Goal: Task Accomplishment & Management: Manage account settings

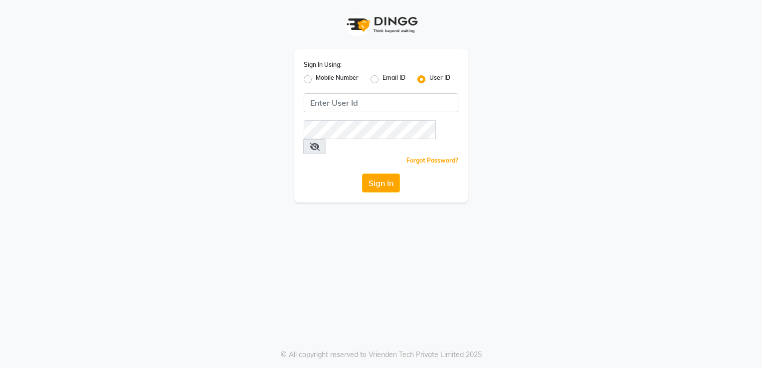
click at [315, 79] on label "Mobile Number" at bounding box center [336, 79] width 43 height 12
click at [315, 79] on input "Mobile Number" at bounding box center [318, 76] width 6 height 6
radio input "true"
radio input "false"
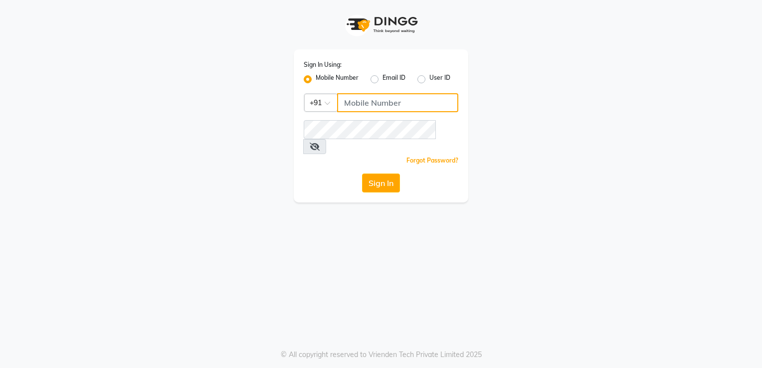
click at [360, 99] on input "Username" at bounding box center [397, 102] width 121 height 19
type input "9882895477"
click at [386, 173] on button "Sign In" at bounding box center [381, 182] width 38 height 19
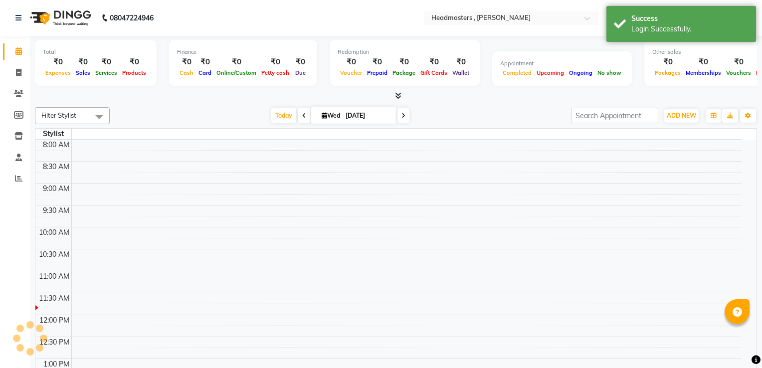
select select "en"
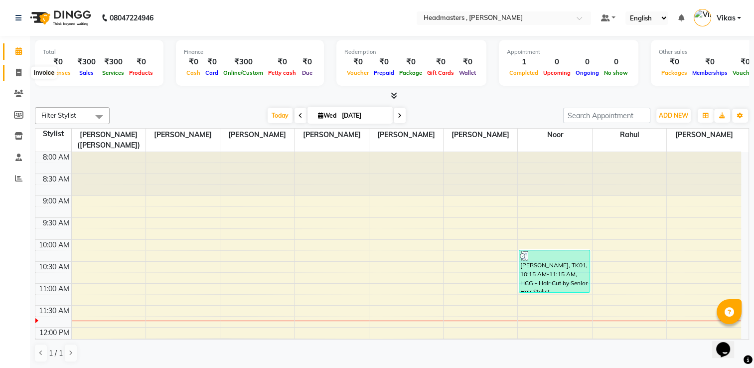
click at [17, 72] on icon at bounding box center [18, 72] width 5 height 7
select select "service"
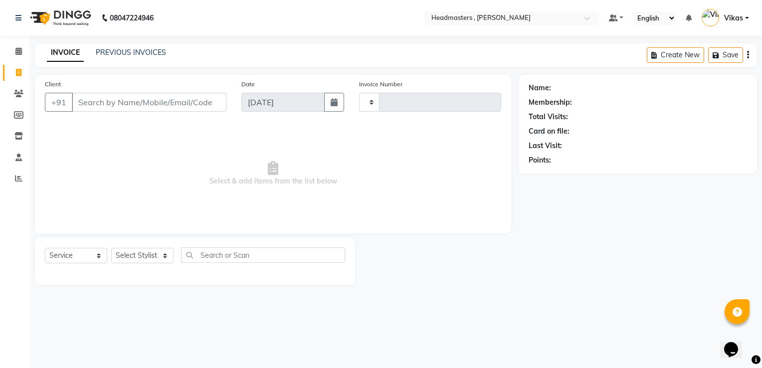
type input "1184"
select select "8566"
click at [19, 95] on icon at bounding box center [18, 93] width 9 height 7
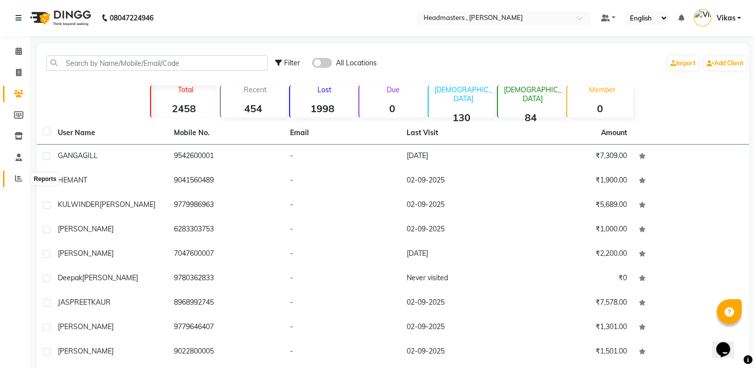
click at [17, 176] on icon at bounding box center [18, 177] width 7 height 7
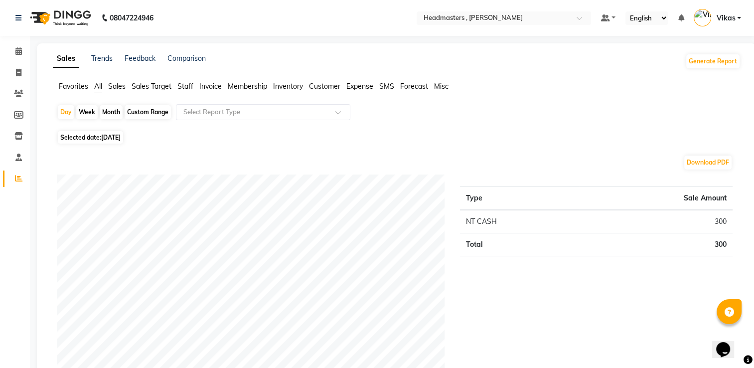
click at [118, 87] on span "Sales" at bounding box center [116, 86] width 17 height 9
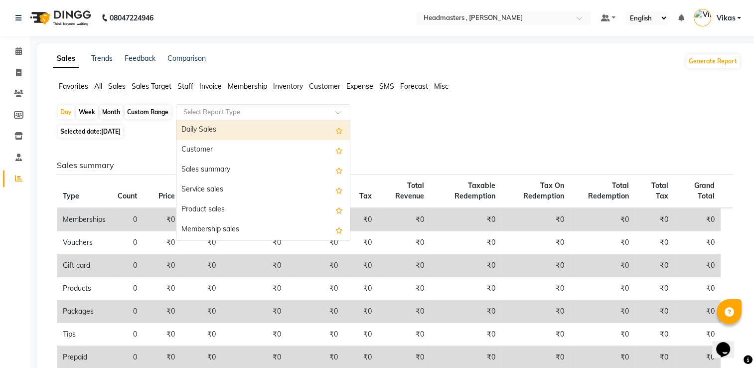
click at [277, 106] on div "Select Report Type" at bounding box center [263, 112] width 174 height 16
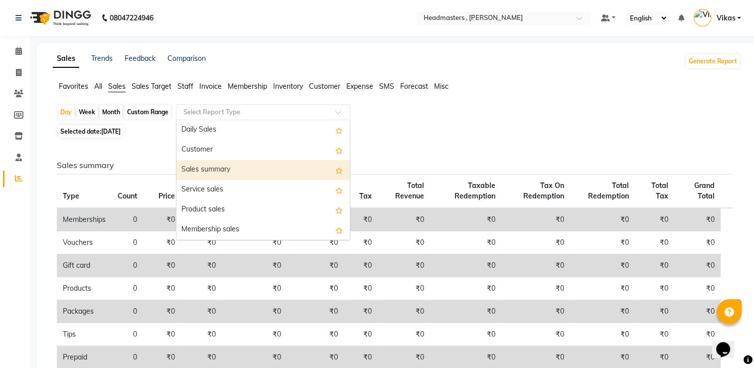
click at [249, 170] on div "Sales summary" at bounding box center [262, 170] width 173 height 20
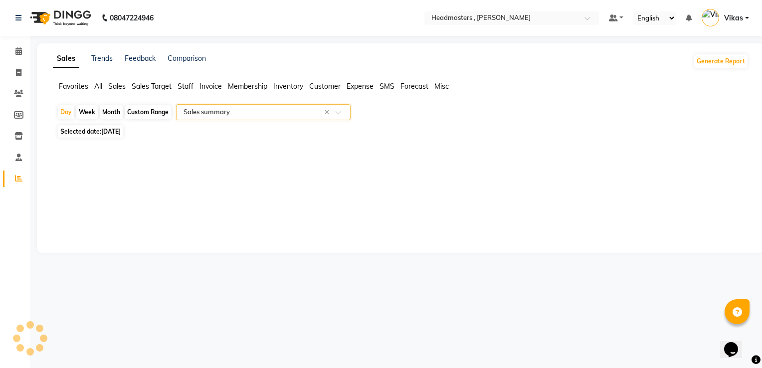
select select "full_report"
select select "csv"
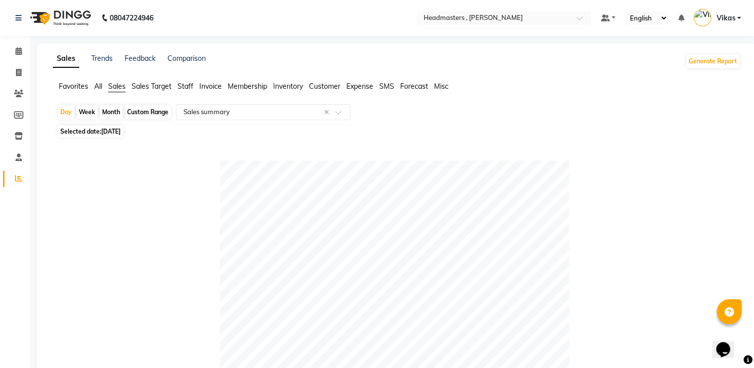
click at [114, 116] on div "Month" at bounding box center [111, 112] width 23 height 14
select select "9"
select select "2025"
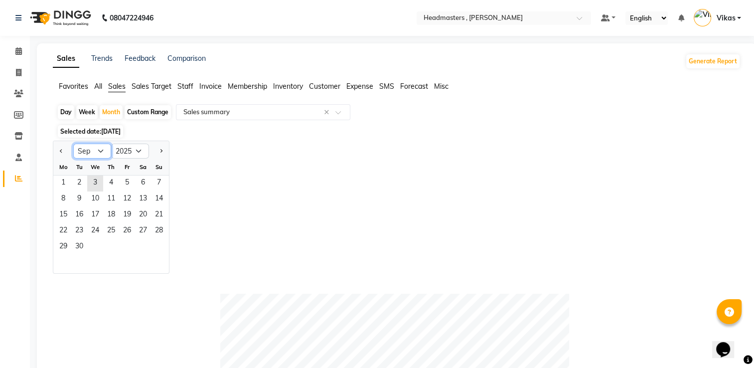
click at [97, 151] on select "Jan Feb Mar Apr May Jun [DATE] Aug Sep Oct Nov Dec" at bounding box center [92, 151] width 38 height 15
select select "1"
click at [73, 144] on select "Jan Feb Mar Apr May Jun [DATE] Aug Sep Oct Nov Dec" at bounding box center [92, 151] width 38 height 15
click at [96, 181] on span "1" at bounding box center [95, 183] width 16 height 16
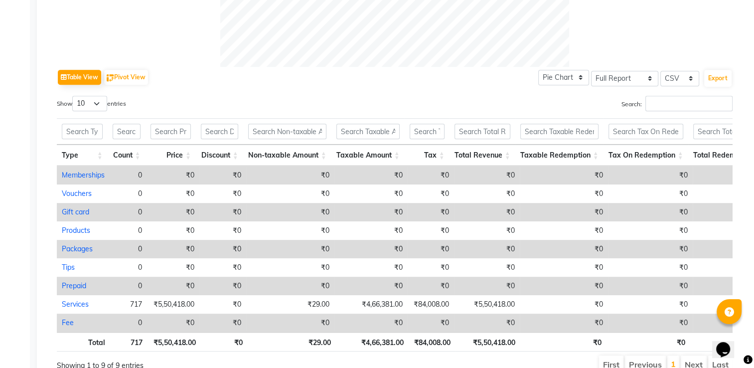
scroll to position [496, 0]
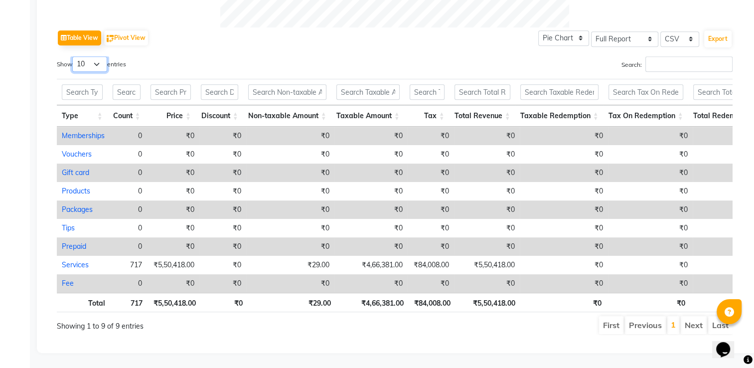
click at [102, 56] on select "10 25 50 100" at bounding box center [89, 63] width 35 height 15
select select "100"
click at [74, 56] on select "10 25 50 100" at bounding box center [89, 63] width 35 height 15
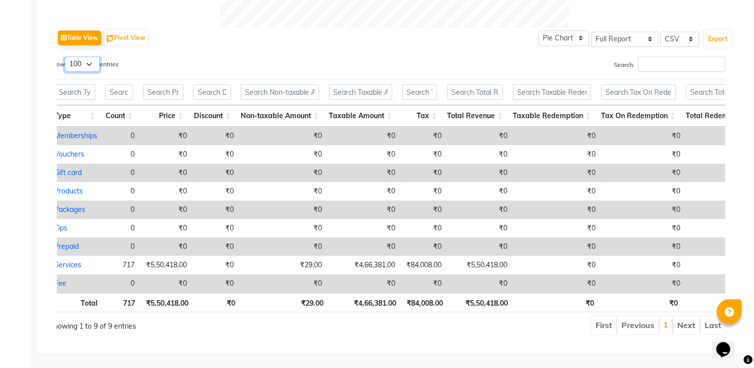
scroll to position [0, 0]
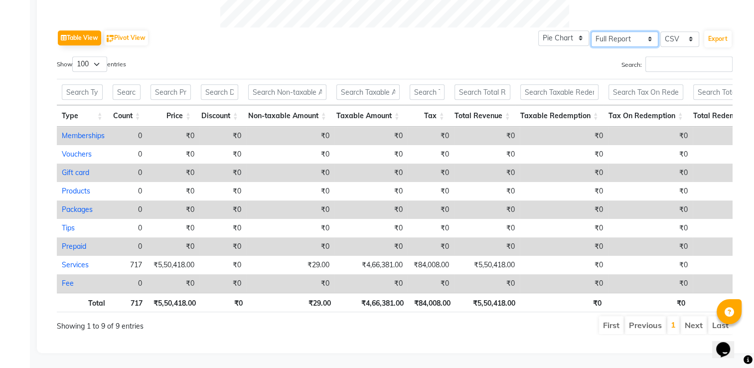
click at [626, 31] on select "Select Full Report Filtered Report" at bounding box center [624, 38] width 67 height 15
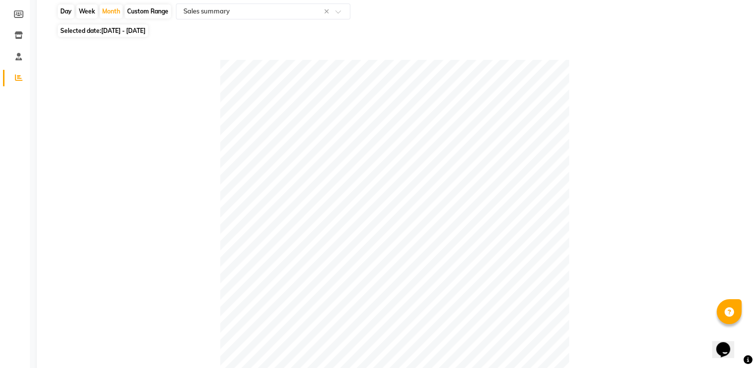
scroll to position [97, 0]
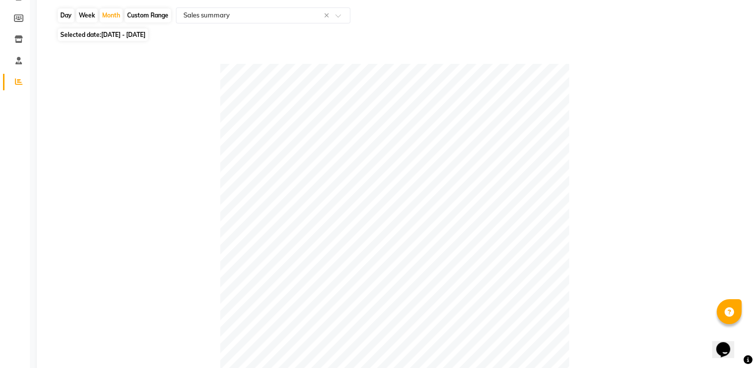
click at [134, 30] on span "Selected date: [DATE] - [DATE]" at bounding box center [103, 34] width 90 height 12
select select "2025"
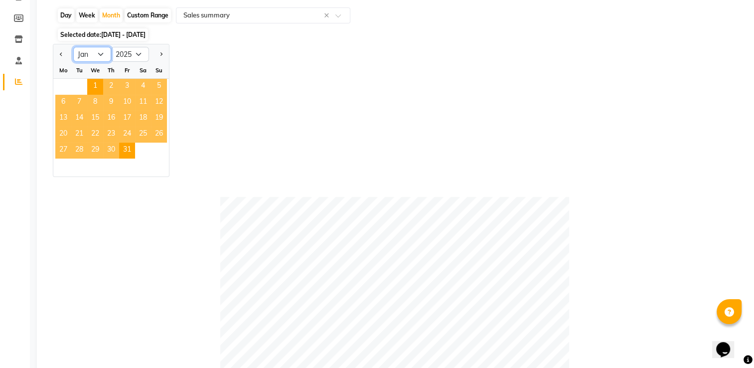
click at [100, 53] on select "Jan Feb Mar Apr May Jun [DATE] Aug Sep Oct Nov Dec" at bounding box center [92, 54] width 38 height 15
select select "2"
click at [73, 47] on select "Jan Feb Mar Apr May Jun [DATE] Aug Sep Oct Nov Dec" at bounding box center [92, 54] width 38 height 15
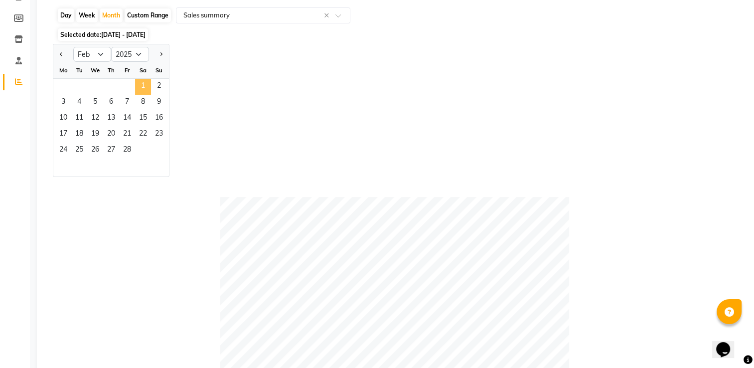
click at [141, 85] on span "1" at bounding box center [143, 87] width 16 height 16
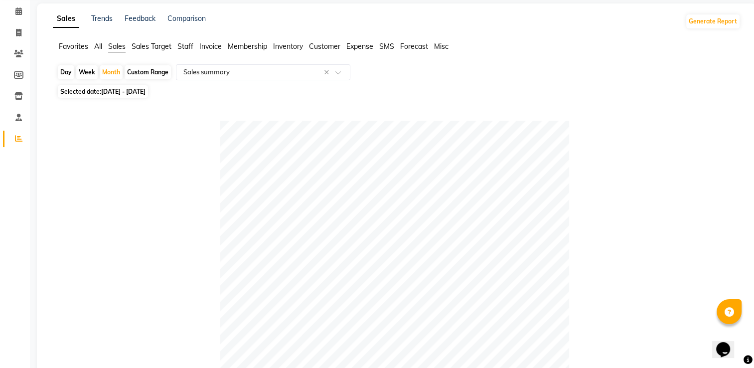
scroll to position [37, 0]
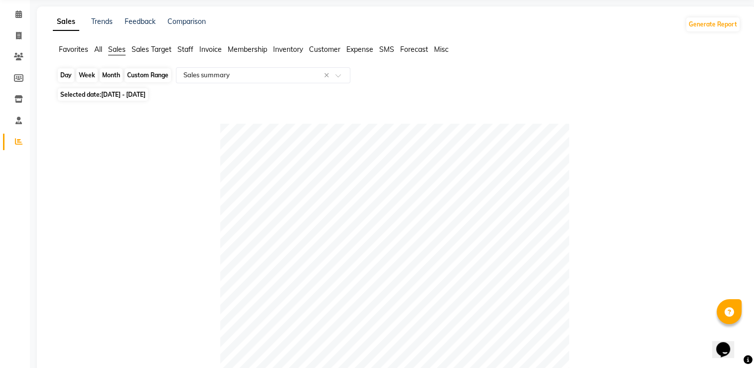
click at [113, 78] on div "Month" at bounding box center [111, 75] width 23 height 14
select select "2"
select select "2025"
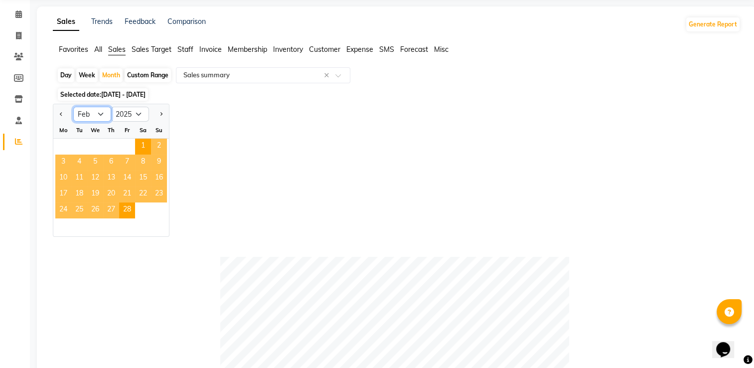
click at [105, 113] on select "Jan Feb Mar Apr May Jun [DATE] Aug Sep Oct Nov Dec" at bounding box center [92, 114] width 38 height 15
select select "3"
click at [73, 107] on select "Jan Feb Mar Apr May Jun [DATE] Aug Sep Oct Nov Dec" at bounding box center [92, 114] width 38 height 15
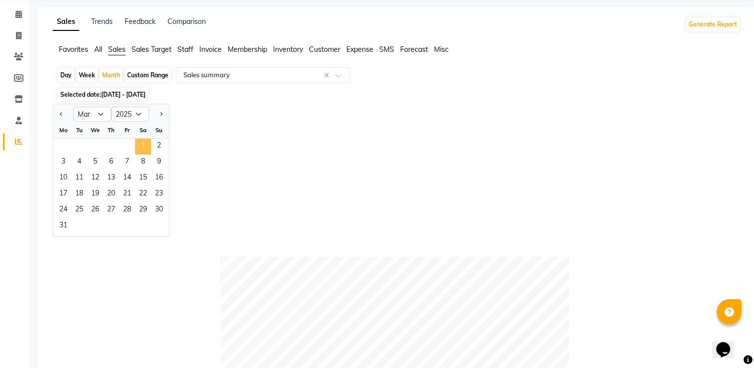
click at [148, 146] on span "1" at bounding box center [143, 147] width 16 height 16
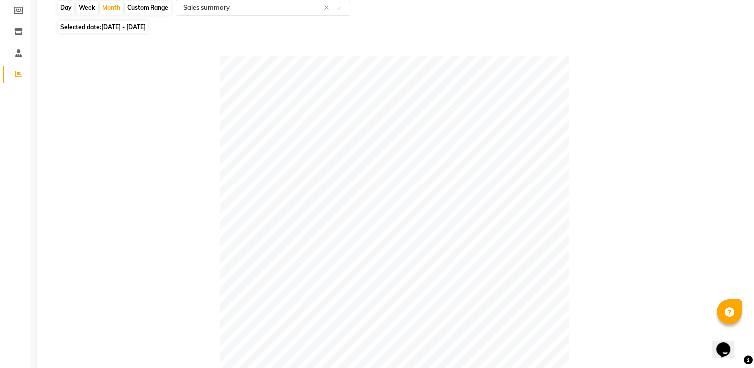
scroll to position [56, 0]
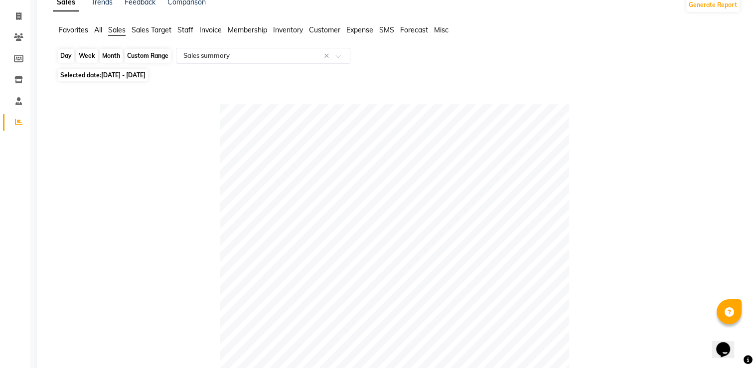
click at [114, 58] on div "Month" at bounding box center [111, 56] width 23 height 14
select select "3"
select select "2025"
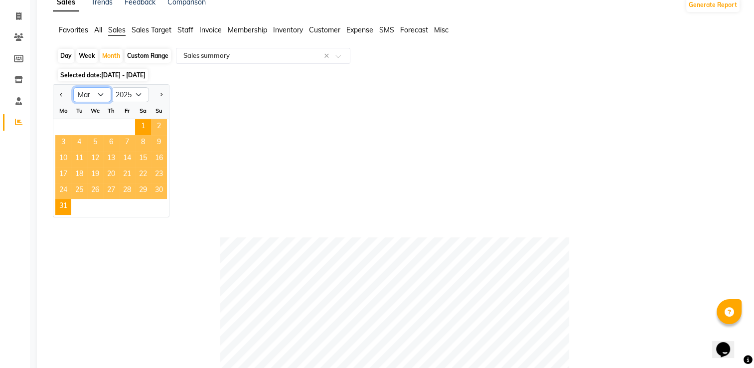
click at [102, 99] on select "Jan Feb Mar Apr May Jun [DATE] Aug Sep Oct Nov Dec" at bounding box center [92, 94] width 38 height 15
select select "4"
click at [73, 87] on select "Jan Feb Mar Apr May Jun [DATE] Aug Sep Oct Nov Dec" at bounding box center [92, 94] width 38 height 15
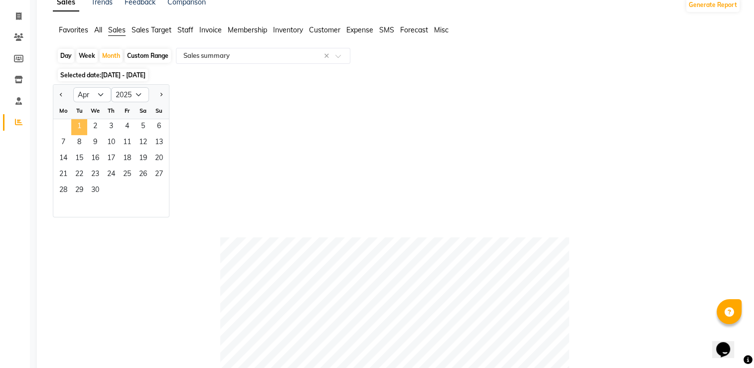
click at [78, 127] on span "1" at bounding box center [79, 127] width 16 height 16
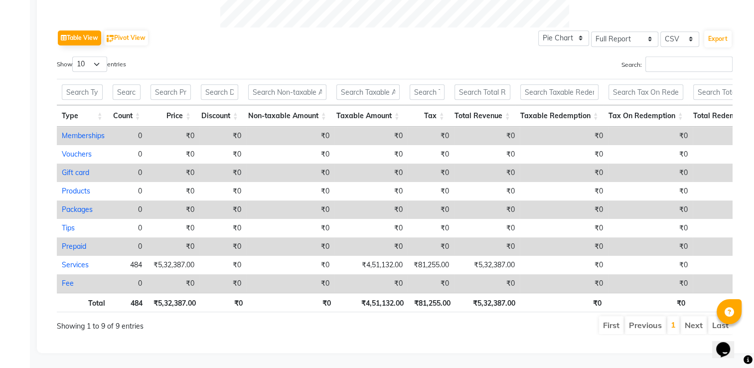
scroll to position [496, 0]
click at [96, 56] on select "10 25 50 100" at bounding box center [89, 63] width 35 height 15
click at [152, 56] on div "Show 10 25 50 100 entries" at bounding box center [222, 65] width 330 height 19
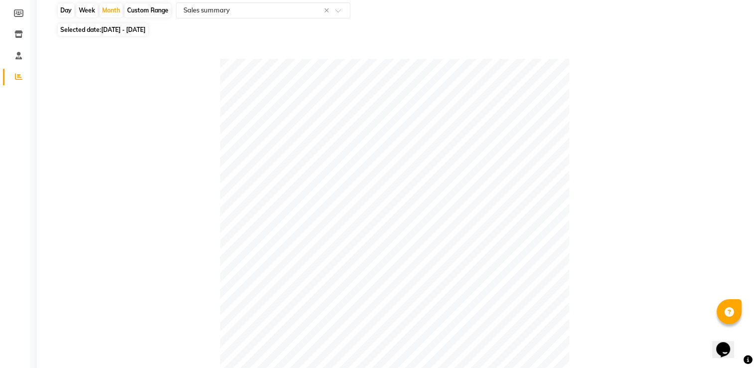
scroll to position [87, 0]
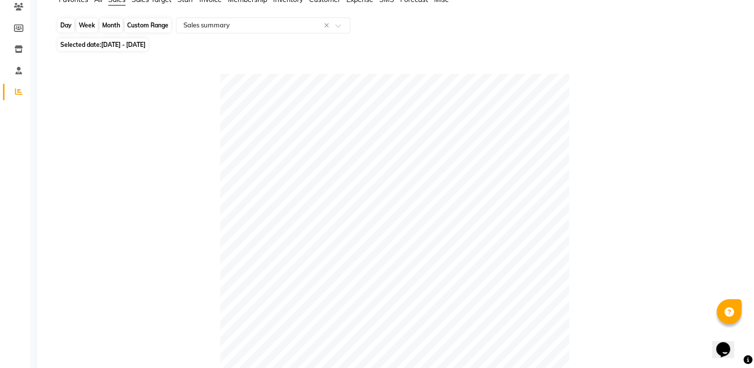
click at [114, 28] on div "Month" at bounding box center [111, 25] width 23 height 14
select select "4"
select select "2025"
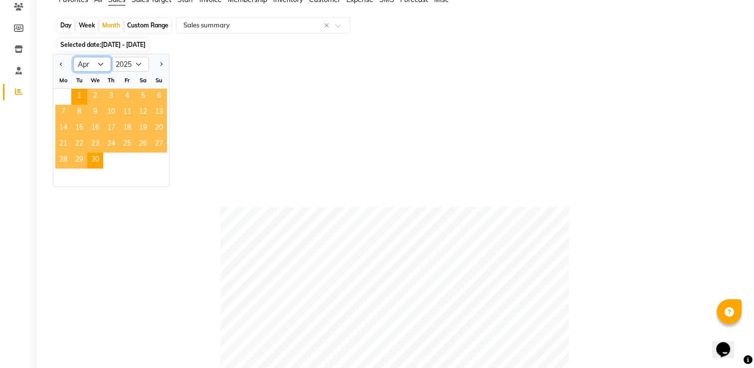
click at [108, 65] on select "Jan Feb Mar Apr May Jun [DATE] Aug Sep Oct Nov Dec" at bounding box center [92, 64] width 38 height 15
select select "5"
click at [73, 57] on select "Jan Feb Mar Apr May Jun [DATE] Aug Sep Oct Nov Dec" at bounding box center [92, 64] width 38 height 15
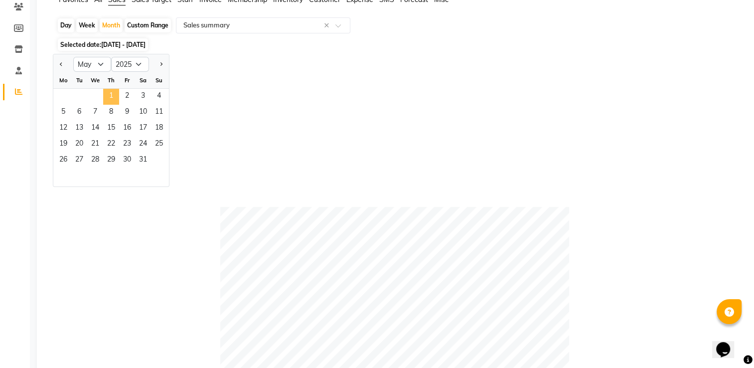
click at [111, 97] on span "1" at bounding box center [111, 97] width 16 height 16
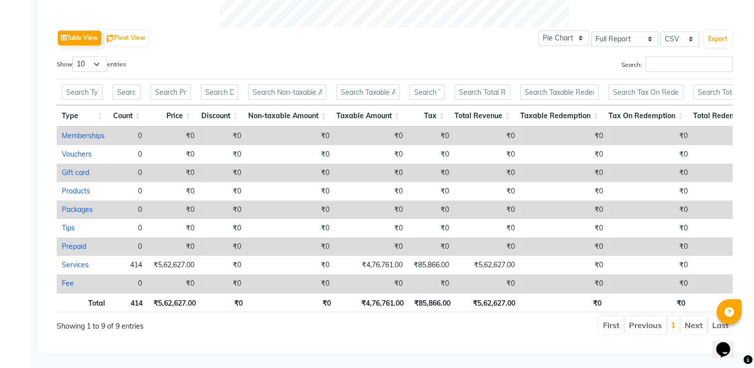
scroll to position [496, 0]
click at [88, 30] on button "Table View" at bounding box center [79, 37] width 43 height 15
click at [136, 30] on button "Pivot View" at bounding box center [126, 37] width 44 height 15
select select "full_report"
select select "csv"
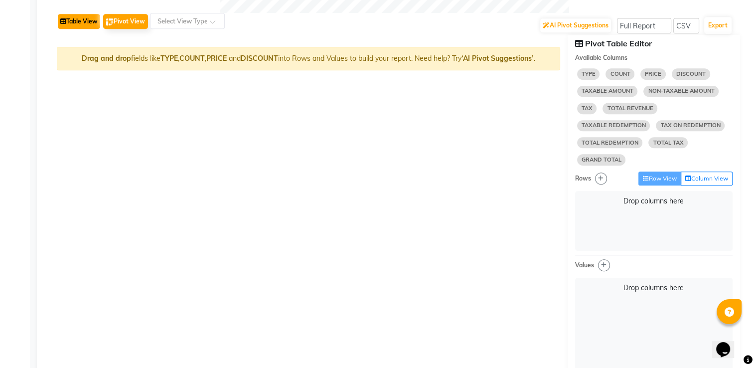
click at [81, 21] on button "Table View" at bounding box center [79, 21] width 42 height 15
select select "full_report"
select select "csv"
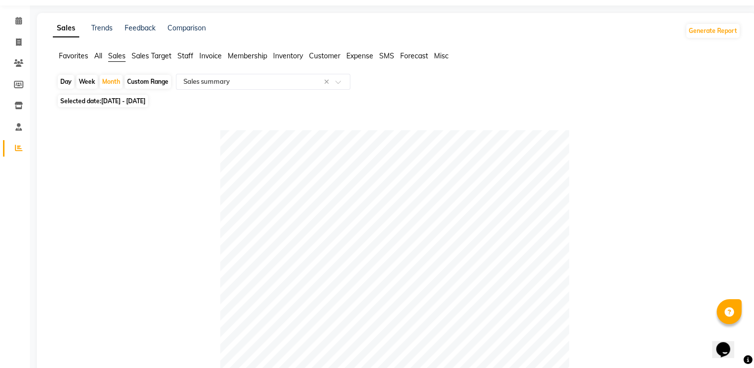
scroll to position [0, 0]
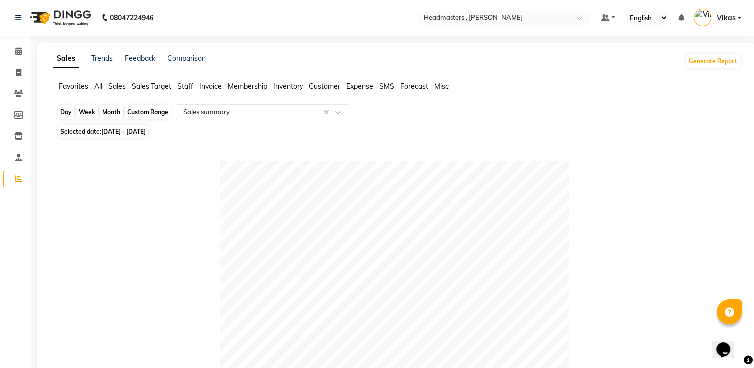
click at [116, 114] on div "Month" at bounding box center [111, 112] width 23 height 14
select select "5"
select select "2025"
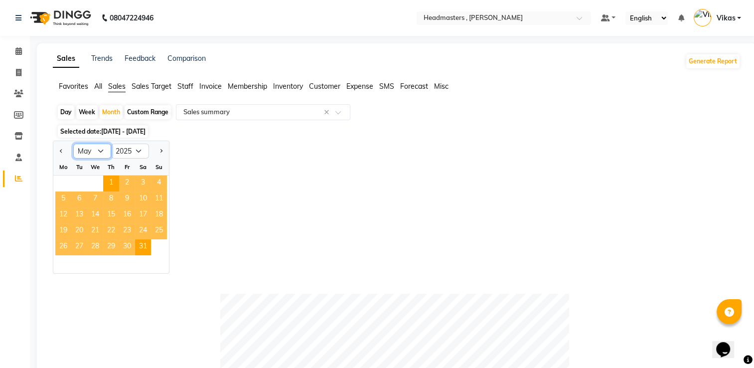
click at [104, 153] on select "Jan Feb Mar Apr May Jun [DATE] Aug Sep Oct Nov Dec" at bounding box center [92, 151] width 38 height 15
select select "6"
click at [73, 144] on select "Jan Feb Mar Apr May Jun [DATE] Aug Sep Oct Nov Dec" at bounding box center [92, 151] width 38 height 15
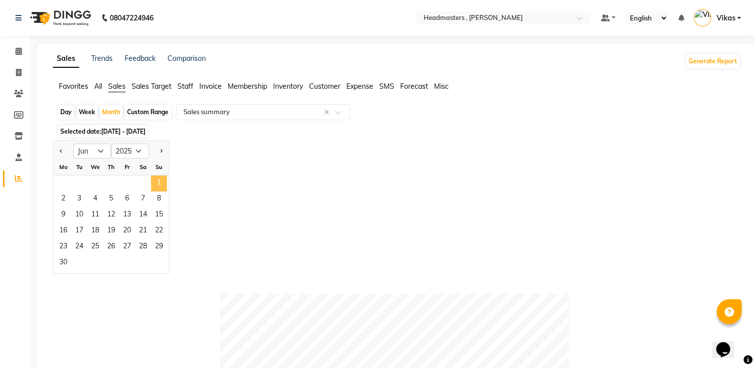
click at [157, 182] on span "1" at bounding box center [159, 183] width 16 height 16
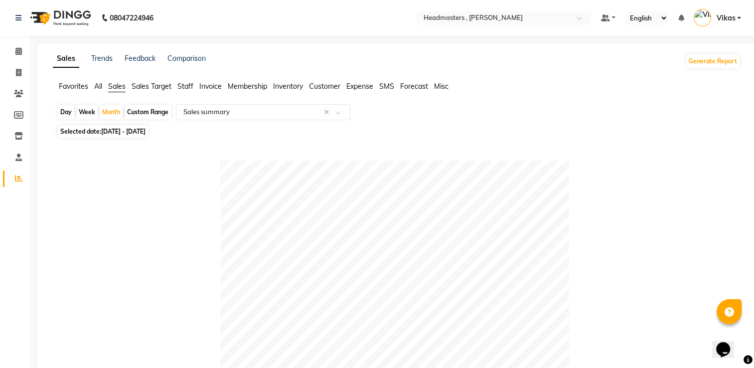
click at [157, 86] on span "Sales Target" at bounding box center [152, 86] width 40 height 9
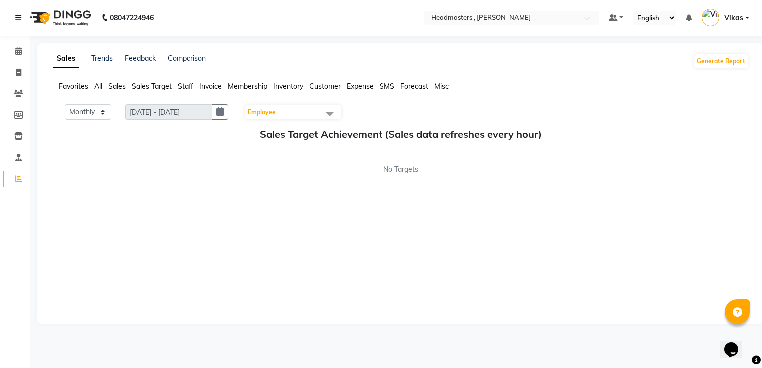
click at [192, 86] on span "Staff" at bounding box center [185, 86] width 16 height 9
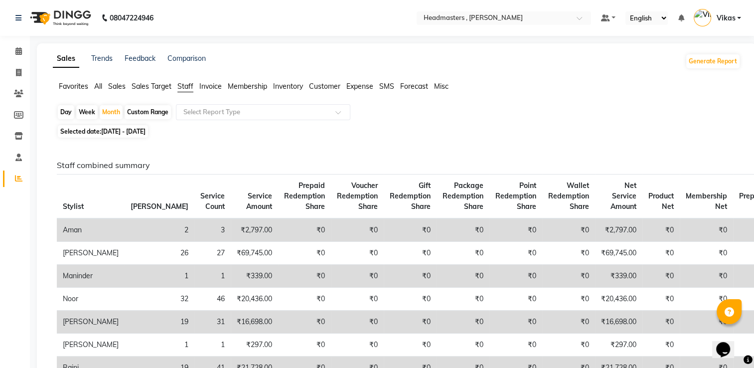
click at [209, 90] on span "Invoice" at bounding box center [210, 86] width 22 height 9
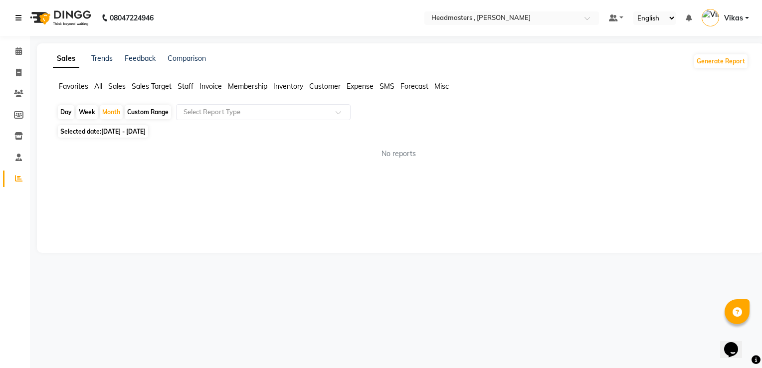
click at [18, 19] on icon at bounding box center [18, 17] width 6 height 7
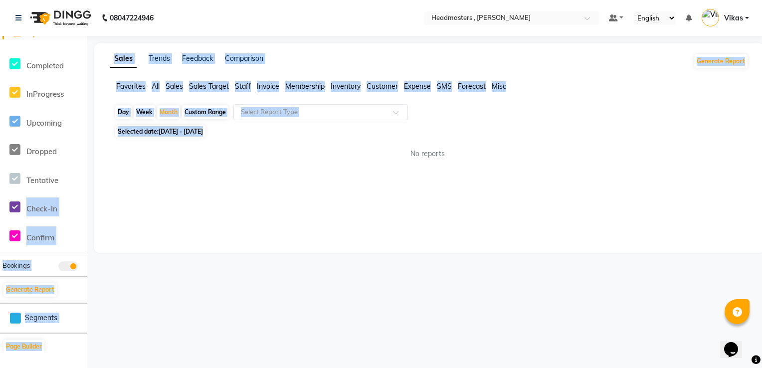
scroll to position [156, 0]
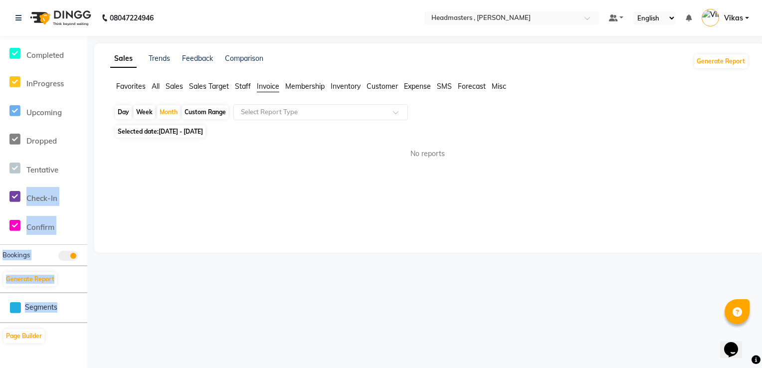
drag, startPoint x: 62, startPoint y: 328, endPoint x: 62, endPoint y: 311, distance: 17.9
click at [62, 311] on ul "Calendar Invoice Clients Members Inventory Staff Reports Completed InProgress U…" at bounding box center [43, 117] width 87 height 464
drag, startPoint x: 62, startPoint y: 311, endPoint x: 111, endPoint y: 310, distance: 48.8
click at [111, 310] on div "08047224946 Select Location × Headmasters , Sri Muktsar Sahib Default Panel My …" at bounding box center [381, 184] width 762 height 368
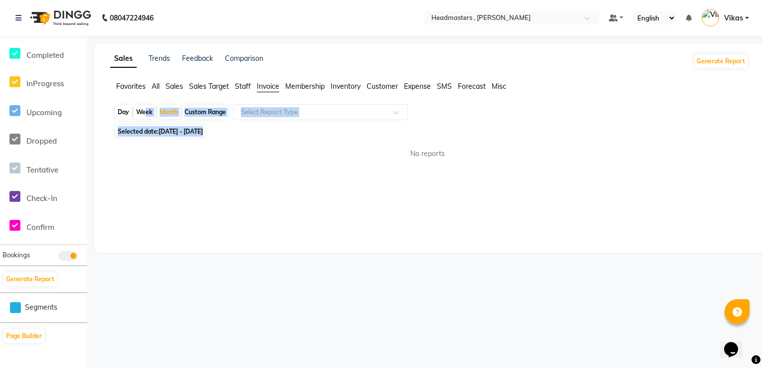
drag, startPoint x: 136, startPoint y: 305, endPoint x: 134, endPoint y: 115, distance: 190.4
click at [134, 115] on div "08047224946 Select Location × Headmasters , Sri Muktsar Sahib Default Panel My …" at bounding box center [381, 184] width 762 height 368
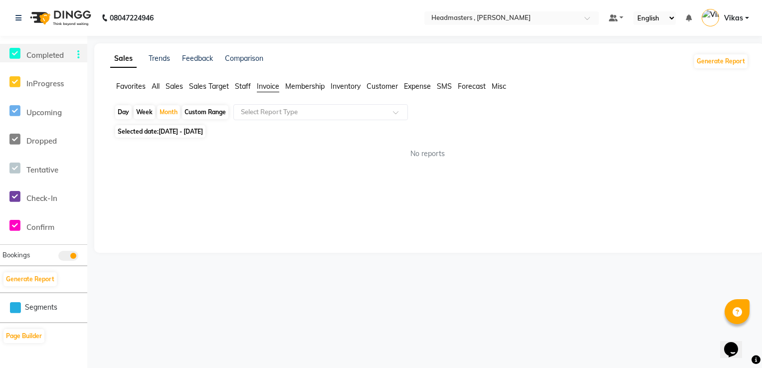
drag, startPoint x: 134, startPoint y: 115, endPoint x: 77, endPoint y: 53, distance: 83.6
click at [77, 53] on li "Completed InProgress Upcoming Dropped Tentative Check-In Confirm" at bounding box center [43, 139] width 87 height 211
drag, startPoint x: 761, startPoint y: 256, endPoint x: 759, endPoint y: 180, distance: 75.3
click at [759, 180] on main "Sales Trends Feedback Comparison Generate Report Favorites All Sales Sales Targ…" at bounding box center [424, 155] width 674 height 224
click at [48, 71] on li "InProgress" at bounding box center [43, 81] width 82 height 29
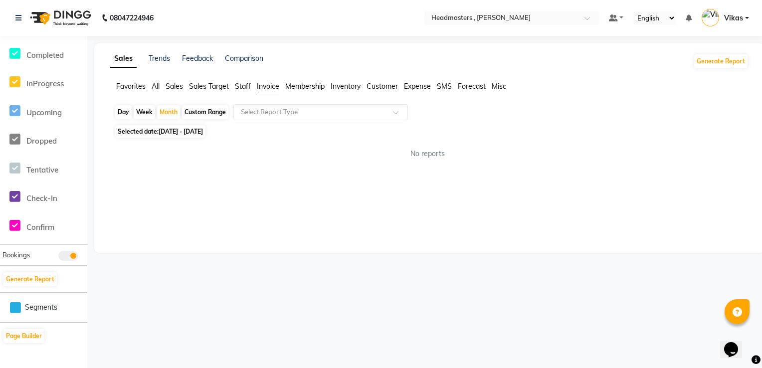
click at [48, 62] on li "Completed" at bounding box center [43, 53] width 82 height 29
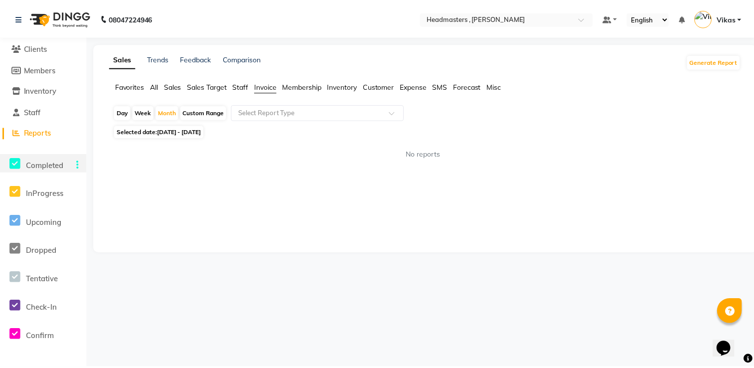
scroll to position [0, 0]
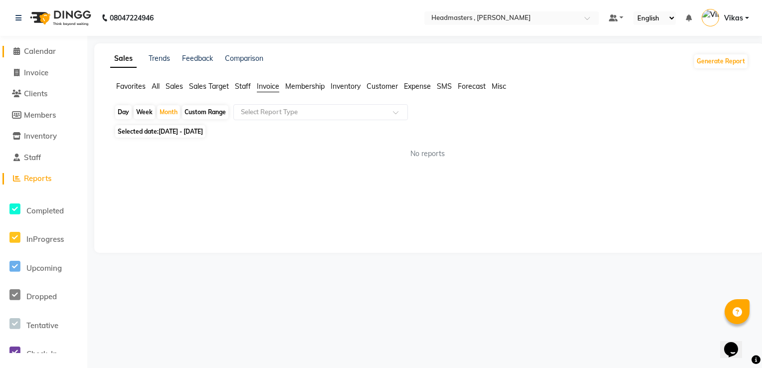
click at [50, 50] on span "Calendar" at bounding box center [40, 50] width 32 height 9
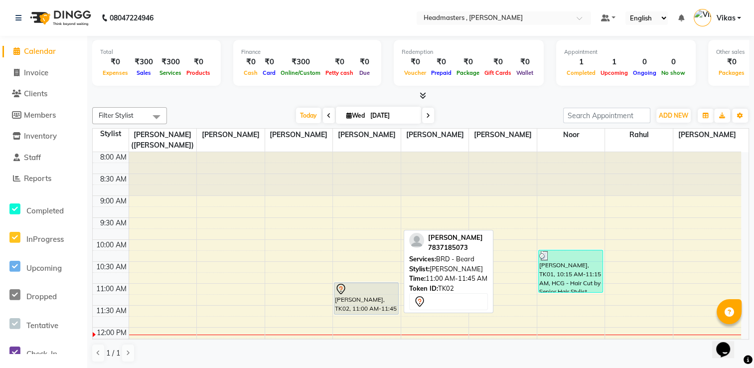
click at [379, 300] on div "[PERSON_NAME], TK02, 11:00 AM-11:45 AM, BRD - [PERSON_NAME]" at bounding box center [366, 298] width 64 height 31
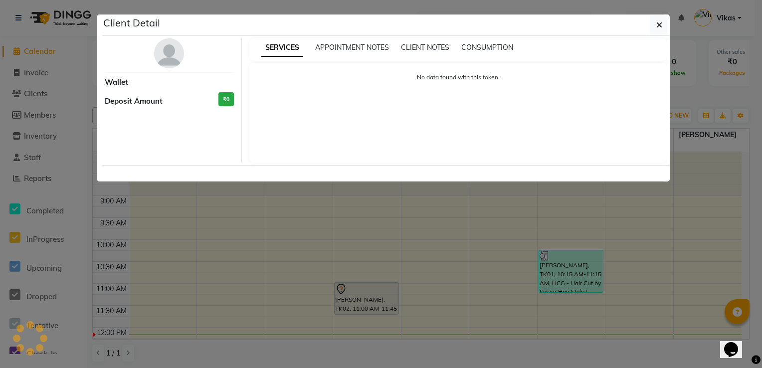
select select "7"
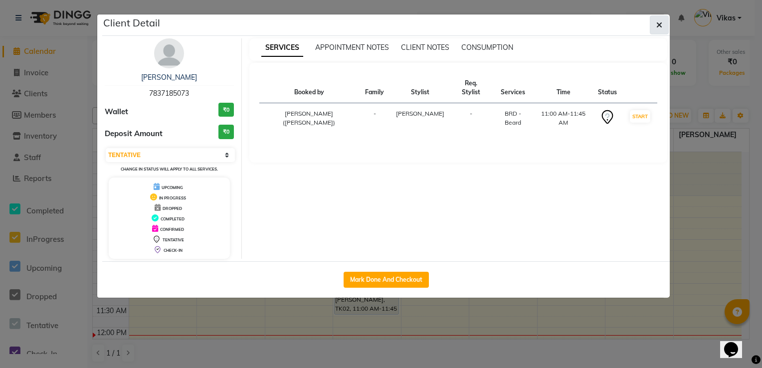
click at [656, 21] on icon "button" at bounding box center [659, 25] width 6 height 8
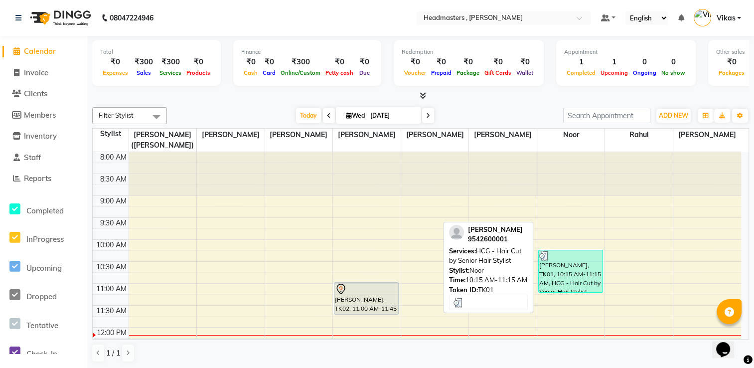
click at [583, 278] on div "[PERSON_NAME], TK01, 10:15 AM-11:15 AM, HCG - Hair Cut by Senior Hair Stylist" at bounding box center [571, 271] width 64 height 42
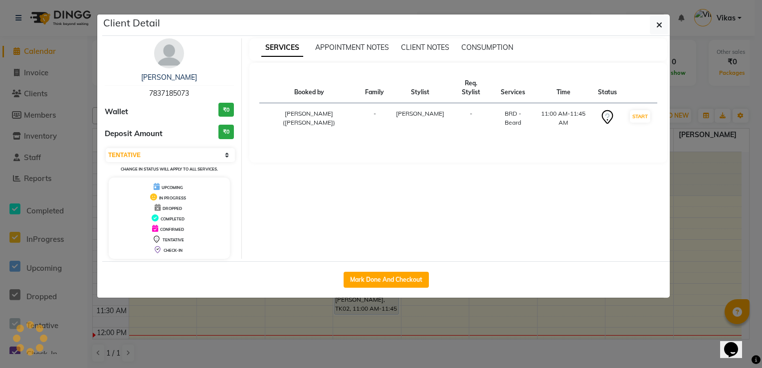
select select "3"
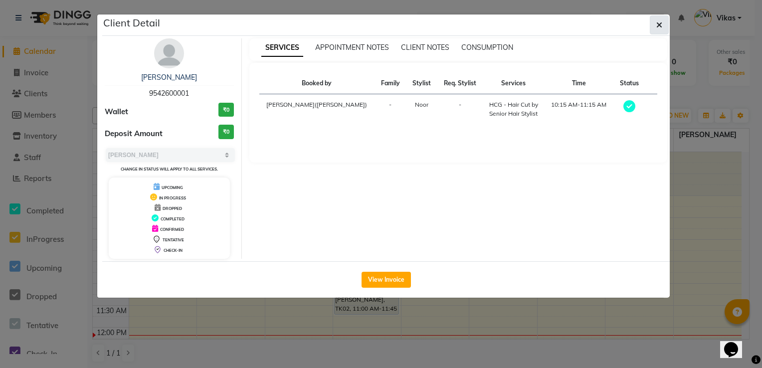
click at [656, 26] on icon "button" at bounding box center [659, 25] width 6 height 8
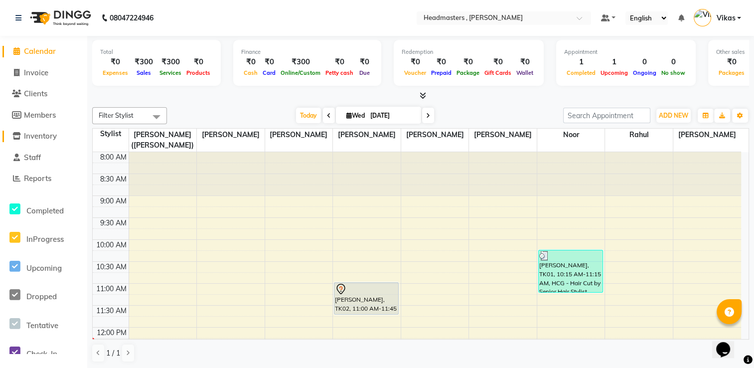
click at [52, 138] on span "Inventory" at bounding box center [40, 135] width 33 height 9
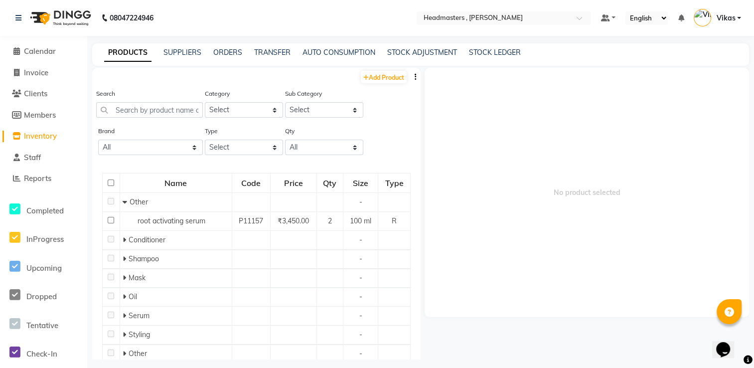
click at [110, 183] on input "checkbox" at bounding box center [111, 182] width 6 height 6
checkbox input "true"
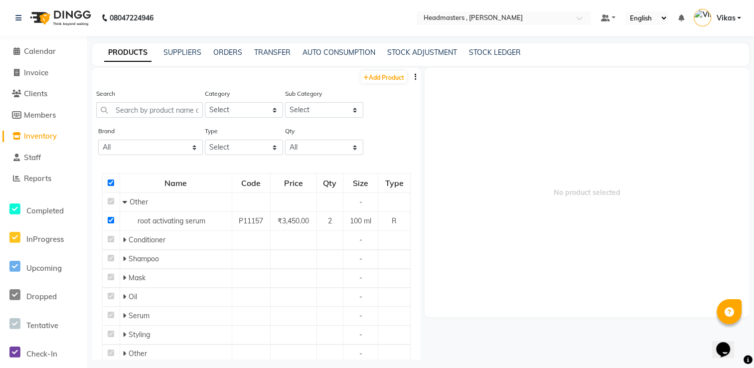
checkbox input "true"
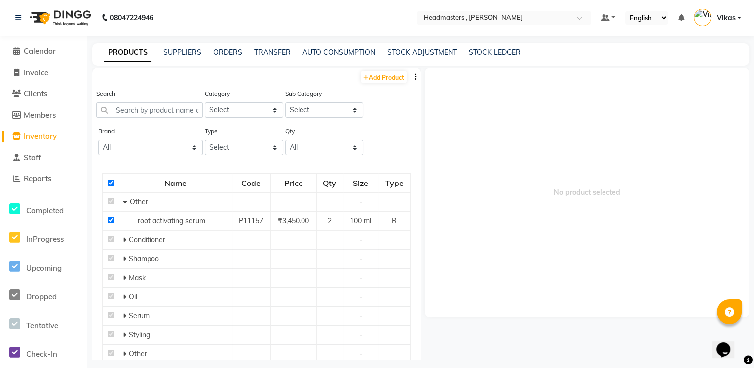
checkbox input "true"
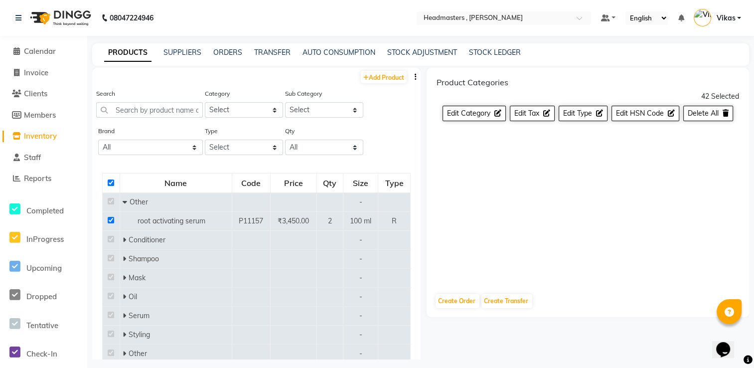
click at [110, 183] on input "checkbox" at bounding box center [111, 182] width 6 height 6
checkbox input "false"
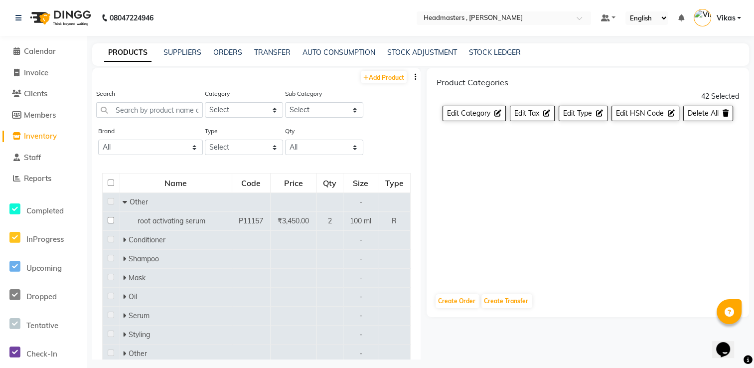
checkbox input "false"
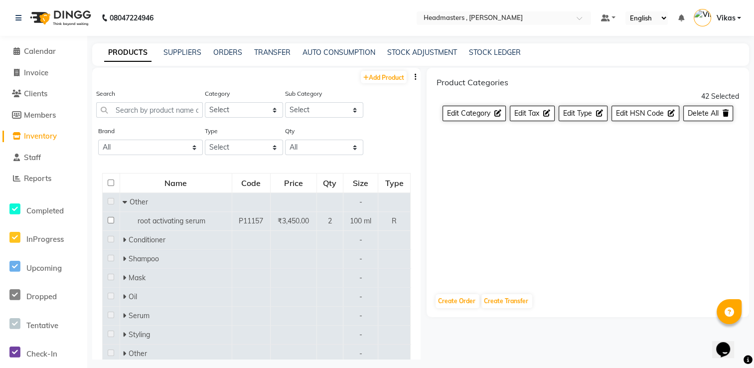
checkbox input "false"
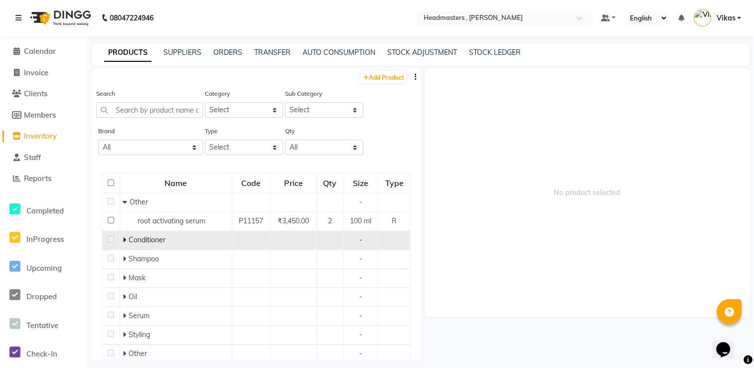
click at [137, 240] on span "Conditioner" at bounding box center [147, 239] width 37 height 9
click at [144, 242] on span "Conditioner" at bounding box center [147, 239] width 37 height 9
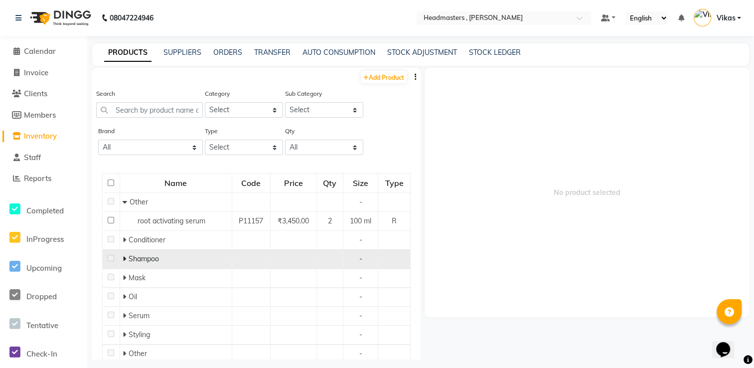
click at [137, 266] on td "Shampoo" at bounding box center [176, 259] width 112 height 19
click at [125, 259] on icon at bounding box center [124, 258] width 3 height 7
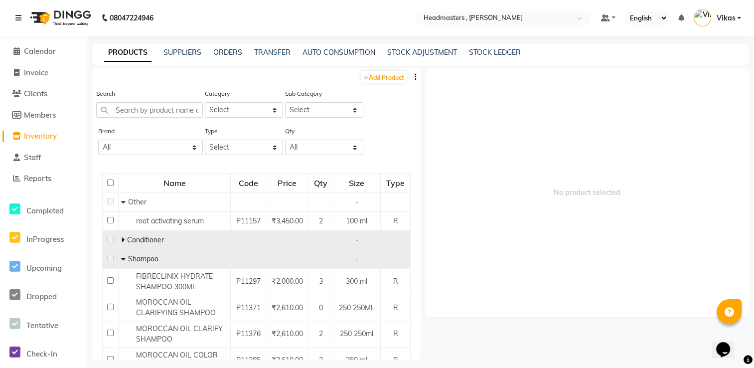
click at [124, 241] on span at bounding box center [124, 239] width 6 height 9
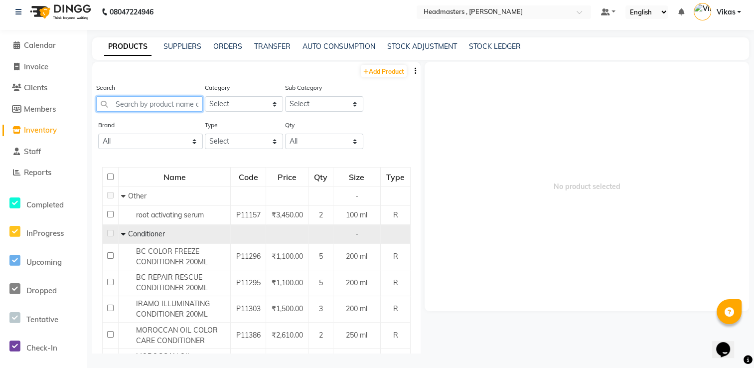
click at [180, 105] on input "text" at bounding box center [149, 103] width 107 height 15
click at [236, 100] on select "Select Hair Skin Makeup Personal Care Appliances [PERSON_NAME] Waxing Disposabl…" at bounding box center [244, 103] width 78 height 15
select select "1099101100"
click at [205, 96] on select "Select Hair Skin Makeup Personal Care Appliances [PERSON_NAME] Waxing Disposabl…" at bounding box center [244, 103] width 78 height 15
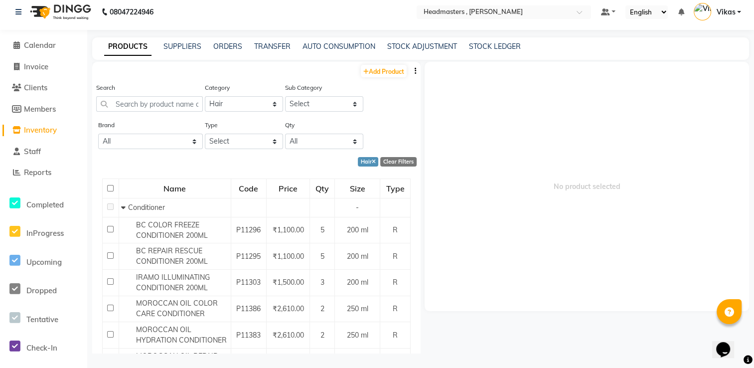
click at [738, 15] on link "Vikas" at bounding box center [717, 12] width 47 height 16
click at [610, 92] on span "No product selected" at bounding box center [587, 186] width 324 height 249
click at [581, 12] on span at bounding box center [583, 15] width 12 height 10
click at [42, 172] on span "Reports" at bounding box center [37, 171] width 27 height 9
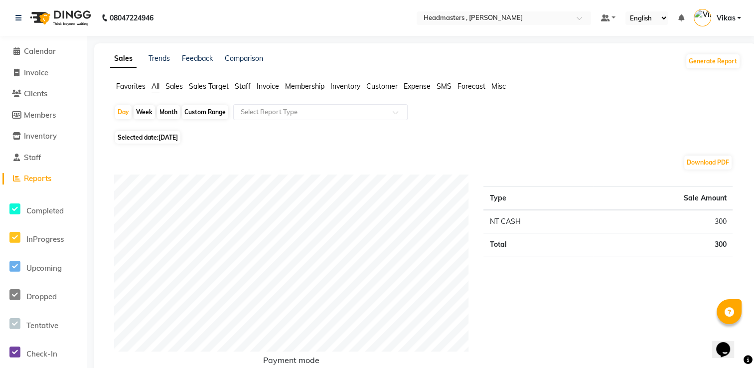
click at [159, 93] on div "Favorites All Sales Sales Target Staff Invoice Membership Inventory Customer Ex…" at bounding box center [425, 90] width 645 height 19
click at [142, 116] on div "Week" at bounding box center [144, 112] width 21 height 14
select select "9"
select select "2025"
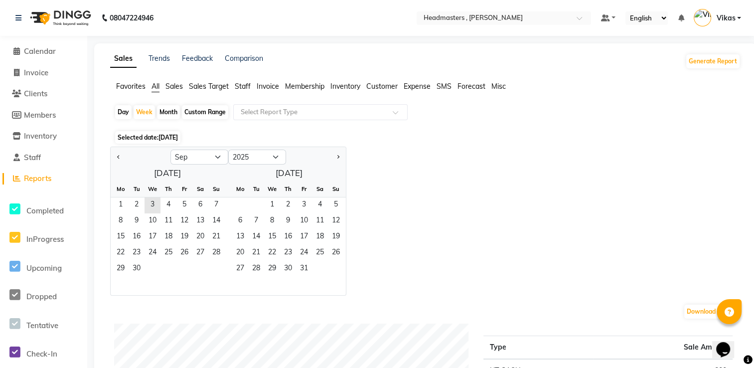
click at [172, 113] on div "Month" at bounding box center [168, 112] width 23 height 14
select select "9"
select select "2025"
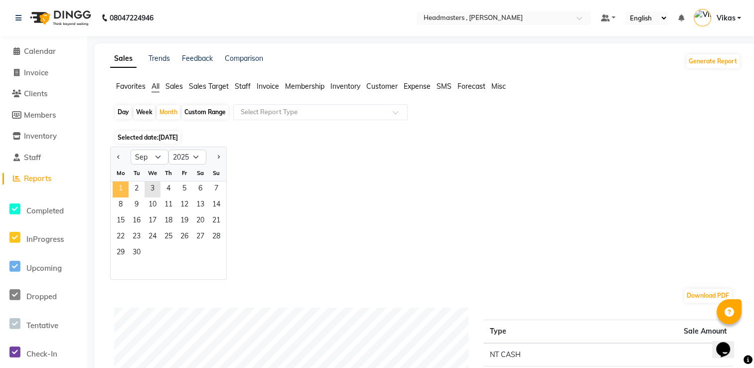
click at [116, 187] on span "1" at bounding box center [121, 189] width 16 height 16
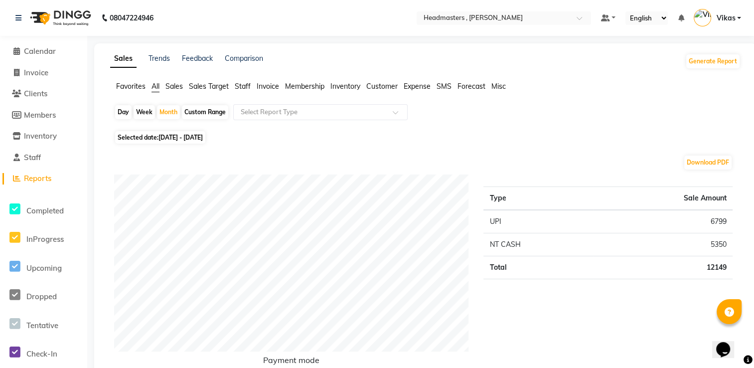
click at [179, 84] on span "Sales" at bounding box center [173, 86] width 17 height 9
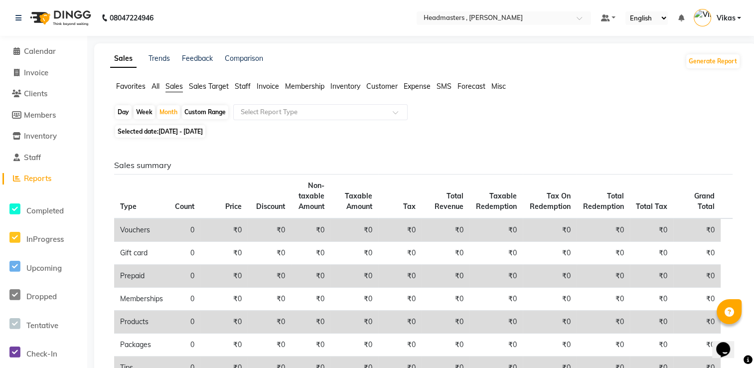
click at [245, 89] on span "Staff" at bounding box center [243, 86] width 16 height 9
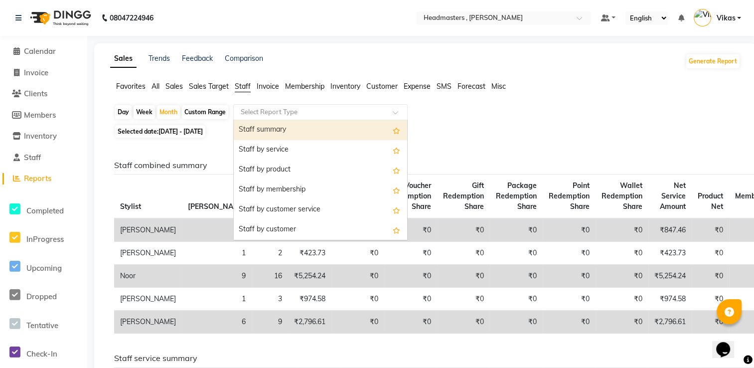
click at [256, 109] on input "text" at bounding box center [311, 112] width 144 height 10
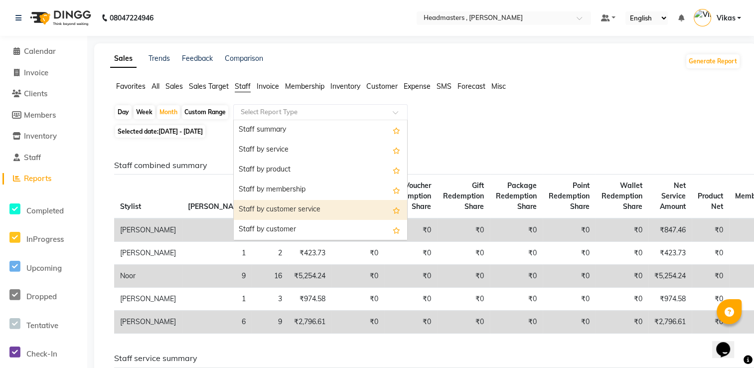
click at [283, 206] on div "Staff by customer service" at bounding box center [320, 210] width 173 height 20
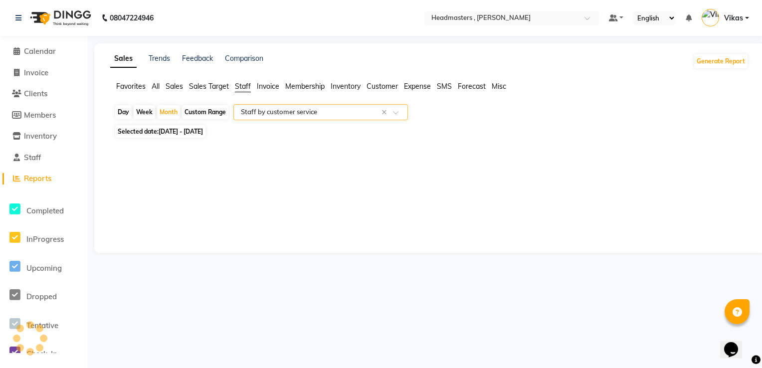
select select "full_report"
select select "csv"
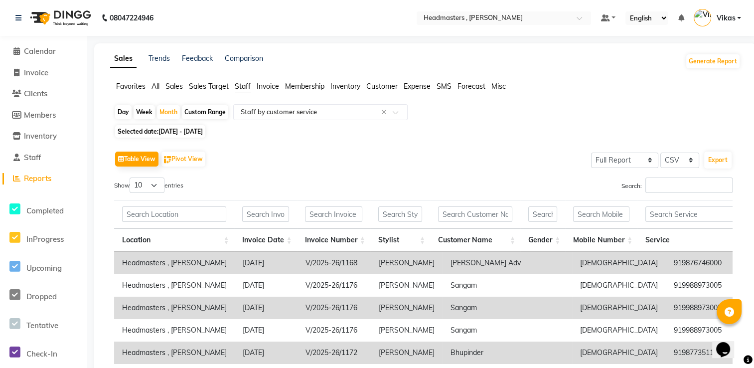
click at [123, 112] on div "Day" at bounding box center [123, 112] width 16 height 14
select select "9"
select select "2025"
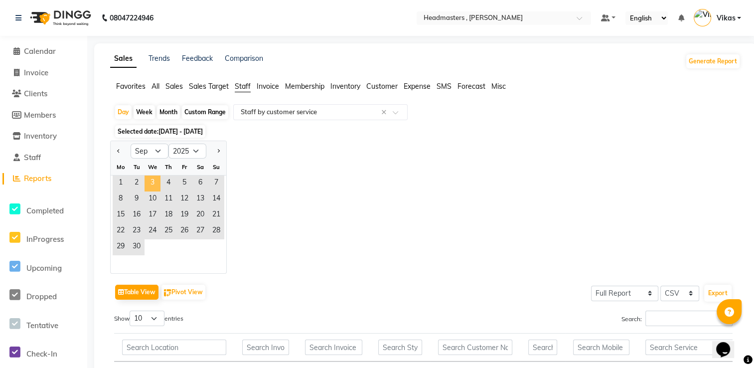
click at [156, 186] on span "3" at bounding box center [153, 183] width 16 height 16
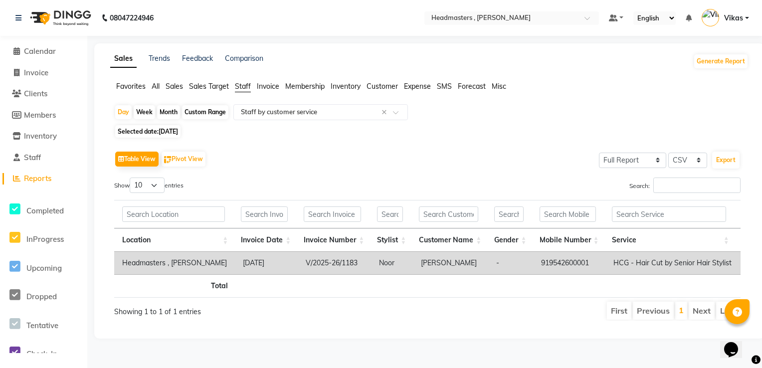
click at [173, 133] on span "[DATE]" at bounding box center [167, 131] width 19 height 7
select select "9"
select select "2025"
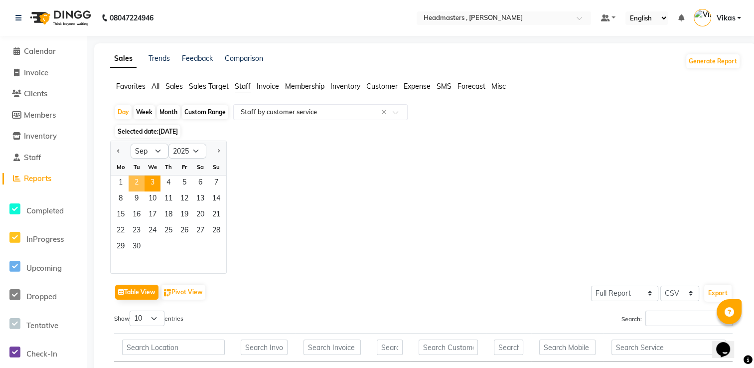
click at [135, 182] on span "2" at bounding box center [137, 183] width 16 height 16
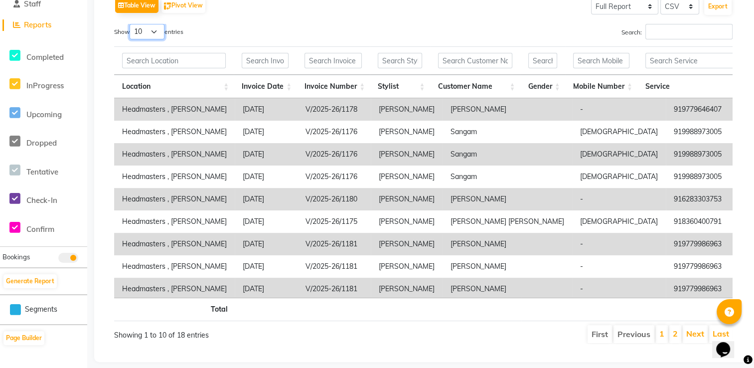
click at [156, 34] on select "10 25 50 100" at bounding box center [147, 31] width 35 height 15
click at [131, 24] on select "10 25 50 100" at bounding box center [147, 31] width 35 height 15
click at [148, 29] on select "10 25 50 100" at bounding box center [147, 31] width 35 height 15
select select "100"
click at [131, 24] on select "10 25 50 100" at bounding box center [147, 31] width 35 height 15
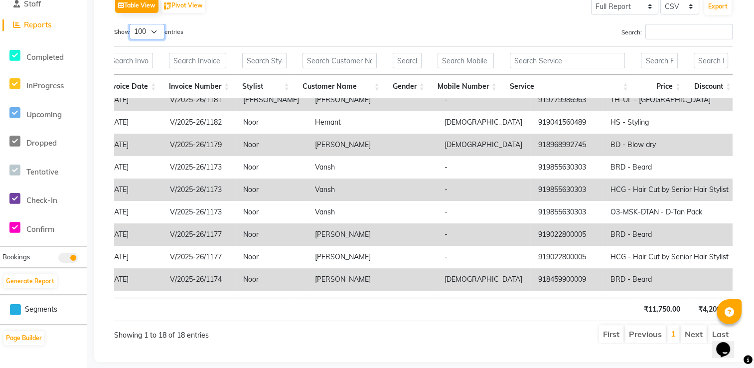
scroll to position [0, 134]
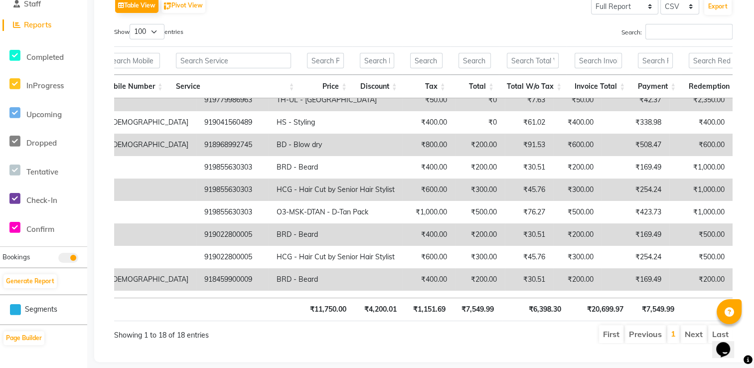
drag, startPoint x: 660, startPoint y: 274, endPoint x: 676, endPoint y: 278, distance: 16.4
click at [733, 278] on td "₹200.00" at bounding box center [758, 279] width 51 height 22
drag, startPoint x: 676, startPoint y: 278, endPoint x: 653, endPoint y: 289, distance: 25.7
click at [733, 289] on td "₹200.00" at bounding box center [758, 279] width 51 height 22
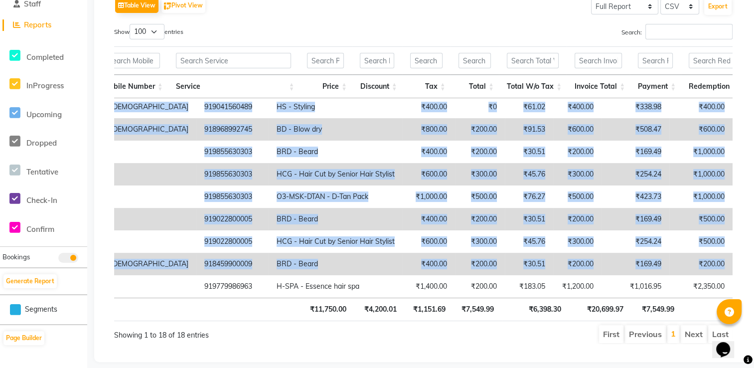
drag, startPoint x: 653, startPoint y: 289, endPoint x: 677, endPoint y: 290, distance: 24.5
click at [677, 290] on div "Location Invoice Date Invoice Number Stylist Customer Name Gender Mobile Number…" at bounding box center [423, 197] width 619 height 199
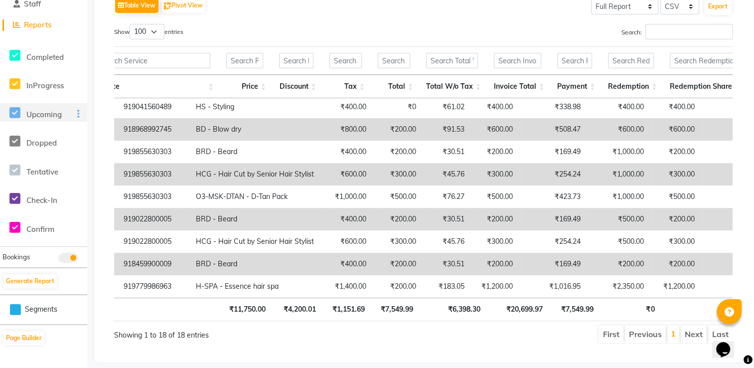
click at [44, 119] on div "Upcoming" at bounding box center [22, 112] width 44 height 19
click at [55, 117] on span "Upcoming" at bounding box center [43, 114] width 35 height 9
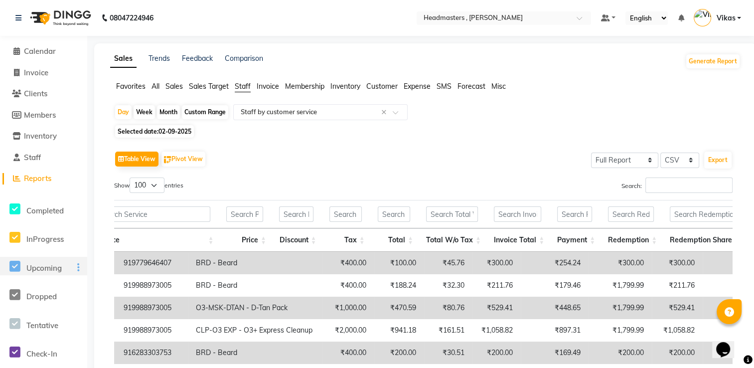
click at [15, 265] on icon at bounding box center [14, 266] width 11 height 12
click at [161, 82] on ul "Favorites All Sales Sales Target Staff Invoice Membership Inventory Customer Ex…" at bounding box center [425, 86] width 630 height 11
click at [420, 90] on span "Expense" at bounding box center [417, 86] width 27 height 9
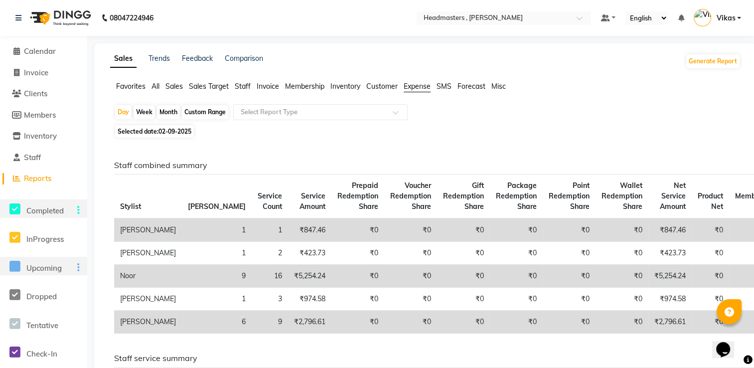
click at [75, 210] on div at bounding box center [76, 210] width 22 height 11
click at [16, 210] on icon at bounding box center [14, 209] width 11 height 12
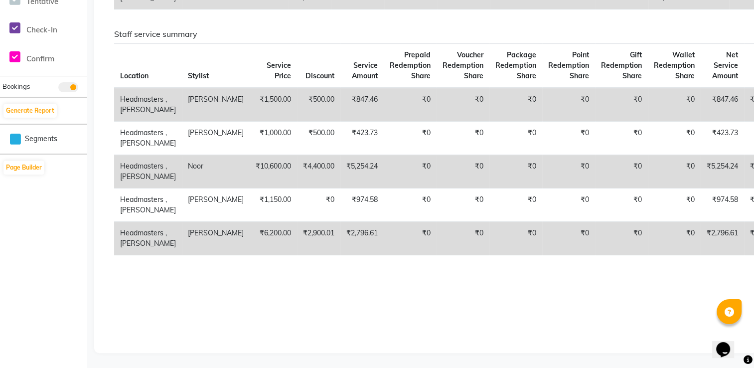
scroll to position [349, 0]
drag, startPoint x: 749, startPoint y: 276, endPoint x: 752, endPoint y: 299, distance: 23.1
drag, startPoint x: 601, startPoint y: 311, endPoint x: 662, endPoint y: 297, distance: 62.5
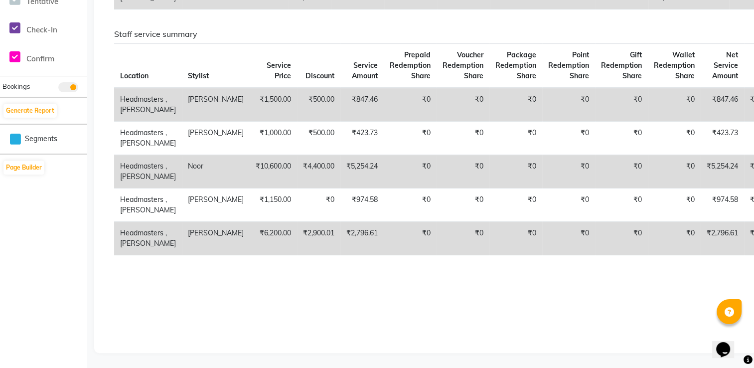
click at [662, 297] on div "Staff combined summary Stylist Bill Count Service Count Service Amount Prepaid …" at bounding box center [423, 80] width 619 height 486
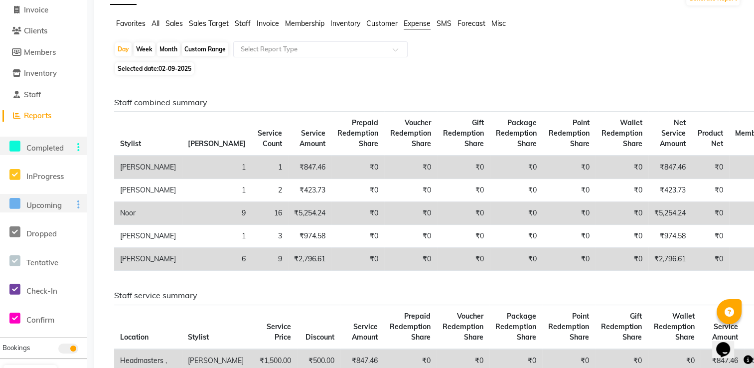
scroll to position [48, 0]
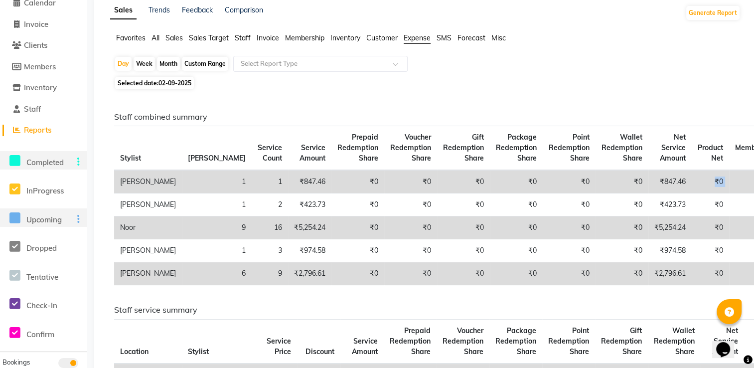
drag, startPoint x: 724, startPoint y: 178, endPoint x: 634, endPoint y: 182, distance: 90.3
click at [634, 182] on tr "[PERSON_NAME] 1 1 ₹847.46 ₹0 ₹0 ₹0 ₹0 ₹0 ₹0 ₹847.46 ₹0 ₹0 ₹0 ₹0 ₹0 ₹0" at bounding box center [519, 181] width 810 height 23
click at [729, 186] on td "₹0" at bounding box center [755, 181] width 53 height 23
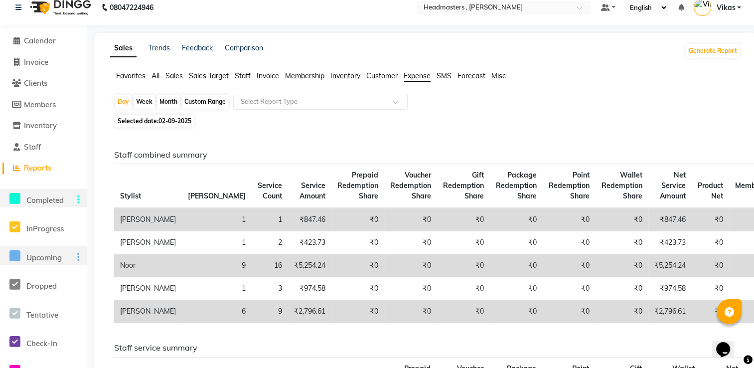
scroll to position [0, 0]
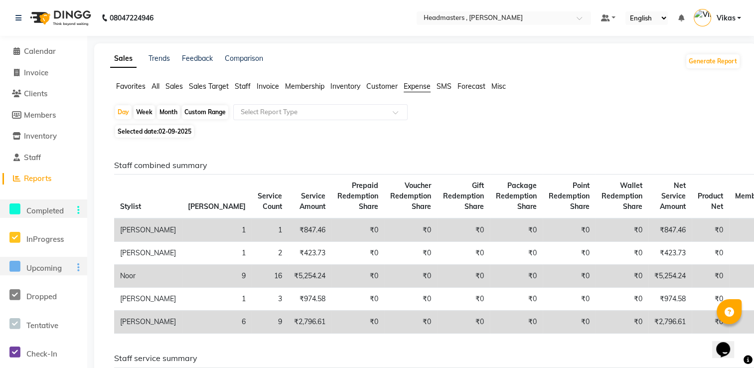
click at [157, 87] on span "All" at bounding box center [156, 86] width 8 height 9
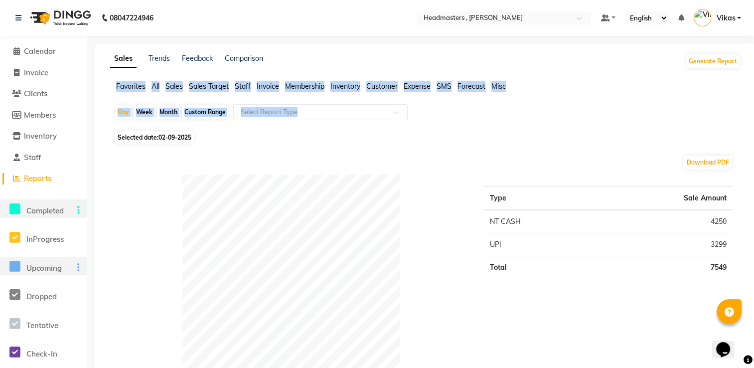
drag, startPoint x: 753, startPoint y: 71, endPoint x: 755, endPoint y: 111, distance: 39.4
click at [754, 111] on html "08047224946 Select Location × Headmasters , Sri Muktsar Sahib Default Panel My …" at bounding box center [377, 184] width 754 height 368
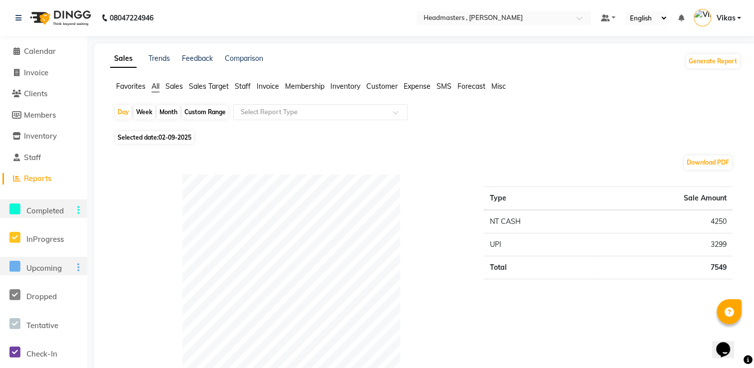
drag, startPoint x: 755, startPoint y: 111, endPoint x: 613, endPoint y: 133, distance: 143.2
click at [613, 133] on div "Selected date: [DATE]" at bounding box center [427, 137] width 627 height 10
click at [201, 87] on span "Sales Target" at bounding box center [209, 86] width 40 height 9
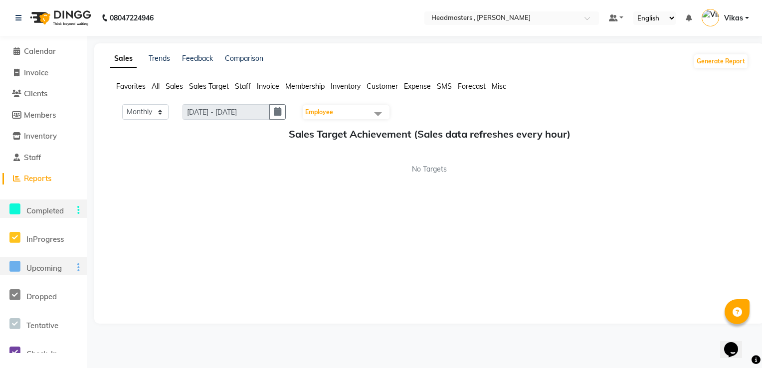
click at [269, 85] on span "Invoice" at bounding box center [268, 86] width 22 height 9
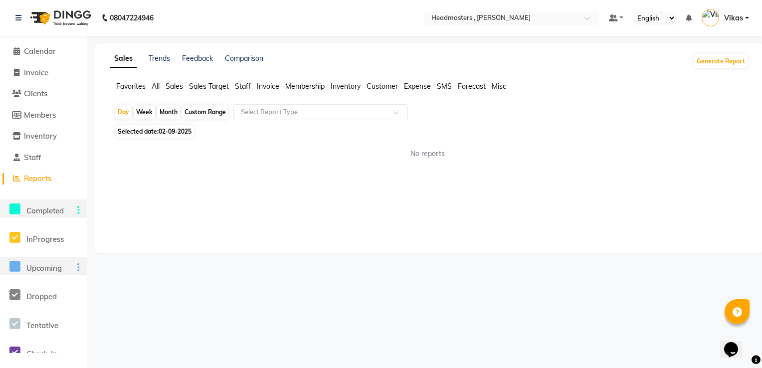
click at [298, 85] on span "Membership" at bounding box center [304, 86] width 39 height 9
click at [313, 89] on span "Membership" at bounding box center [304, 86] width 39 height 9
click at [349, 85] on span "Inventory" at bounding box center [345, 86] width 30 height 9
click at [388, 88] on span "Customer" at bounding box center [381, 86] width 31 height 9
click at [419, 93] on div "Favorites All Sales Sales Target Staff Invoice Membership Inventory Customer Ex…" at bounding box center [429, 90] width 653 height 19
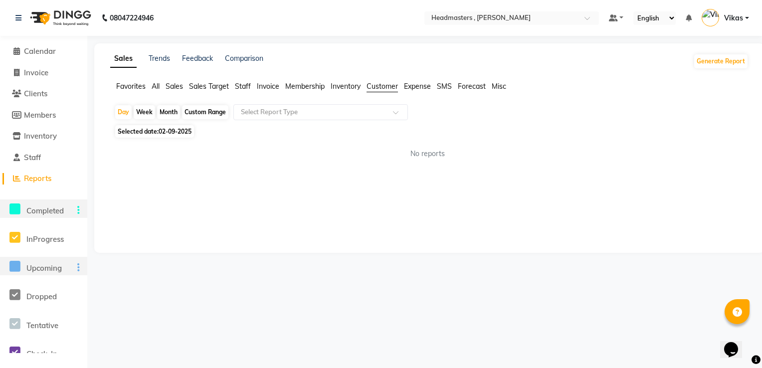
click at [419, 91] on li "Expense" at bounding box center [417, 86] width 27 height 10
click at [423, 85] on span "Expense" at bounding box center [417, 86] width 27 height 9
click at [47, 177] on span "Reports" at bounding box center [37, 177] width 27 height 9
click at [51, 175] on span "Reports" at bounding box center [37, 177] width 27 height 9
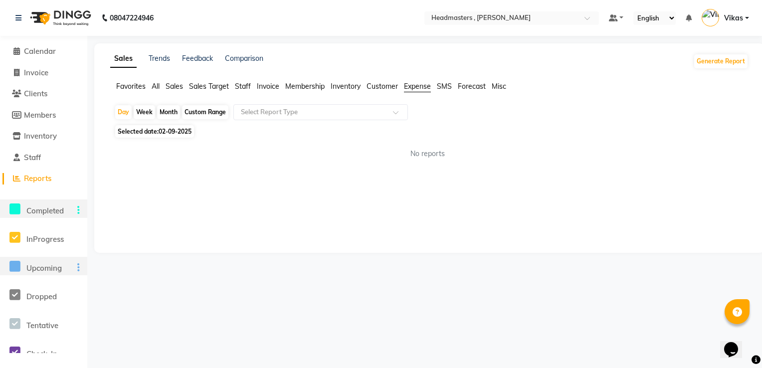
click at [171, 114] on div "Month" at bounding box center [168, 112] width 23 height 14
select select "9"
select select "2025"
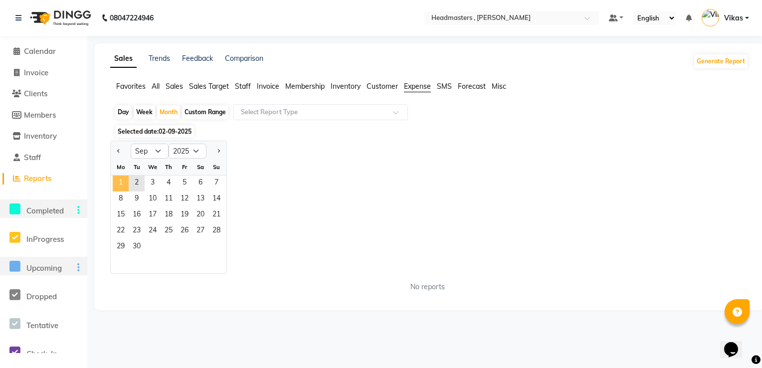
click at [122, 183] on span "1" at bounding box center [121, 183] width 16 height 16
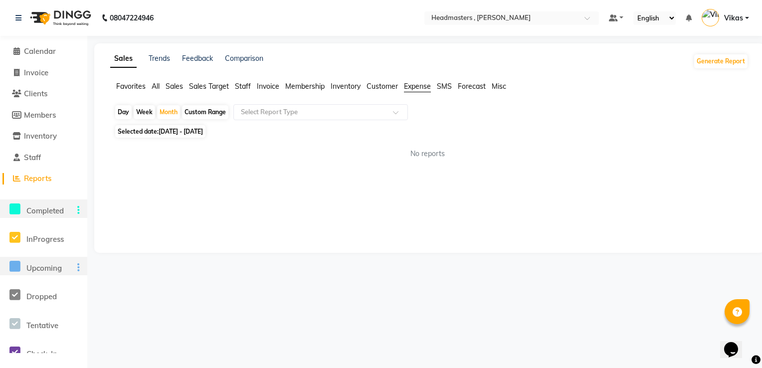
click at [155, 88] on span "All" at bounding box center [156, 86] width 8 height 9
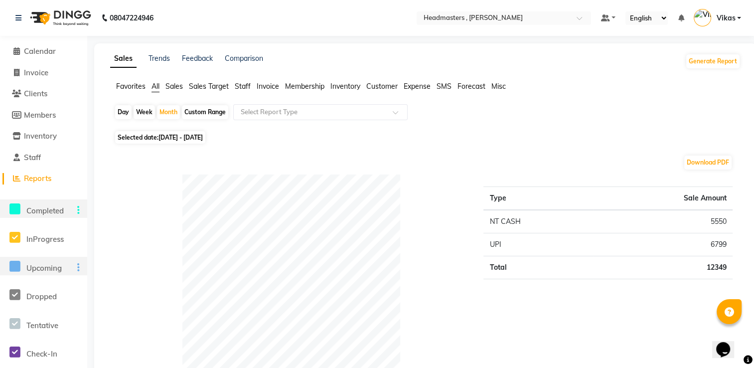
click at [181, 87] on span "Sales" at bounding box center [173, 86] width 17 height 9
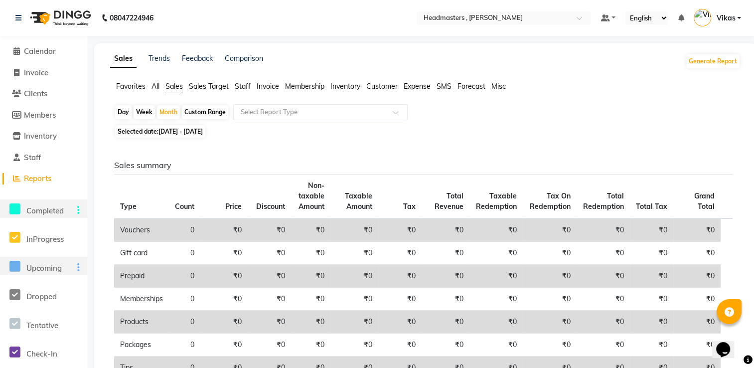
click at [221, 87] on span "Sales Target" at bounding box center [209, 86] width 40 height 9
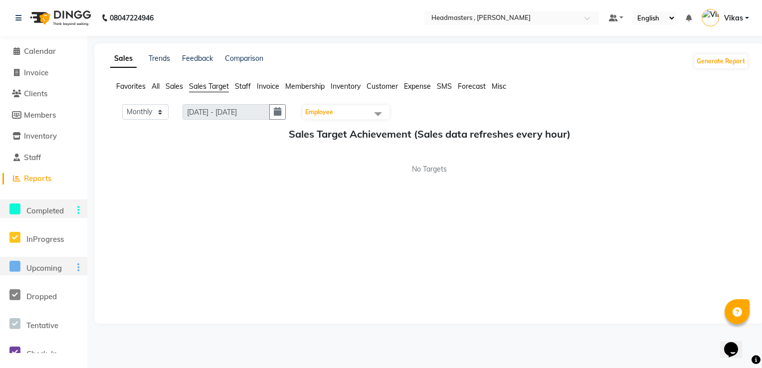
click at [241, 89] on span "Staff" at bounding box center [243, 86] width 16 height 9
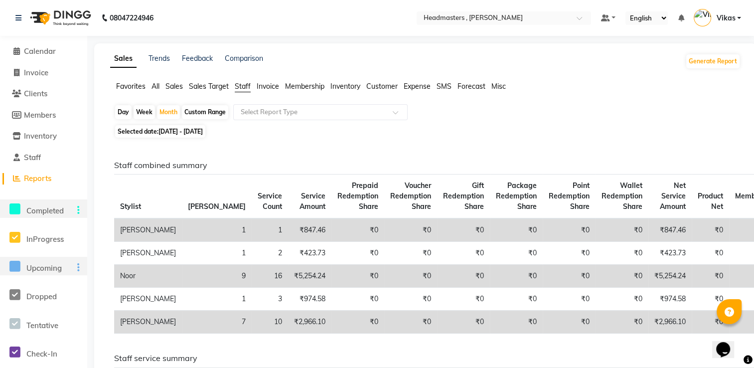
click at [269, 86] on span "Invoice" at bounding box center [268, 86] width 22 height 9
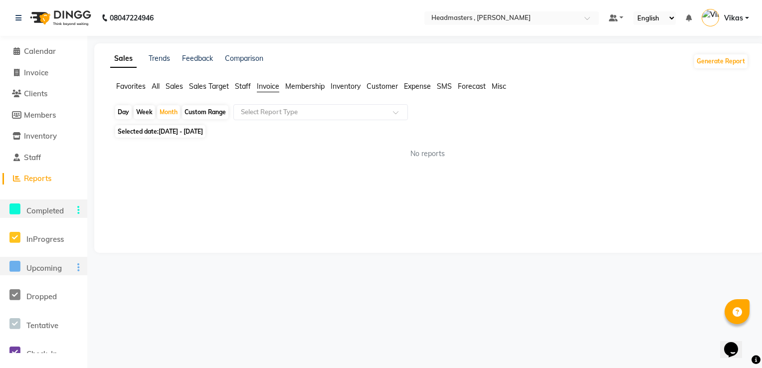
click at [296, 86] on span "Membership" at bounding box center [304, 86] width 39 height 9
click at [350, 86] on span "Inventory" at bounding box center [345, 86] width 30 height 9
click at [388, 89] on span "Customer" at bounding box center [381, 86] width 31 height 9
click at [411, 87] on span "Expense" at bounding box center [417, 86] width 27 height 9
click at [443, 84] on span "SMS" at bounding box center [444, 86] width 15 height 9
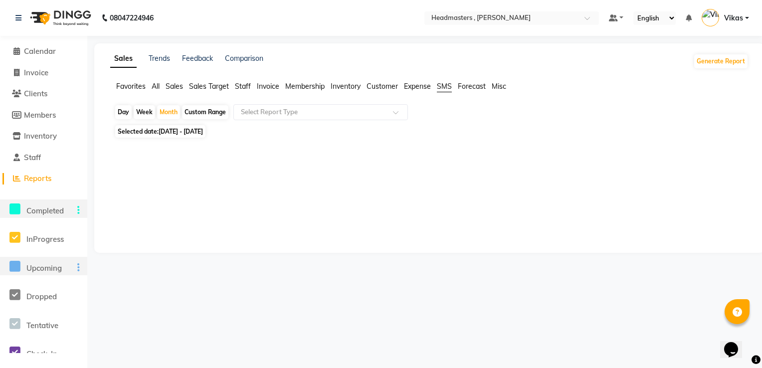
click at [470, 80] on div "Sales Trends Feedback Comparison Generate Report Favorites All Sales Sales Targ…" at bounding box center [429, 147] width 670 height 209
click at [471, 88] on span "Forecast" at bounding box center [472, 86] width 28 height 9
click at [494, 90] on span "Misc" at bounding box center [498, 86] width 14 height 9
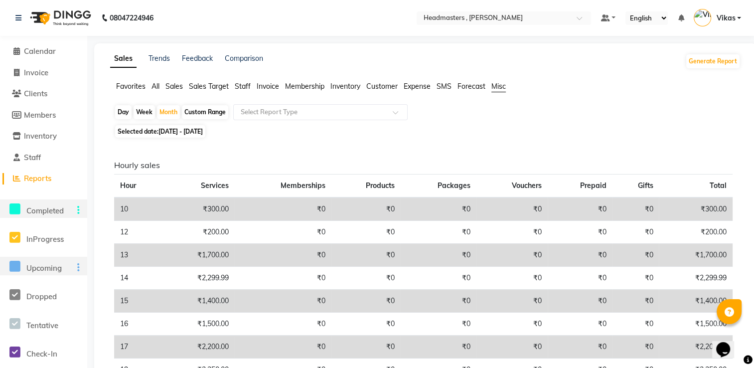
click at [170, 90] on span "Sales" at bounding box center [173, 86] width 17 height 9
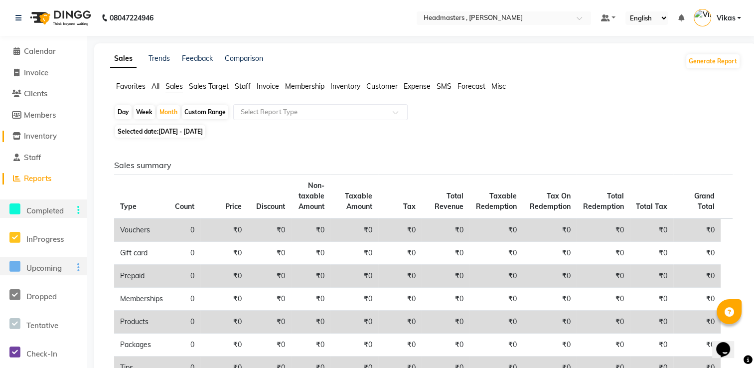
click at [49, 138] on span "Inventory" at bounding box center [40, 135] width 33 height 9
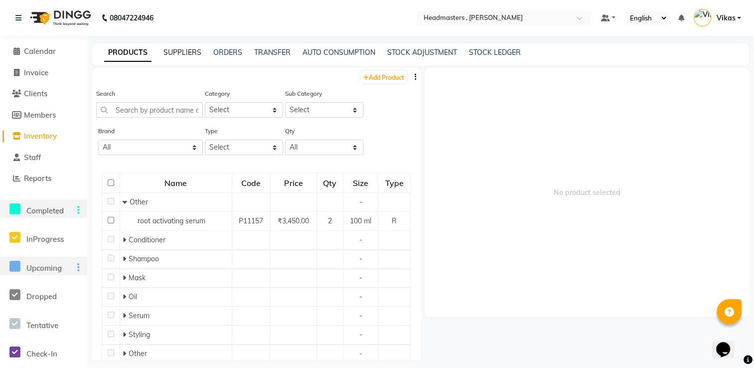
click at [189, 53] on link "SUPPLIERS" at bounding box center [182, 52] width 38 height 9
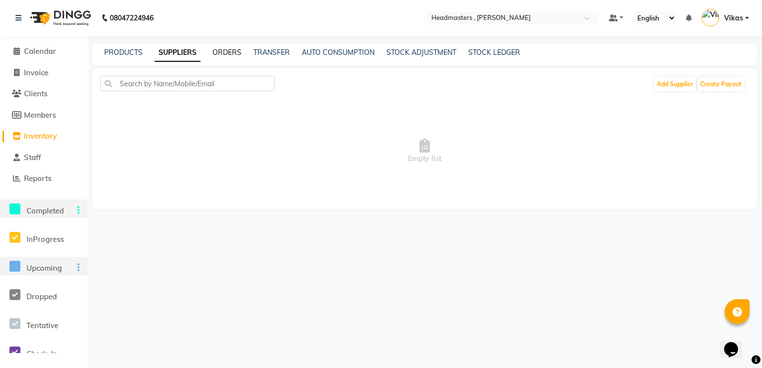
click at [232, 52] on link "ORDERS" at bounding box center [226, 52] width 29 height 9
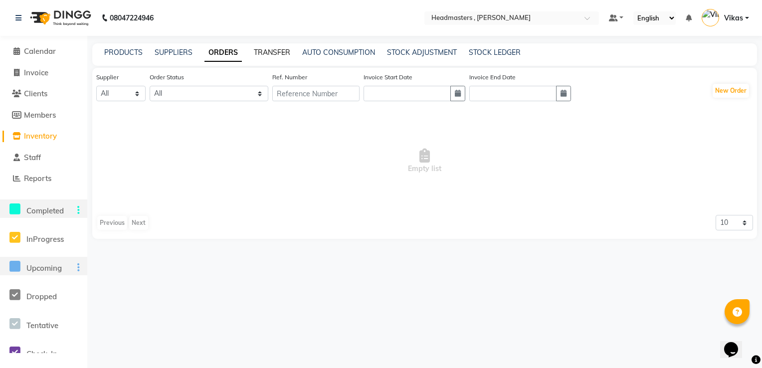
click at [277, 50] on link "TRANSFER" at bounding box center [272, 52] width 36 height 9
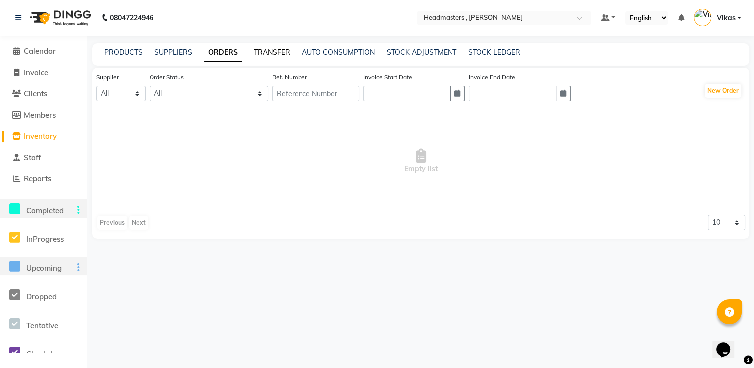
select select "sender"
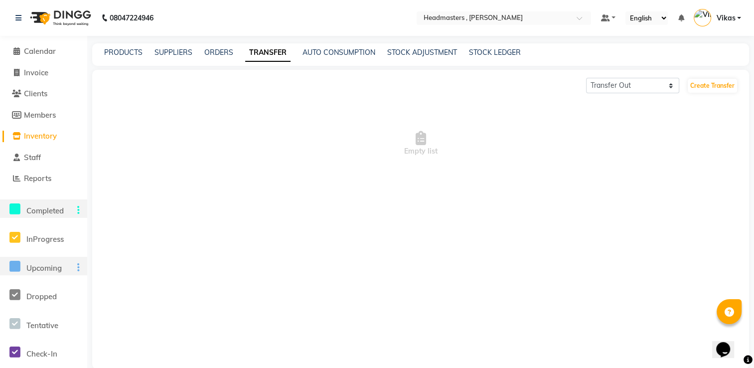
click at [329, 57] on div "AUTO CONSUMPTION" at bounding box center [339, 52] width 73 height 10
click at [332, 52] on link "AUTO CONSUMPTION" at bounding box center [339, 52] width 73 height 9
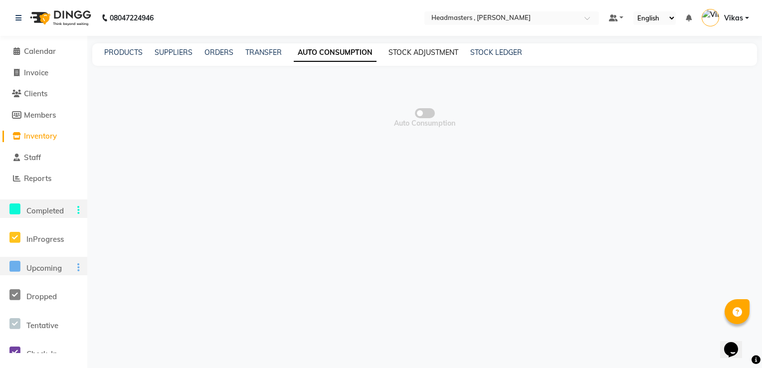
click at [408, 55] on link "STOCK ADJUSTMENT" at bounding box center [423, 52] width 70 height 9
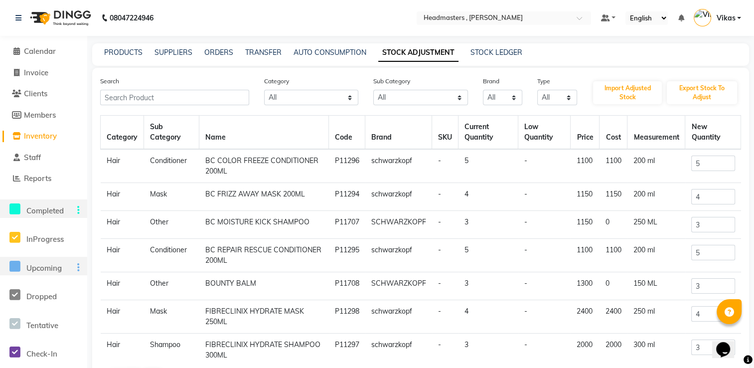
click at [402, 59] on link "STOCK ADJUSTMENT" at bounding box center [418, 53] width 80 height 18
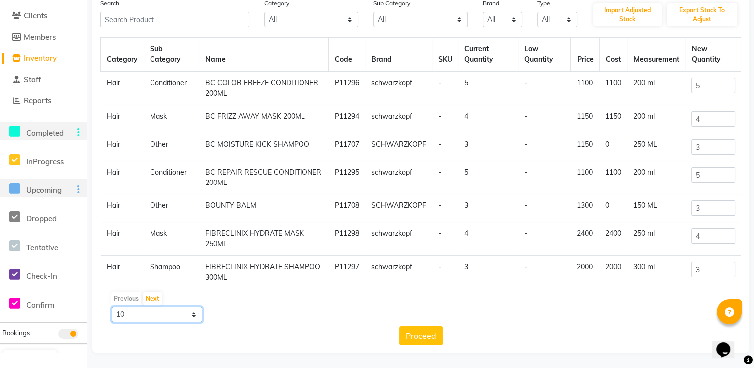
click at [167, 316] on select "10 50 100" at bounding box center [157, 314] width 91 height 15
select select "100"
click at [112, 307] on select "10 50 100" at bounding box center [157, 314] width 91 height 15
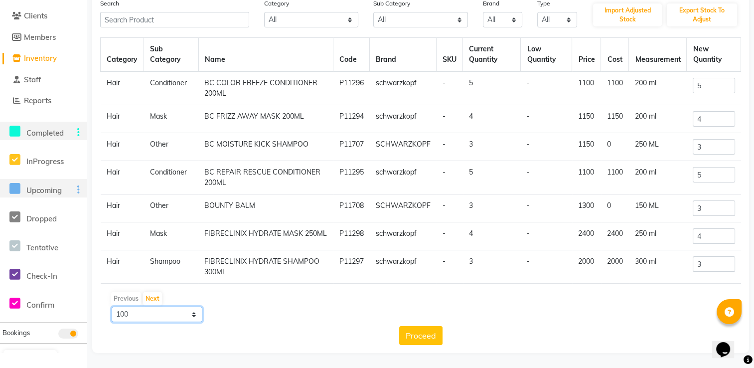
scroll to position [0, 0]
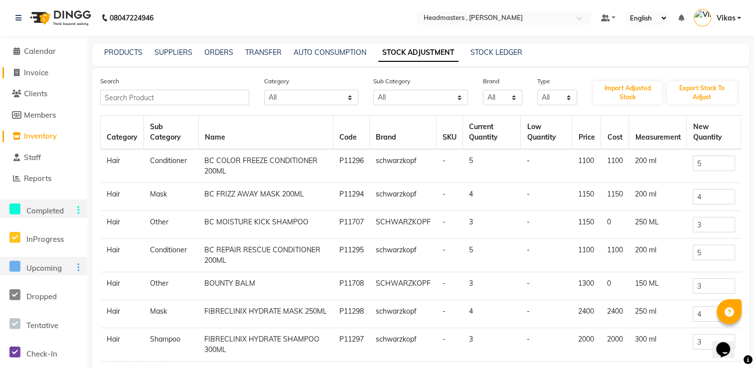
click at [58, 70] on link "Invoice" at bounding box center [43, 72] width 82 height 11
select select "service"
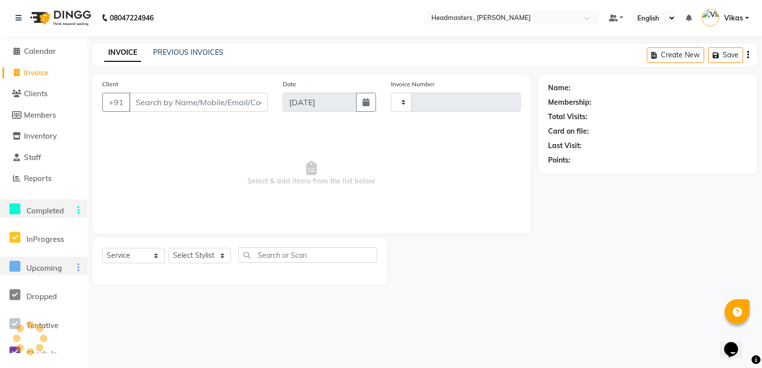
type input "1185"
select select "8566"
click at [45, 91] on span "Clients" at bounding box center [35, 93] width 23 height 9
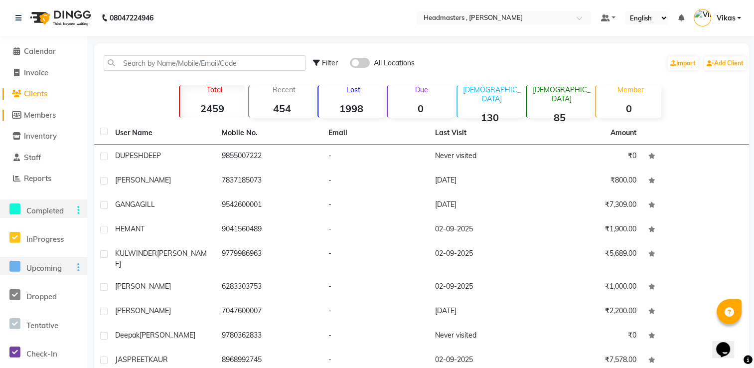
click at [46, 113] on span "Members" at bounding box center [40, 114] width 32 height 9
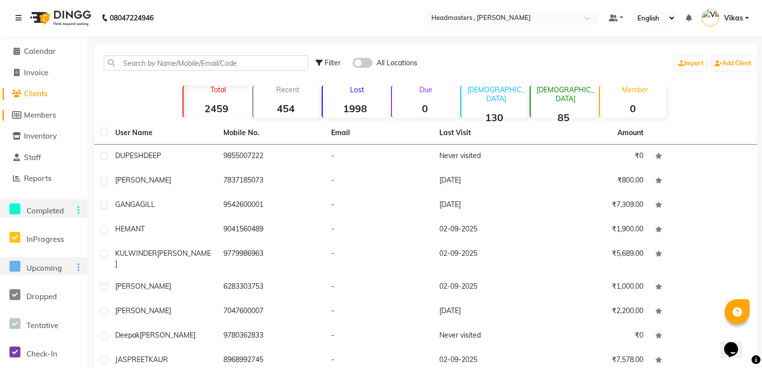
select select
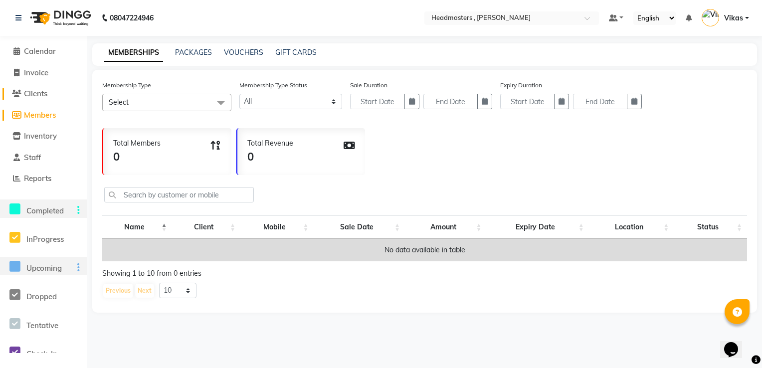
click at [58, 93] on link "Clients" at bounding box center [43, 93] width 82 height 11
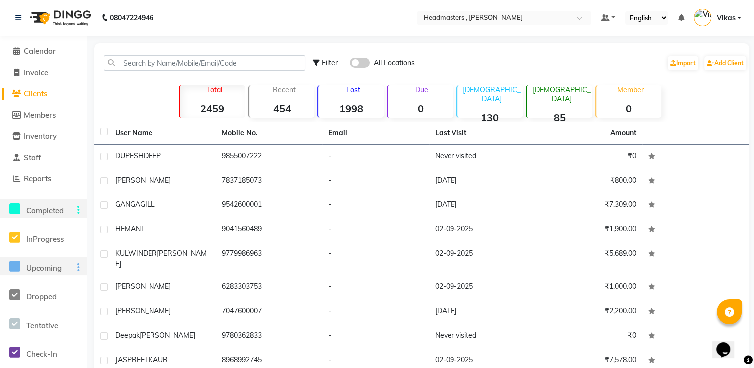
scroll to position [63, 0]
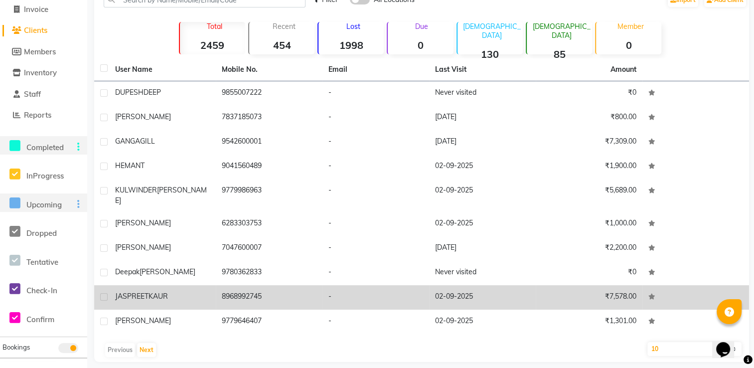
click at [156, 292] on span "KAUR" at bounding box center [158, 296] width 19 height 9
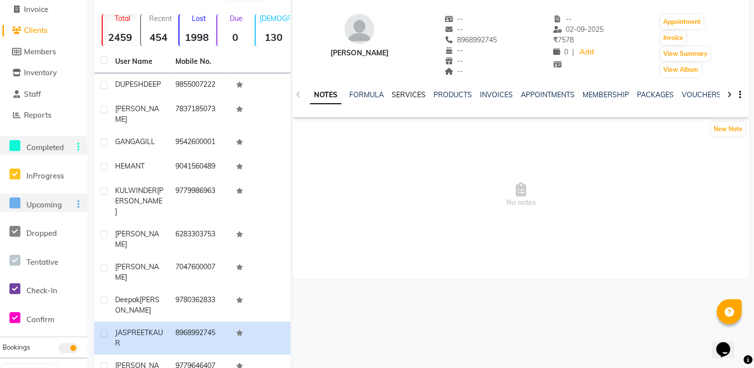
click at [397, 95] on link "SERVICES" at bounding box center [409, 94] width 34 height 9
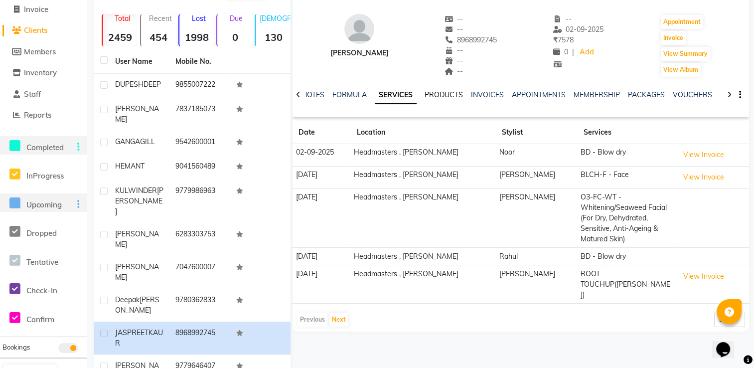
click at [437, 93] on link "PRODUCTS" at bounding box center [444, 94] width 38 height 9
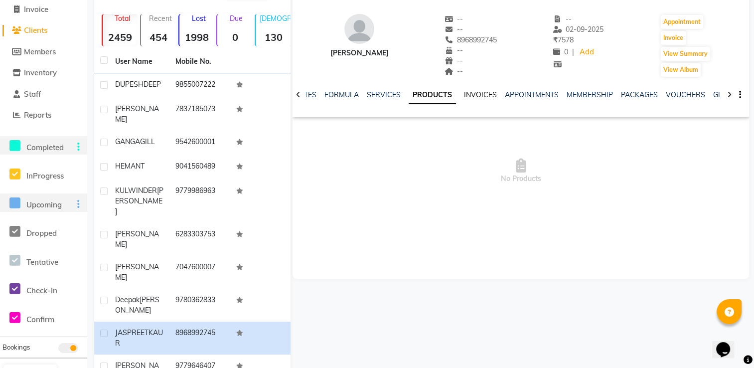
click at [467, 97] on link "INVOICES" at bounding box center [480, 94] width 33 height 9
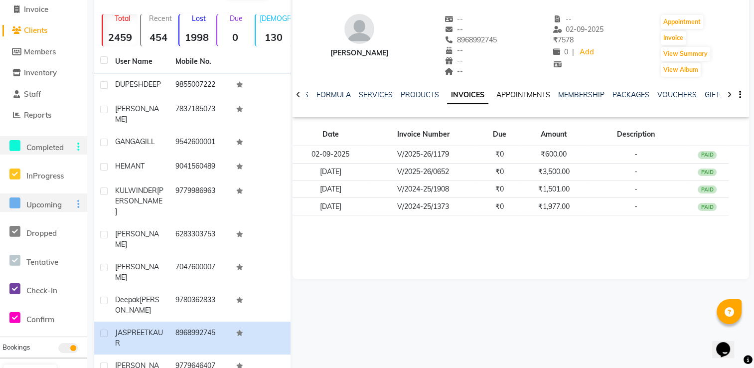
click at [506, 96] on link "APPOINTMENTS" at bounding box center [523, 94] width 54 height 9
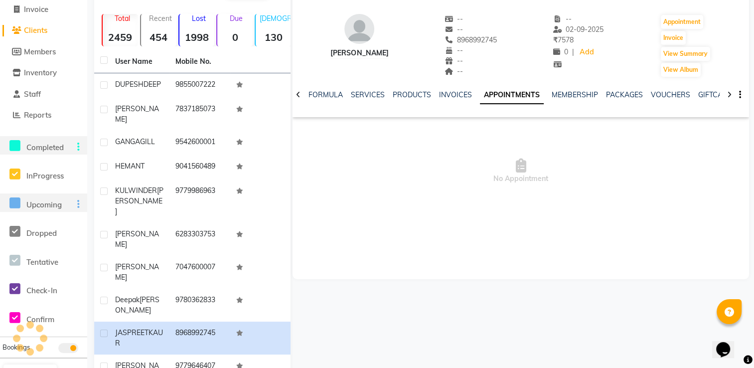
click at [304, 95] on div at bounding box center [298, 93] width 11 height 19
click at [297, 96] on icon at bounding box center [298, 94] width 4 height 7
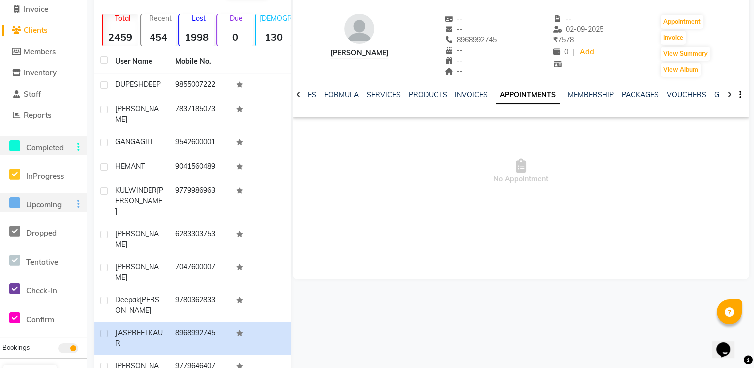
click at [297, 96] on icon at bounding box center [298, 94] width 4 height 7
click at [297, 96] on div "NOTES FORMULA SERVICES PRODUCTS INVOICES APPOINTMENTS MEMBERSHIP PACKAGES VOUCH…" at bounding box center [521, 95] width 457 height 34
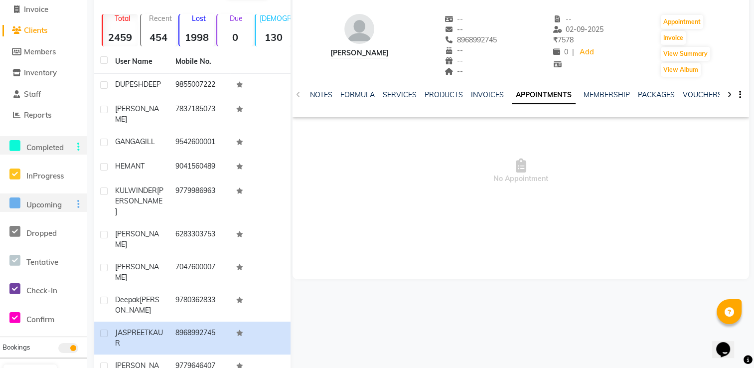
click at [297, 96] on div "NOTES FORMULA SERVICES PRODUCTS INVOICES APPOINTMENTS MEMBERSHIP PACKAGES VOUCH…" at bounding box center [521, 95] width 457 height 34
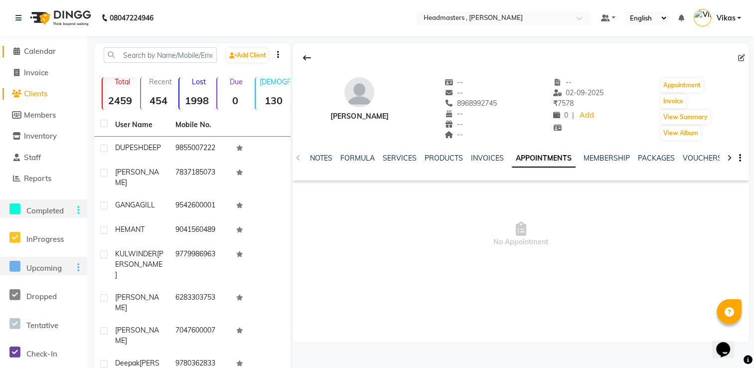
click at [50, 53] on span "Calendar" at bounding box center [40, 50] width 32 height 9
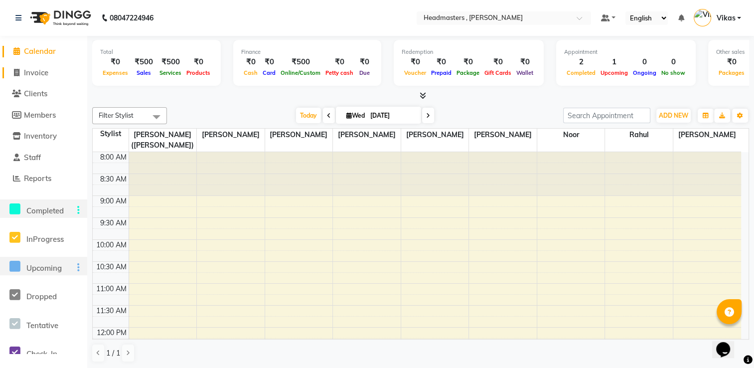
click at [47, 74] on span "Invoice" at bounding box center [36, 72] width 24 height 9
select select "service"
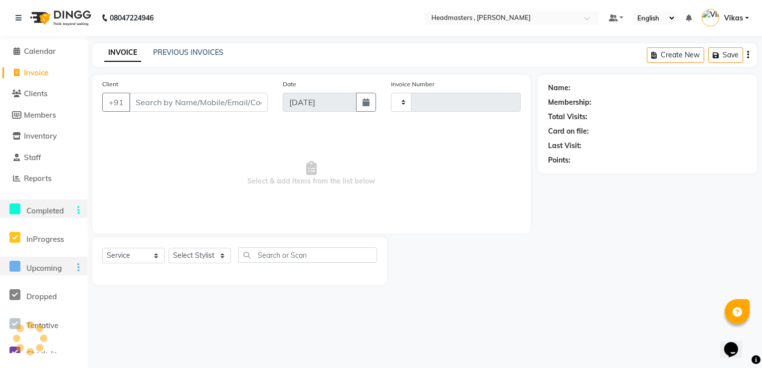
type input "1185"
select select "8566"
click at [52, 95] on link "Clients" at bounding box center [43, 93] width 82 height 11
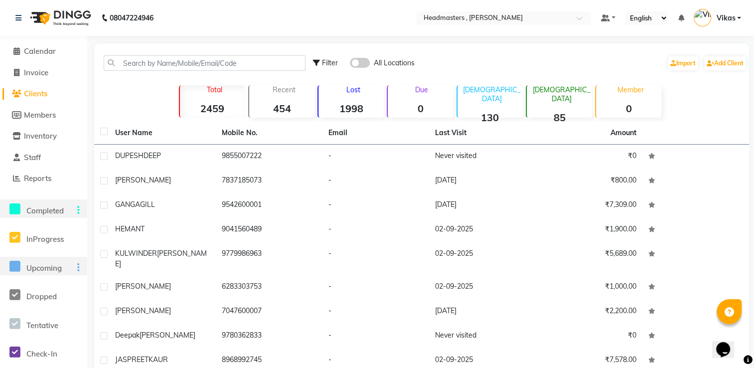
click at [48, 121] on li "Members" at bounding box center [43, 115] width 87 height 21
click at [38, 52] on span "Calendar" at bounding box center [40, 50] width 32 height 9
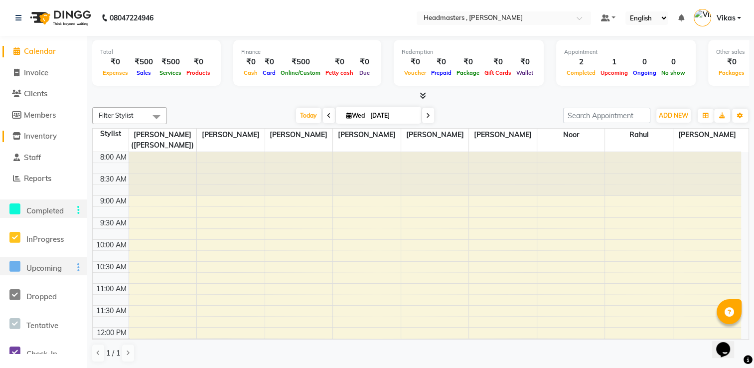
click at [51, 139] on span "Inventory" at bounding box center [40, 135] width 33 height 9
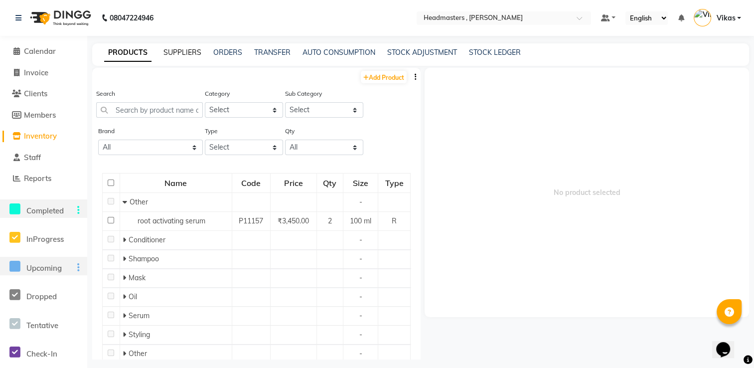
click at [179, 49] on link "SUPPLIERS" at bounding box center [182, 52] width 38 height 9
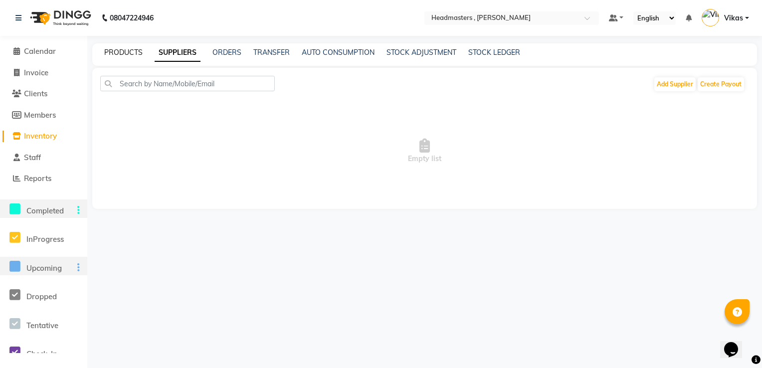
click at [140, 49] on link "PRODUCTS" at bounding box center [123, 52] width 38 height 9
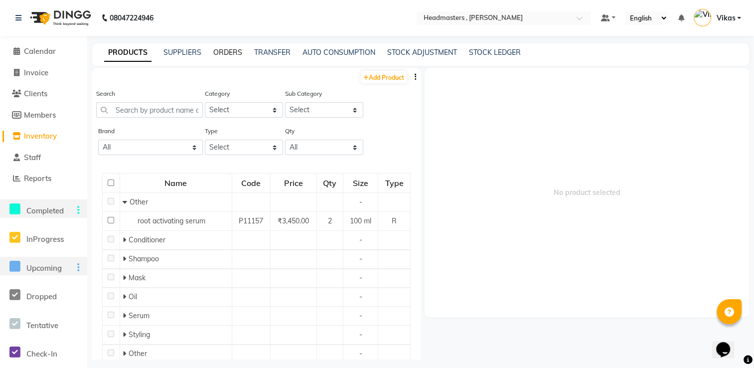
click at [236, 52] on link "ORDERS" at bounding box center [227, 52] width 29 height 9
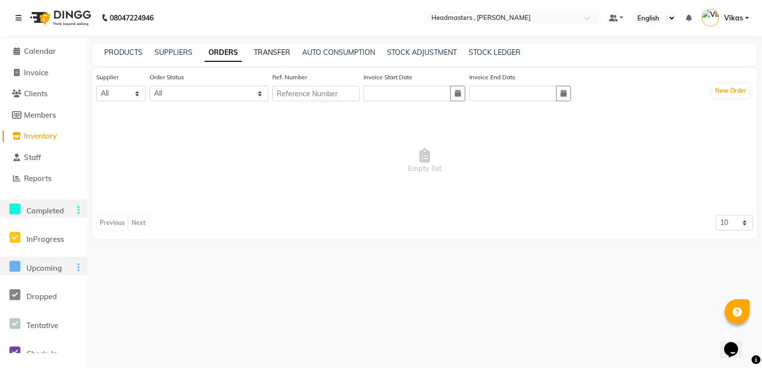
click at [275, 55] on link "TRANSFER" at bounding box center [272, 52] width 36 height 9
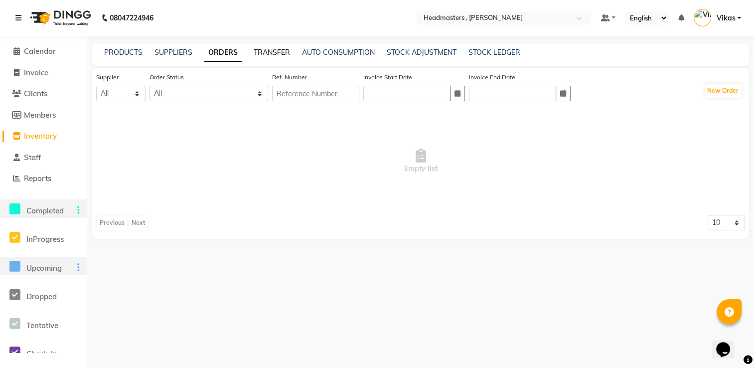
select select "sender"
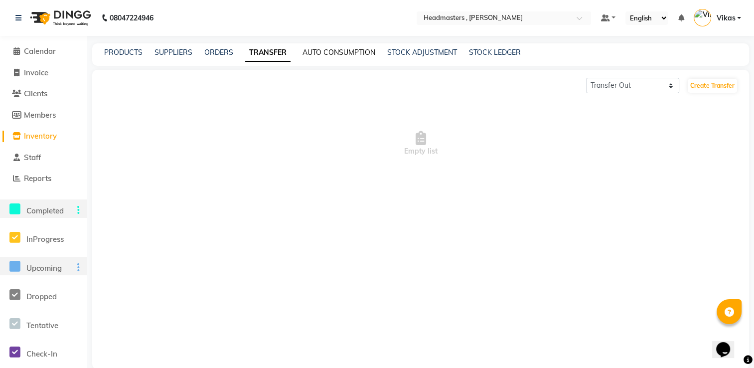
click at [325, 53] on link "AUTO CONSUMPTION" at bounding box center [339, 52] width 73 height 9
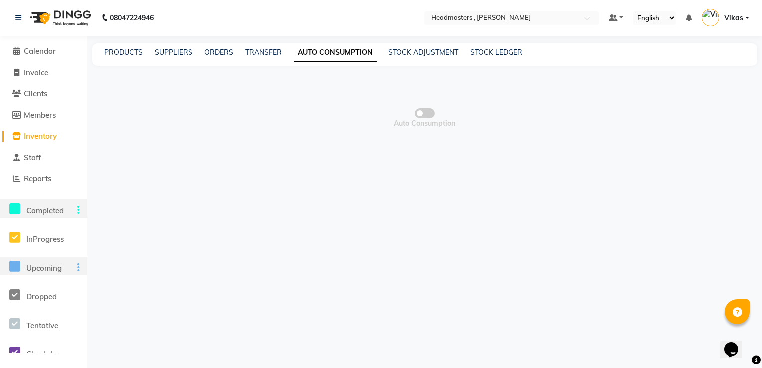
click at [378, 54] on div "PRODUCTS SUPPLIERS ORDERS TRANSFER AUTO CONSUMPTION STOCK ADJUSTMENT STOCK LEDG…" at bounding box center [418, 52] width 652 height 10
click at [403, 56] on link "STOCK ADJUSTMENT" at bounding box center [423, 52] width 70 height 9
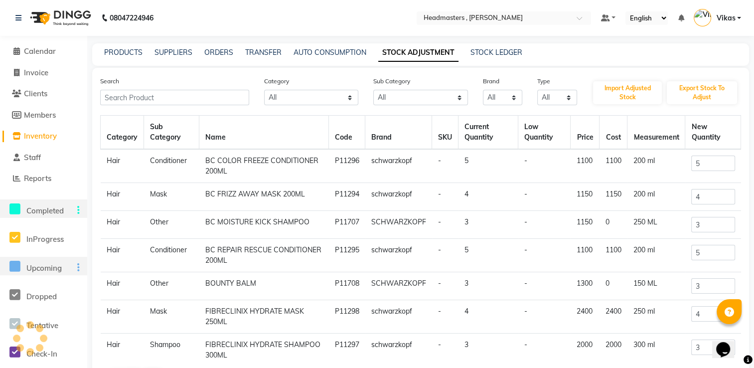
click at [482, 60] on div "PRODUCTS SUPPLIERS ORDERS TRANSFER AUTO CONSUMPTION STOCK ADJUSTMENT STOCK LEDG…" at bounding box center [420, 54] width 657 height 22
click at [487, 55] on link "STOCK LEDGER" at bounding box center [497, 52] width 52 height 9
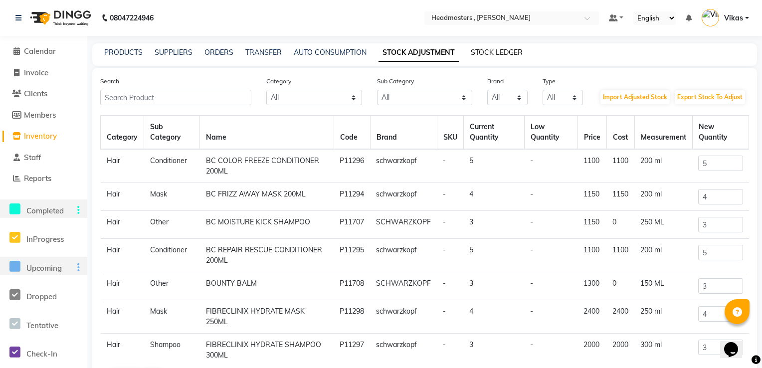
select select "all"
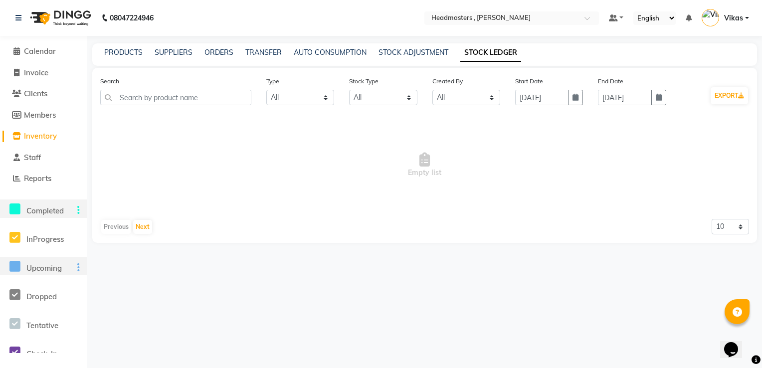
click at [430, 57] on div "STOCK ADJUSTMENT" at bounding box center [413, 52] width 70 height 10
click at [425, 53] on link "STOCK ADJUSTMENT" at bounding box center [413, 52] width 70 height 9
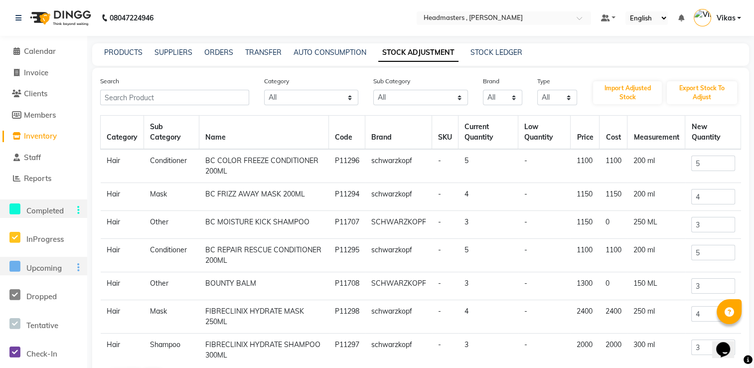
drag, startPoint x: 754, startPoint y: 89, endPoint x: 763, endPoint y: 180, distance: 92.2
click at [754, 180] on html "08047224946 Select Location × Headmasters , Sri Muktsar Sahib Default Panel My …" at bounding box center [377, 184] width 754 height 368
drag, startPoint x: 761, startPoint y: 180, endPoint x: 723, endPoint y: 169, distance: 39.4
click at [723, 169] on input "5" at bounding box center [713, 163] width 44 height 15
click at [748, 152] on div "Search Category All Hair Skin Makeup Personal Care Appliances [PERSON_NAME] Wax…" at bounding box center [420, 249] width 657 height 363
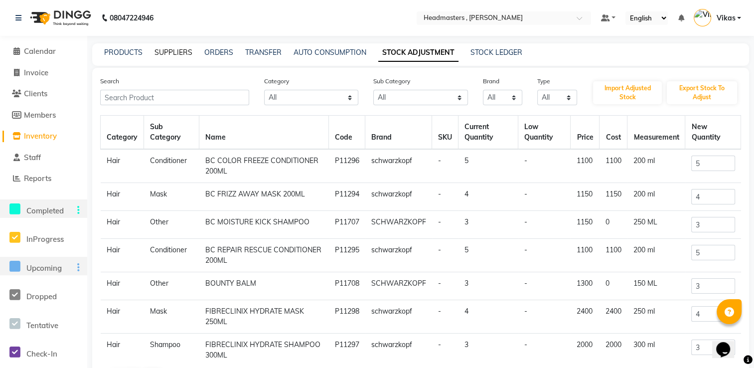
click at [167, 49] on link "SUPPLIERS" at bounding box center [174, 52] width 38 height 9
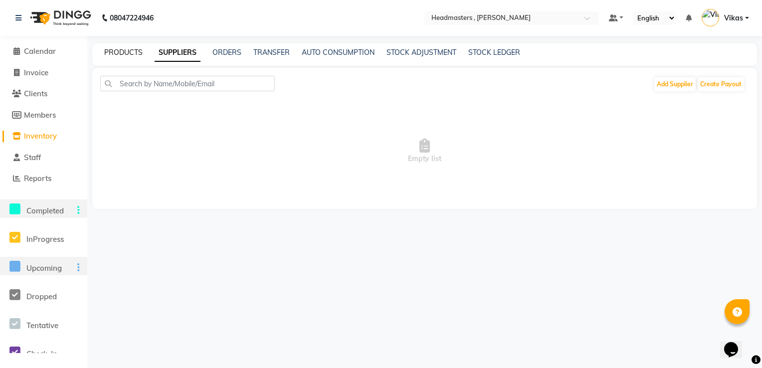
click at [124, 55] on link "PRODUCTS" at bounding box center [123, 52] width 38 height 9
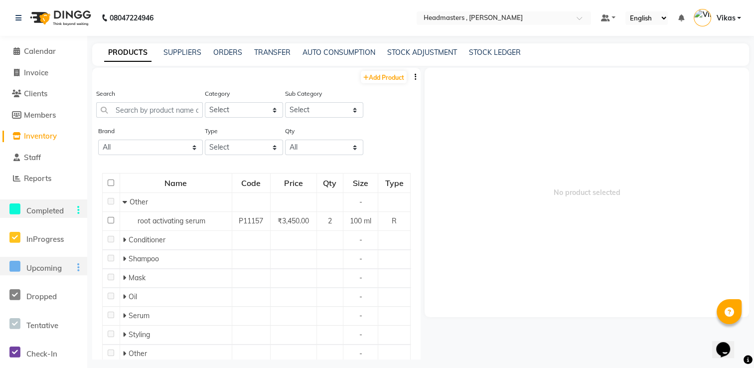
scroll to position [34, 0]
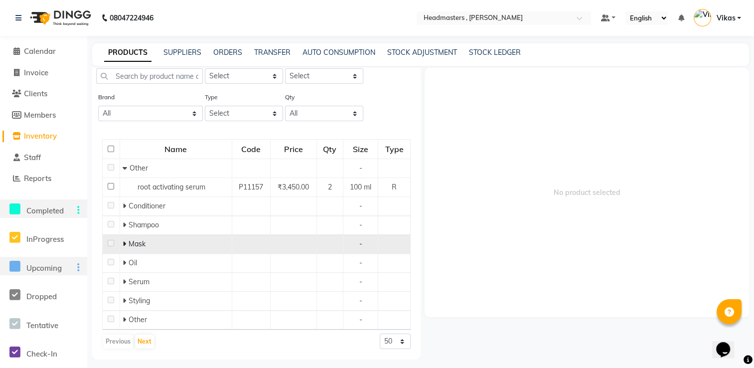
click at [130, 242] on span "Mask" at bounding box center [137, 243] width 17 height 9
click at [124, 244] on icon at bounding box center [124, 243] width 3 height 7
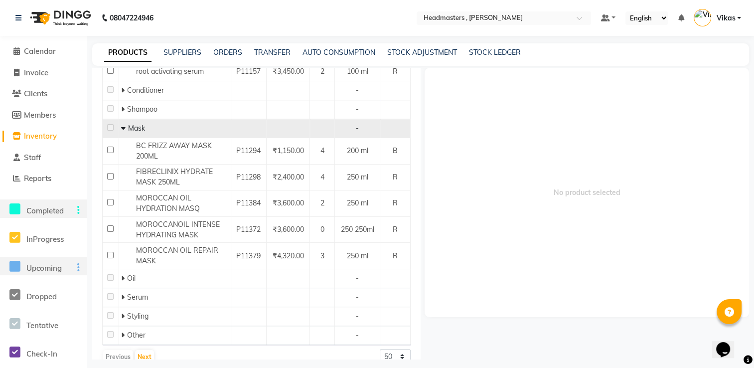
scroll to position [164, 0]
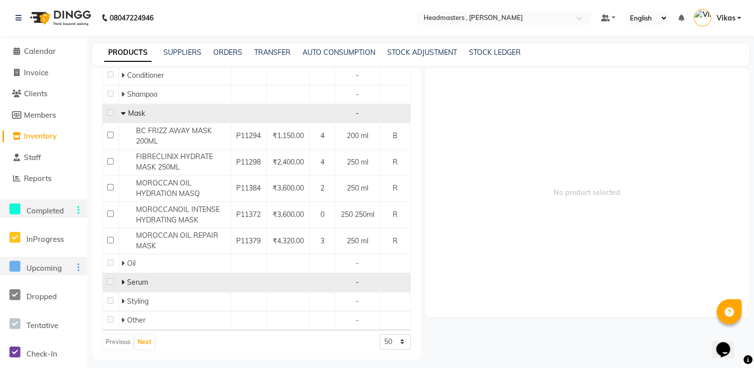
click at [122, 285] on icon at bounding box center [122, 282] width 3 height 7
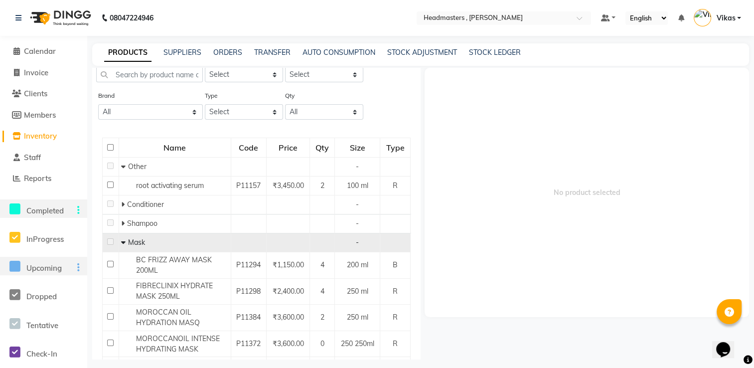
scroll to position [0, 0]
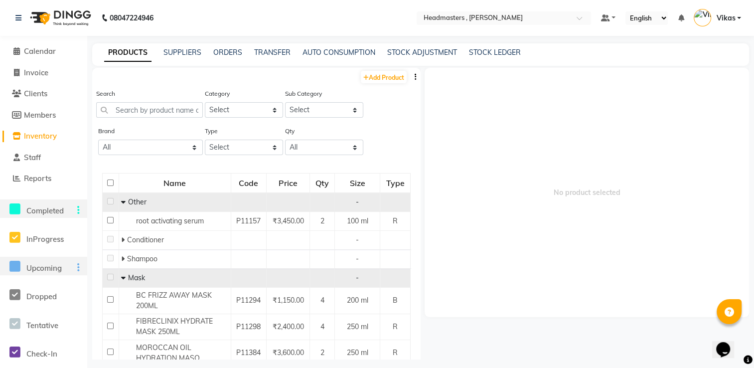
click at [126, 203] on span at bounding box center [124, 201] width 7 height 9
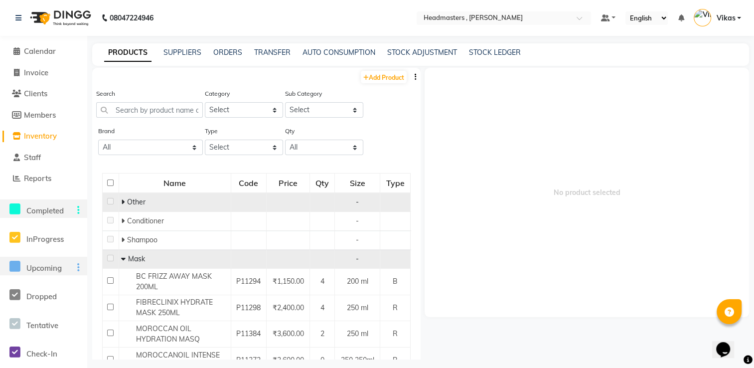
click at [124, 258] on icon at bounding box center [123, 258] width 4 height 7
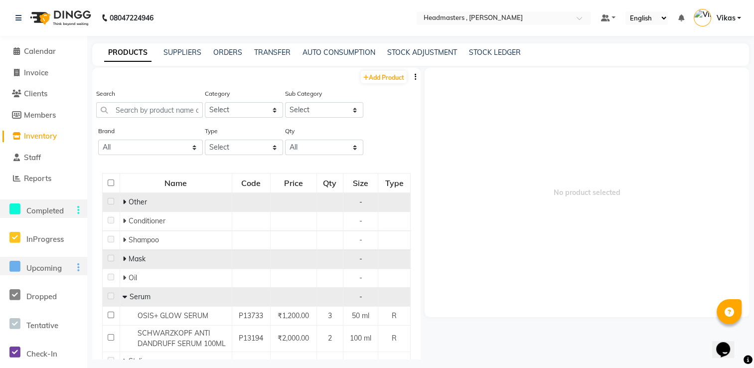
click at [124, 294] on icon at bounding box center [125, 296] width 4 height 7
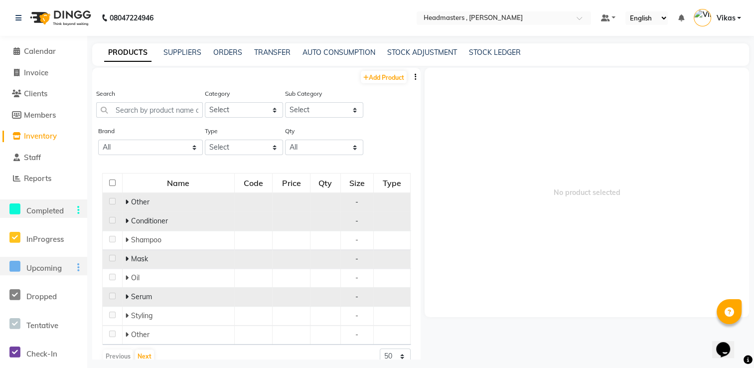
click at [126, 224] on icon at bounding box center [126, 220] width 3 height 7
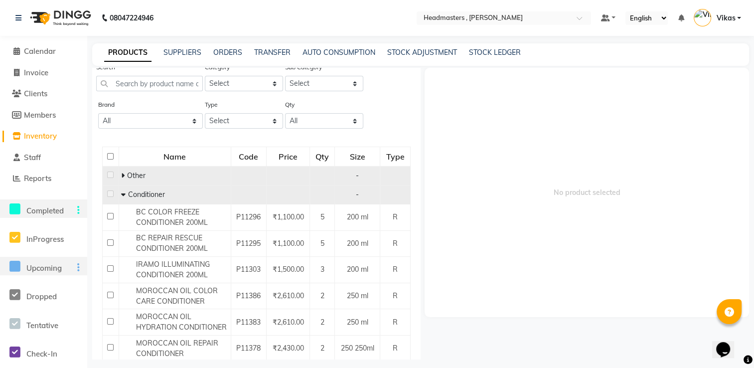
scroll to position [2, 0]
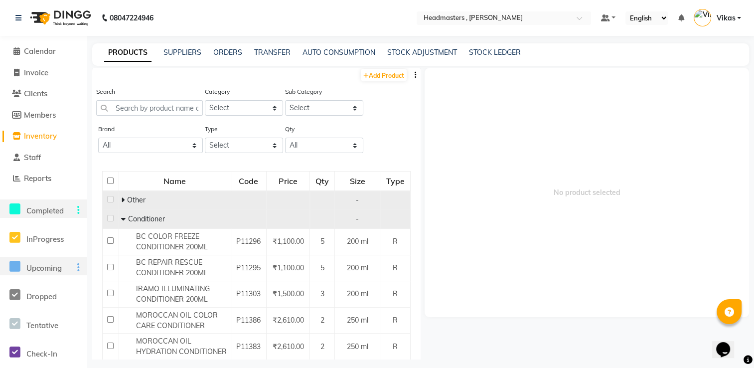
click at [122, 219] on icon at bounding box center [123, 218] width 4 height 7
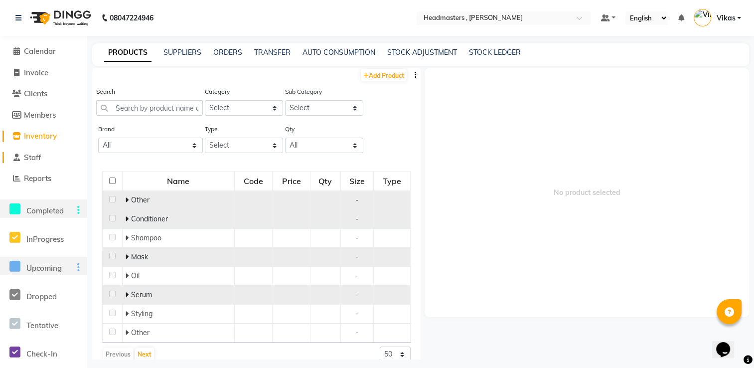
click at [37, 159] on span "Staff" at bounding box center [32, 157] width 17 height 9
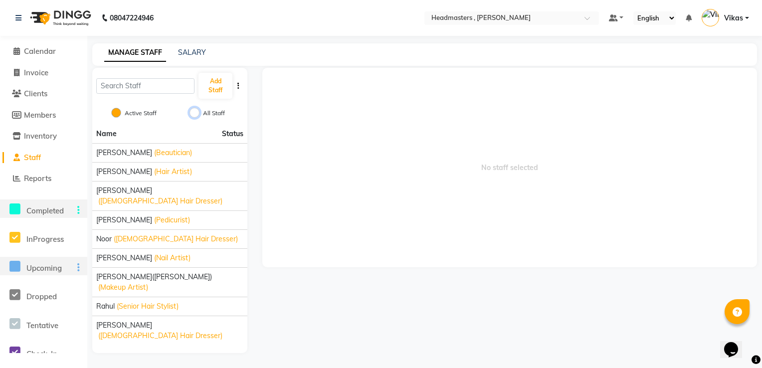
click at [196, 112] on input "All Staff" at bounding box center [194, 113] width 10 height 10
radio input "true"
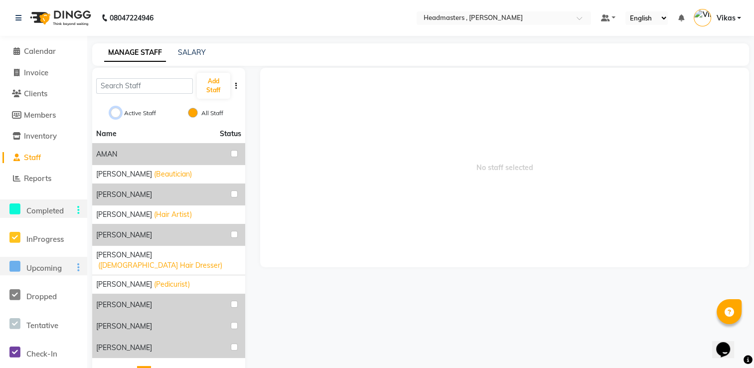
click at [114, 116] on input "Active Staff" at bounding box center [116, 113] width 10 height 10
radio input "true"
radio input "false"
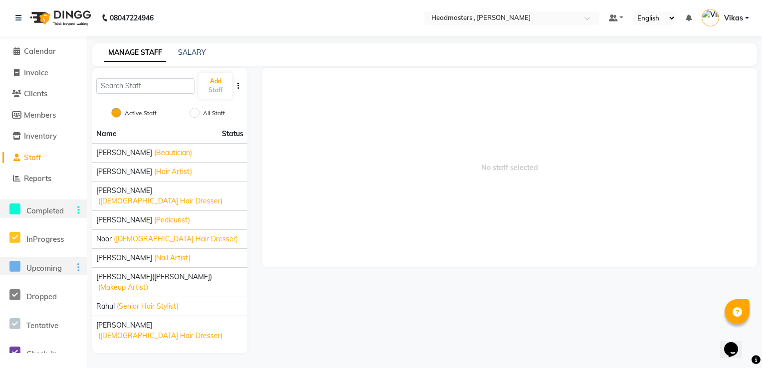
click at [17, 155] on icon at bounding box center [16, 157] width 6 height 7
click at [30, 51] on span "Calendar" at bounding box center [40, 50] width 32 height 9
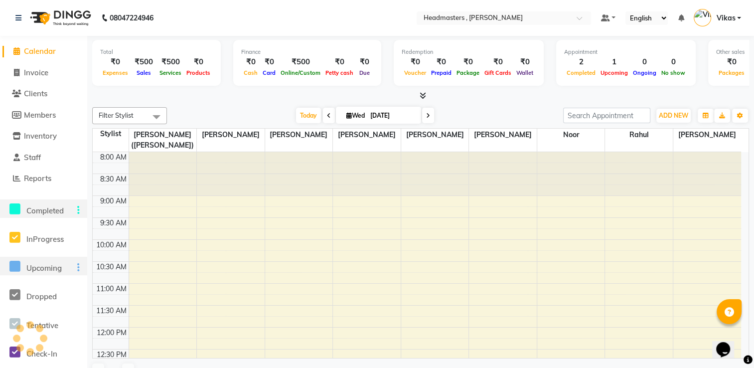
scroll to position [217, 0]
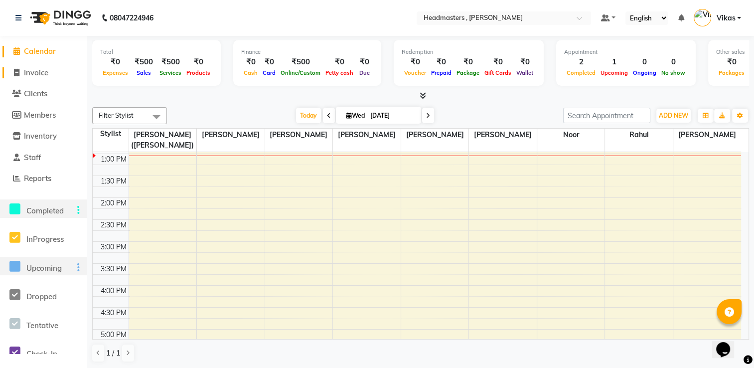
click at [48, 76] on span "Invoice" at bounding box center [36, 72] width 24 height 9
select select "service"
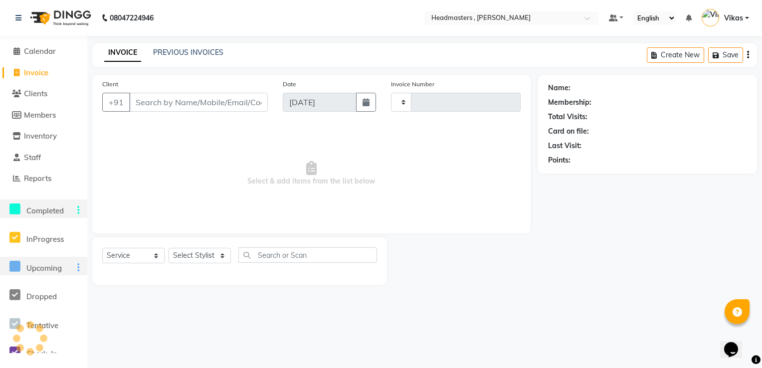
type input "1185"
select select "8566"
click at [366, 105] on icon "button" at bounding box center [365, 102] width 7 height 8
select select "9"
select select "2025"
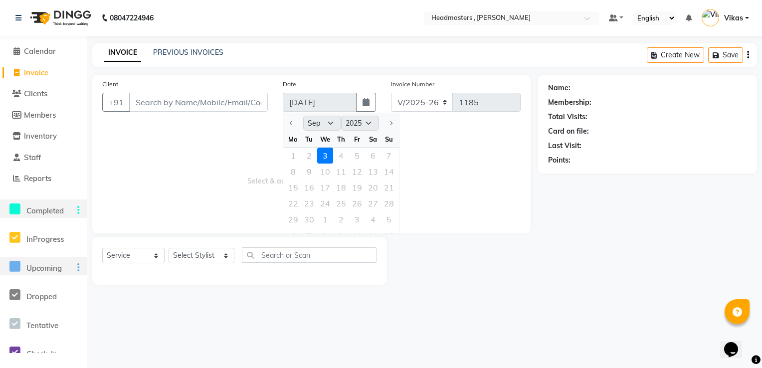
click at [294, 158] on div "1 2 3 4 5 6 7" at bounding box center [341, 156] width 116 height 16
click at [299, 155] on div "1 2 3 4 5 6 7" at bounding box center [341, 156] width 116 height 16
click at [312, 156] on div "1 2 3 4 5 6 7" at bounding box center [341, 156] width 116 height 16
click at [427, 168] on span "Select & add items from the list below" at bounding box center [311, 174] width 418 height 100
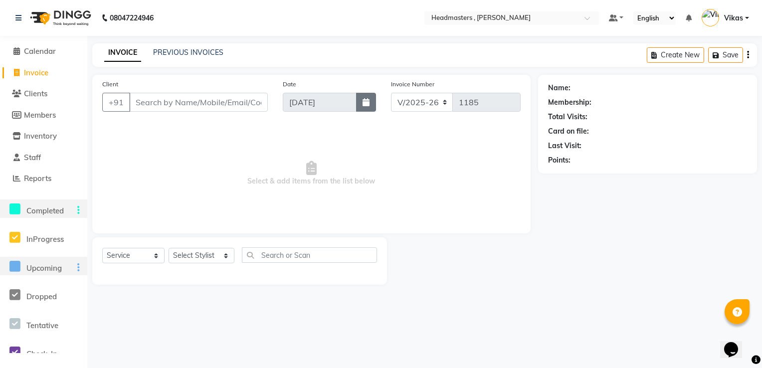
click at [366, 112] on button "button" at bounding box center [366, 102] width 20 height 19
select select "9"
select select "2025"
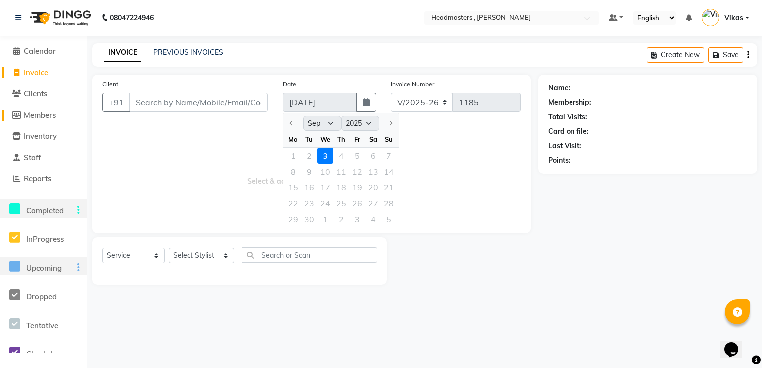
click at [52, 115] on span "Members" at bounding box center [40, 114] width 32 height 9
select select
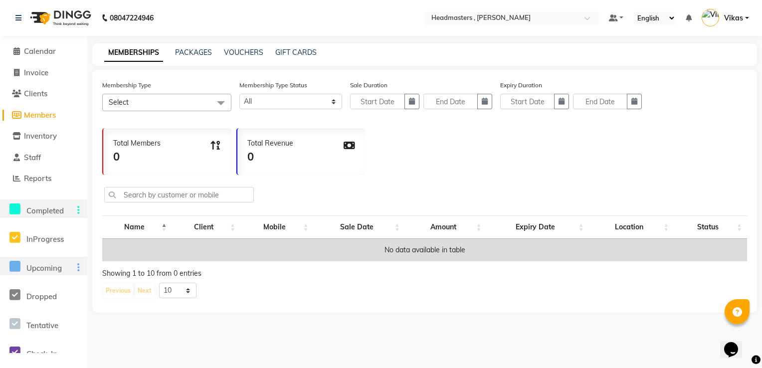
click at [42, 184] on li "Reports" at bounding box center [43, 178] width 87 height 21
click at [41, 176] on span "Reports" at bounding box center [37, 177] width 27 height 9
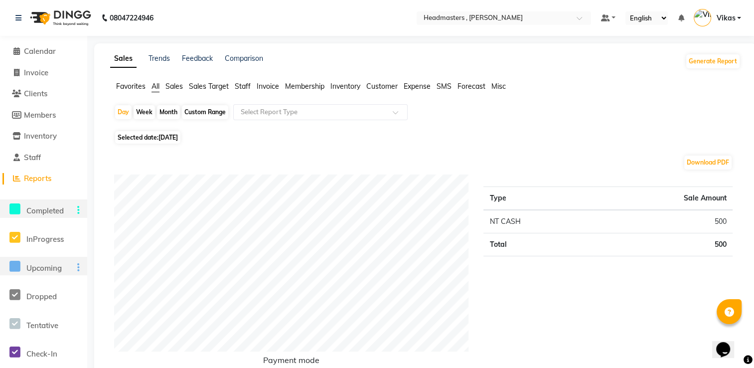
click at [160, 107] on div "Month" at bounding box center [168, 112] width 23 height 14
select select "9"
select select "2025"
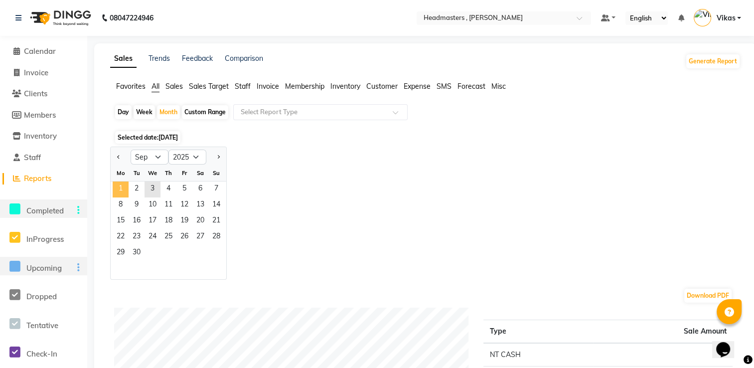
click at [121, 187] on span "1" at bounding box center [121, 189] width 16 height 16
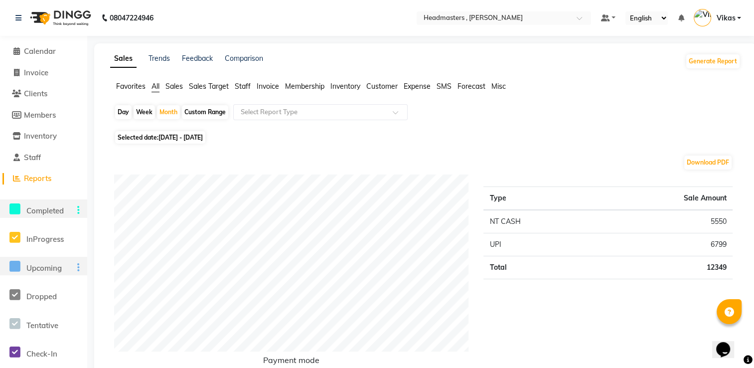
click at [47, 209] on span "Completed" at bounding box center [44, 210] width 37 height 9
click at [20, 209] on icon at bounding box center [14, 209] width 11 height 12
click at [16, 209] on icon at bounding box center [14, 209] width 11 height 12
click at [27, 211] on span "Completed" at bounding box center [44, 210] width 37 height 9
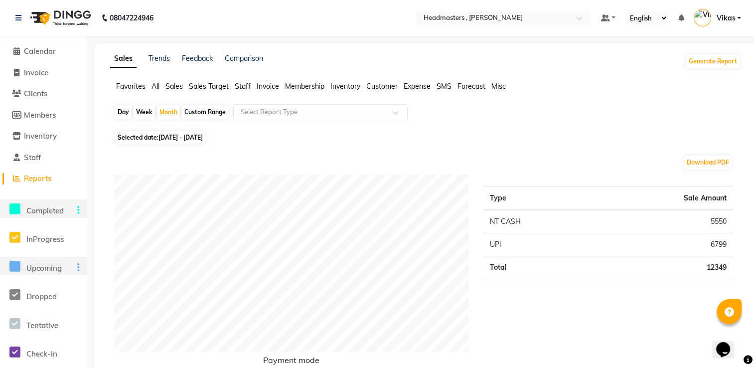
click at [39, 210] on span "Completed" at bounding box center [44, 210] width 37 height 9
click at [42, 177] on span "Reports" at bounding box center [37, 177] width 27 height 9
click at [47, 213] on span "Completed" at bounding box center [44, 210] width 37 height 9
click at [76, 210] on div at bounding box center [76, 210] width 22 height 11
click at [161, 59] on link "Trends" at bounding box center [159, 58] width 21 height 9
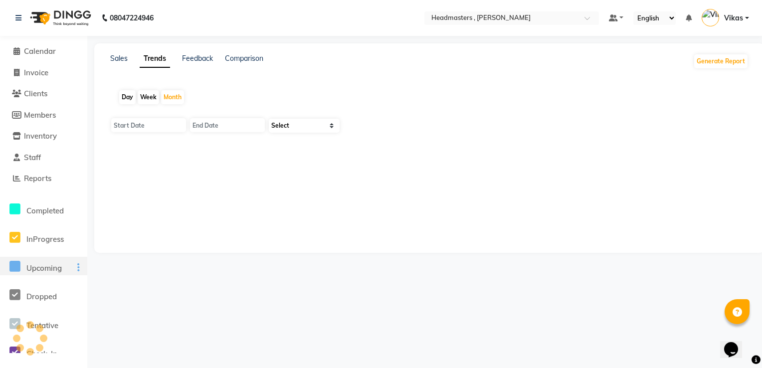
type input "[DATE]"
select select "by_client"
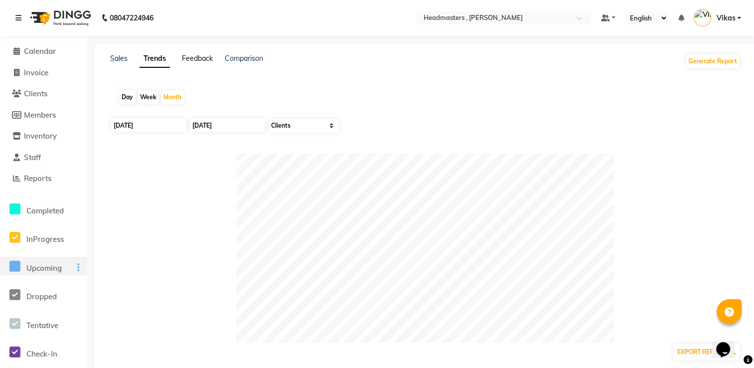
click at [207, 59] on link "Feedback" at bounding box center [197, 58] width 31 height 9
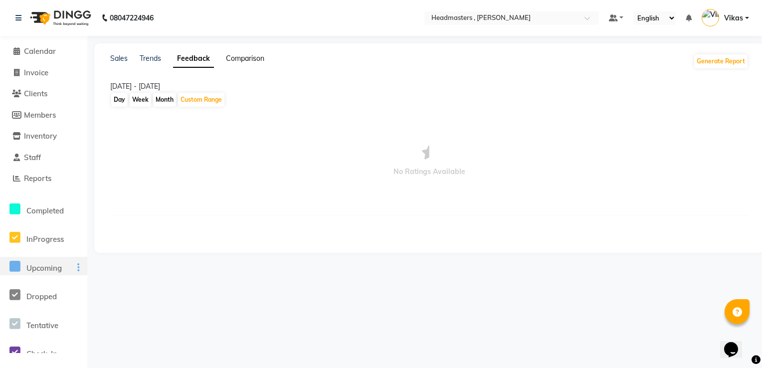
click at [247, 57] on link "Comparison" at bounding box center [245, 58] width 38 height 9
select select "single_date"
select select "single_date_dash"
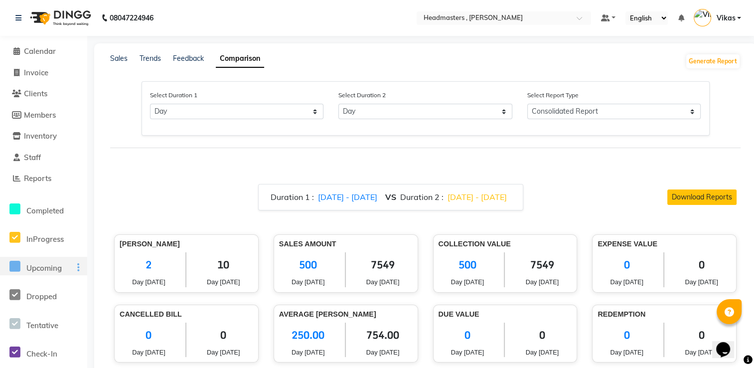
click at [273, 120] on div "Select Duration 1 Select Day Month Week Custom Select Duration 2 Select Day Mon…" at bounding box center [426, 108] width 568 height 54
click at [273, 116] on select "Select Day Month Week Custom" at bounding box center [237, 111] width 174 height 15
select select "month"
click at [150, 104] on select "Select Day Month Week Custom" at bounding box center [237, 111] width 174 height 15
select select "9"
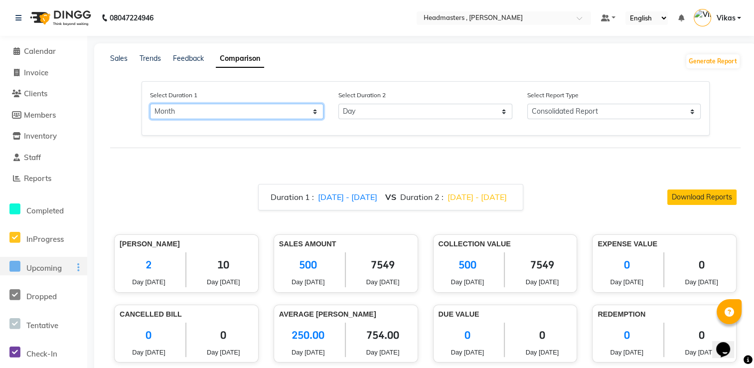
select select "2025"
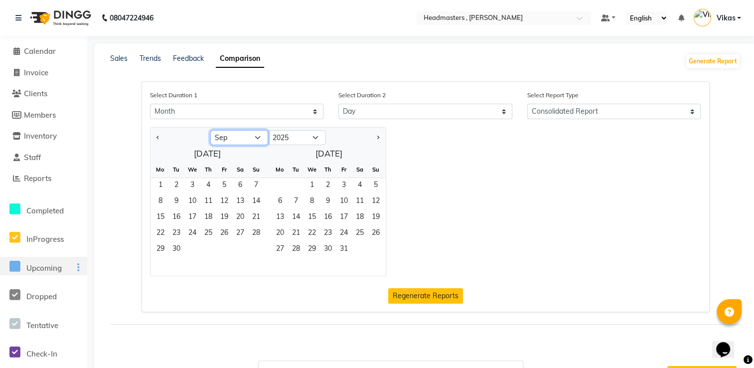
click at [244, 139] on select "Jan Feb Mar Apr May Jun [DATE] Aug Sep Oct Nov Dec" at bounding box center [239, 137] width 58 height 15
select select "7"
click at [210, 131] on select "Jan Feb Mar Apr May Jun [DATE] Aug Sep Oct Nov Dec" at bounding box center [239, 137] width 58 height 15
click at [330, 155] on div "[DATE] Mo Tu We Th Fr Sa Su 1 2 3 4 5 6 7 8 9 10 11 12 13 14 15 16 17 18 19 20 …" at bounding box center [268, 211] width 235 height 130
click at [155, 59] on link "Trends" at bounding box center [150, 58] width 21 height 9
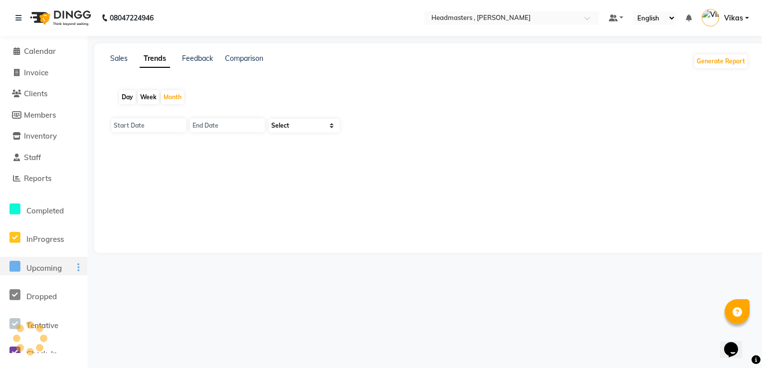
type input "[DATE]"
select select "by_client"
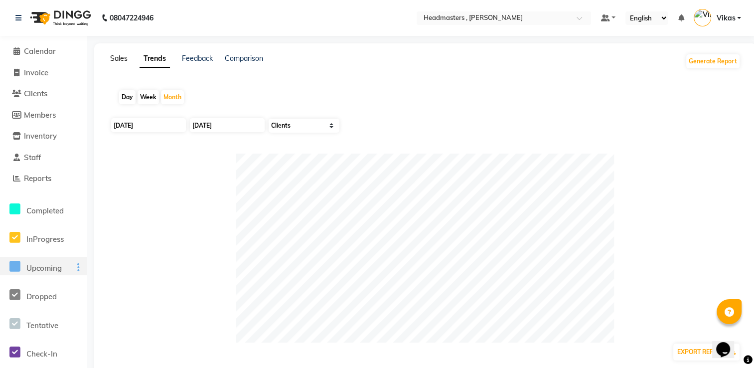
click at [125, 58] on link "Sales" at bounding box center [118, 58] width 17 height 9
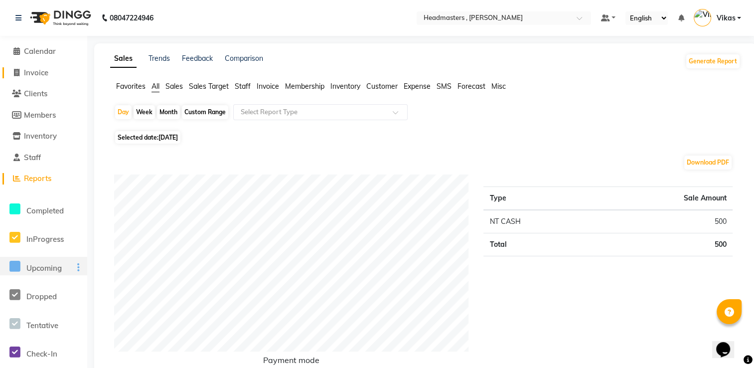
click at [51, 70] on link "Invoice" at bounding box center [43, 72] width 82 height 11
select select "service"
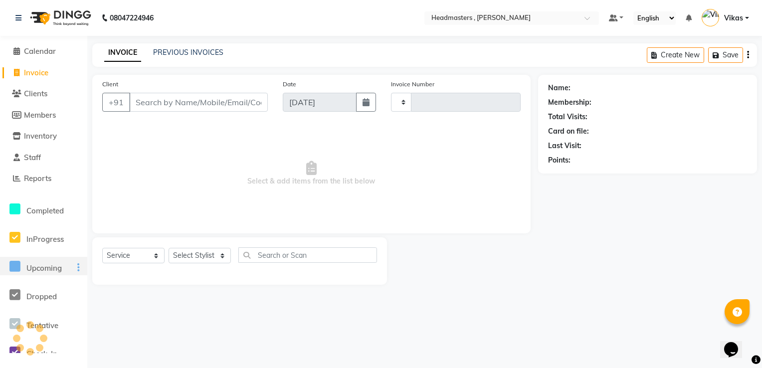
type input "1185"
select select "8566"
click at [48, 52] on span "Calendar" at bounding box center [40, 50] width 32 height 9
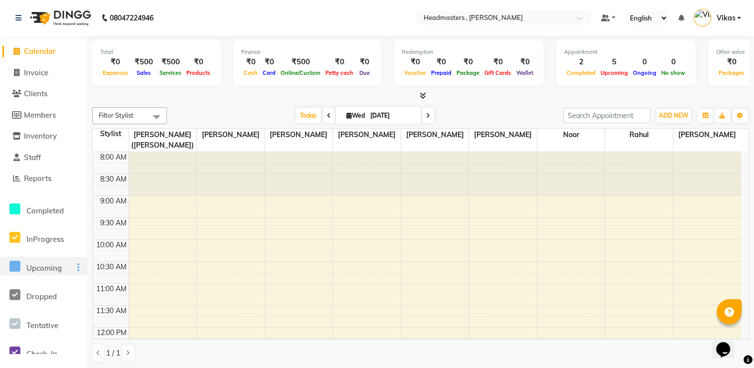
click at [609, 74] on span "Upcoming" at bounding box center [614, 72] width 32 height 7
click at [55, 137] on span "Inventory" at bounding box center [40, 135] width 33 height 9
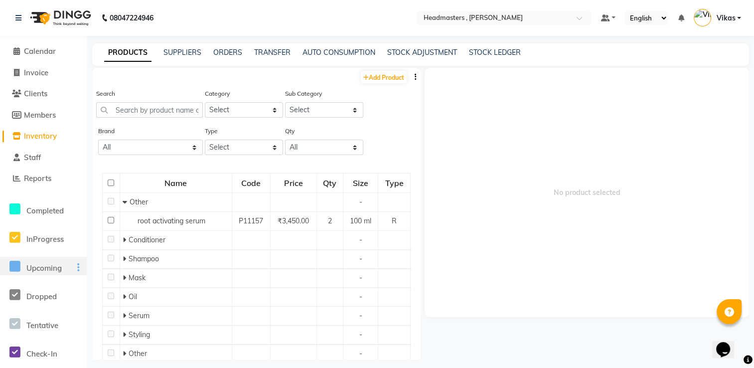
click at [55, 137] on span "Inventory" at bounding box center [40, 135] width 33 height 9
click at [176, 151] on select "All [PERSON_NAME] Schwarzkopf" at bounding box center [150, 147] width 105 height 15
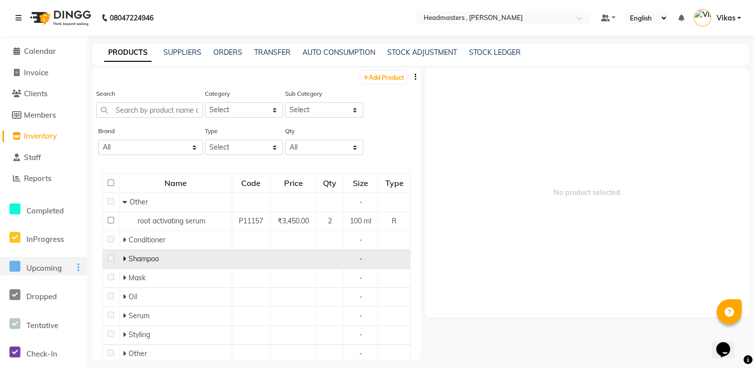
click at [227, 262] on div "Shampoo" at bounding box center [176, 259] width 107 height 10
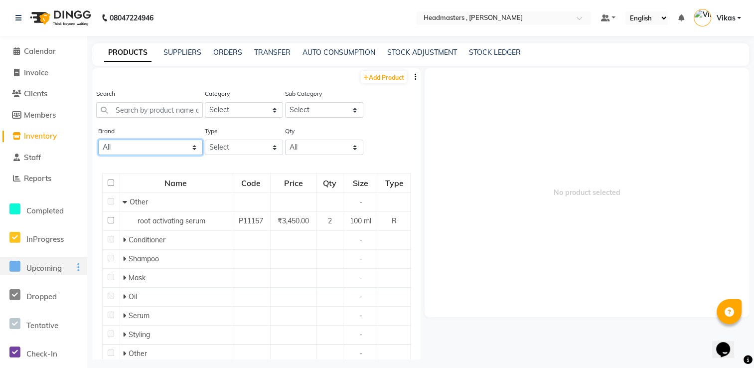
click at [177, 148] on select "All [PERSON_NAME] Schwarzkopf" at bounding box center [150, 147] width 105 height 15
click at [186, 50] on link "SUPPLIERS" at bounding box center [182, 52] width 38 height 9
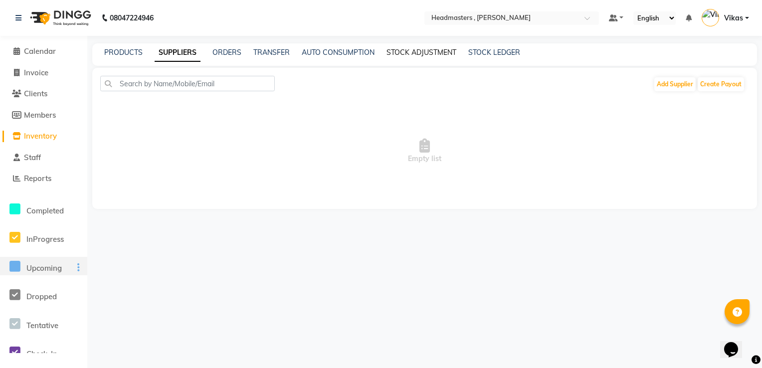
click at [434, 53] on link "STOCK ADJUSTMENT" at bounding box center [421, 52] width 70 height 9
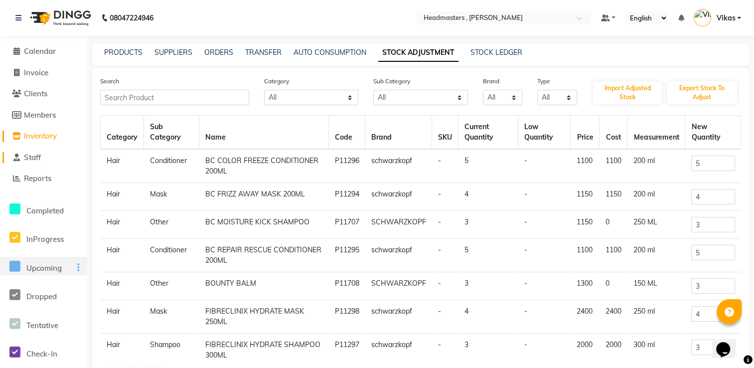
click at [41, 160] on span "Staff" at bounding box center [32, 157] width 17 height 9
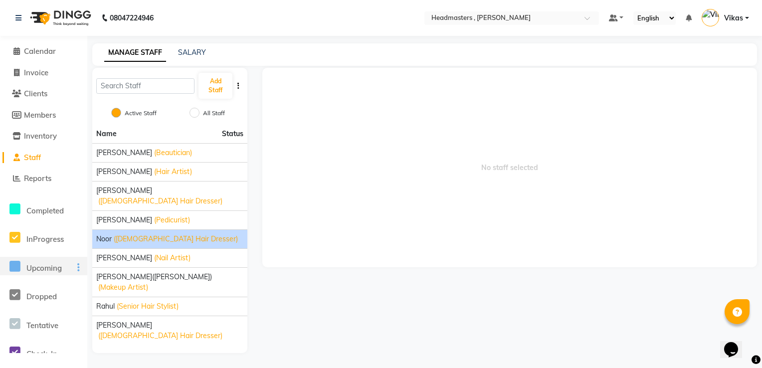
click at [108, 234] on span "Noor" at bounding box center [103, 239] width 15 height 10
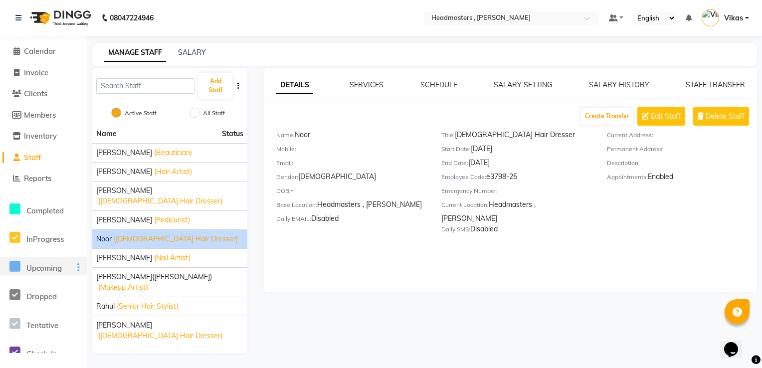
click at [582, 188] on div "Emergency Number:" at bounding box center [516, 192] width 150 height 14
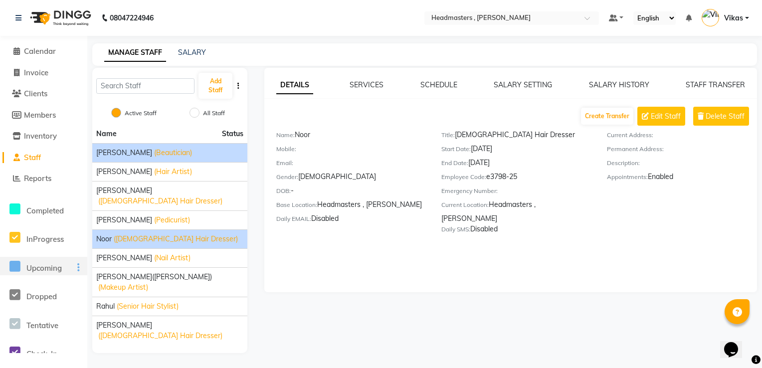
click at [112, 153] on span "[PERSON_NAME]" at bounding box center [124, 153] width 56 height 10
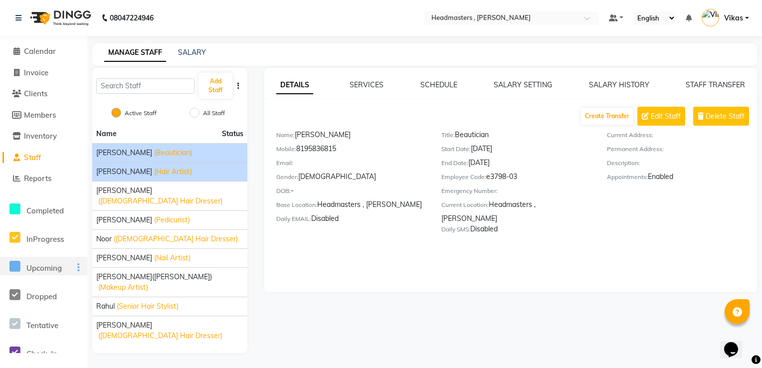
click at [114, 172] on span "[PERSON_NAME]" at bounding box center [124, 171] width 56 height 10
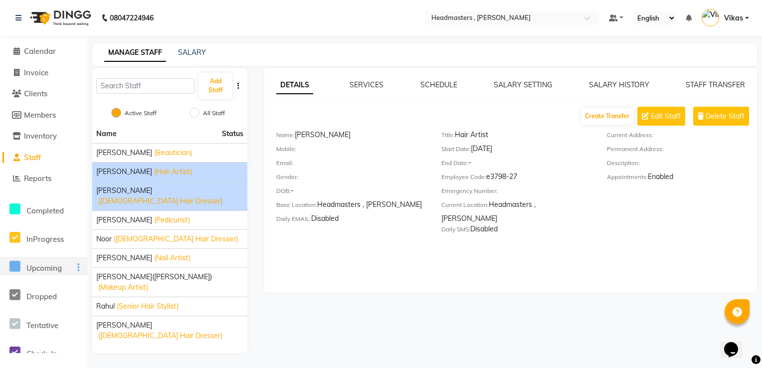
click at [113, 188] on span "[PERSON_NAME]" at bounding box center [124, 190] width 56 height 10
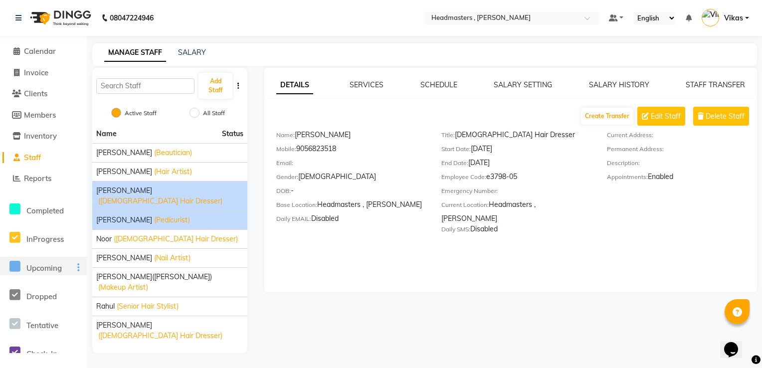
click at [105, 215] on span "[PERSON_NAME]" at bounding box center [124, 220] width 56 height 10
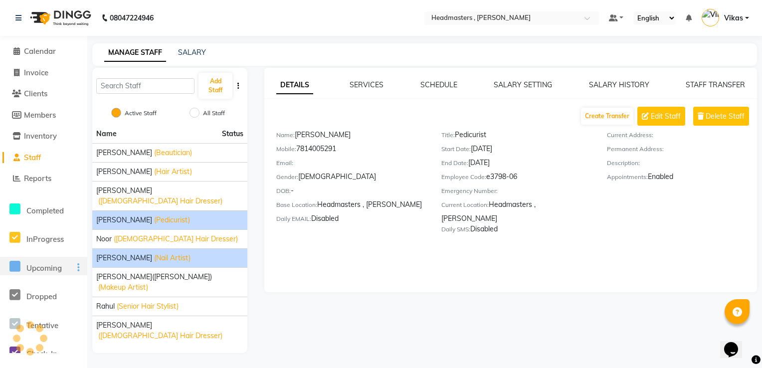
click at [108, 248] on li "[PERSON_NAME] (Nail Artist)" at bounding box center [169, 257] width 155 height 19
click at [131, 253] on span "[PERSON_NAME]" at bounding box center [124, 258] width 56 height 10
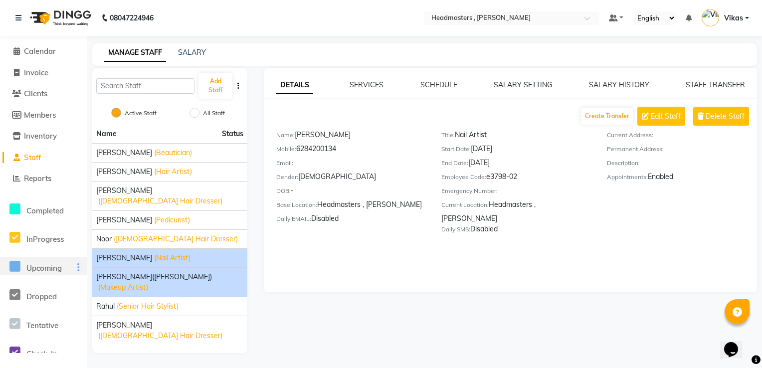
click at [120, 272] on span "[PERSON_NAME]([PERSON_NAME])" at bounding box center [154, 277] width 116 height 10
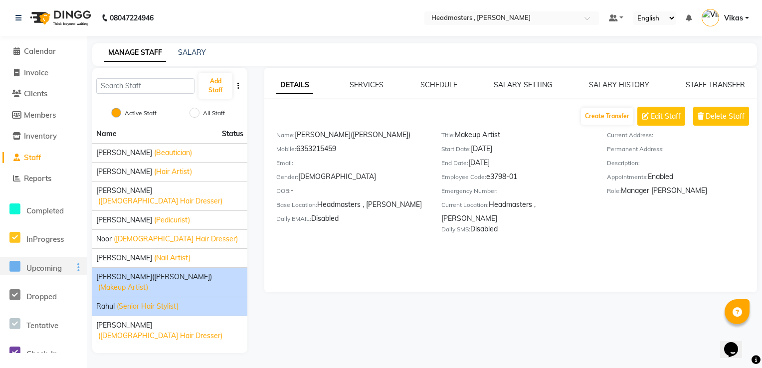
click at [116, 301] on div "[PERSON_NAME] (Senior Hair Stylist)" at bounding box center [169, 306] width 147 height 10
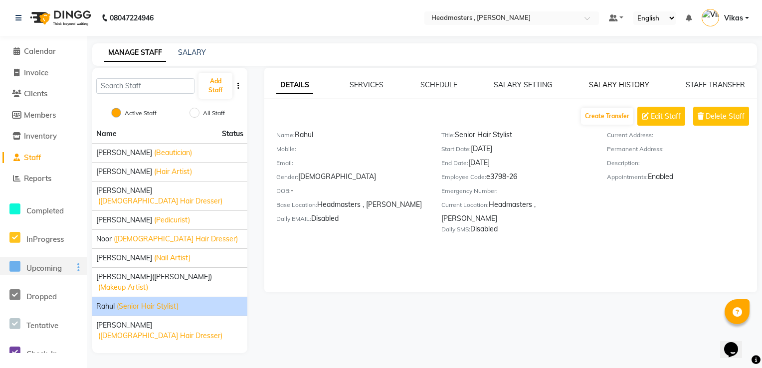
click at [606, 82] on link "SALARY HISTORY" at bounding box center [619, 84] width 60 height 9
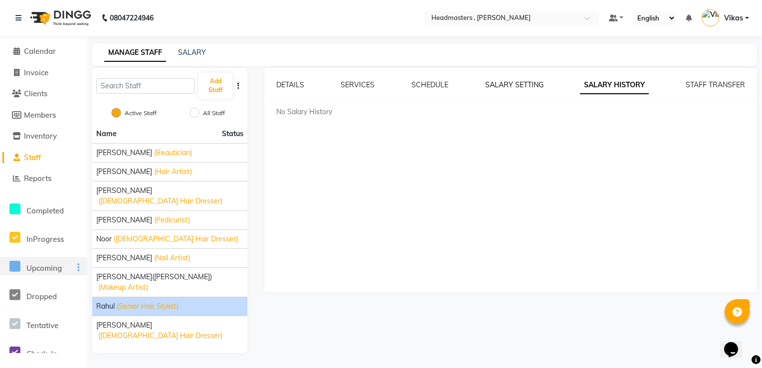
click at [530, 82] on link "SALARY SETTING" at bounding box center [514, 84] width 58 height 9
click at [433, 84] on link "SCHEDULE" at bounding box center [429, 84] width 37 height 9
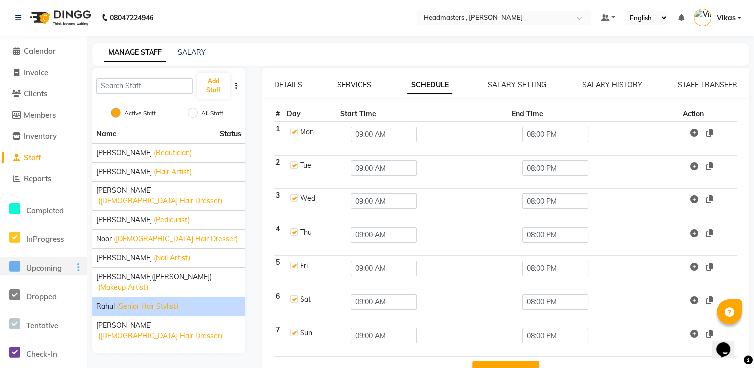
click at [364, 83] on link "SERVICES" at bounding box center [354, 84] width 34 height 9
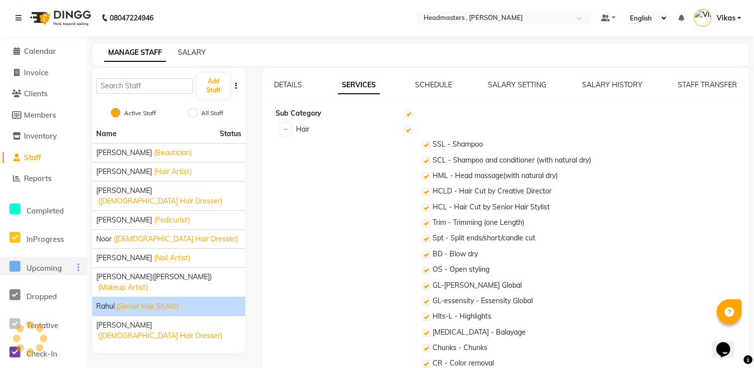
checkbox input "true"
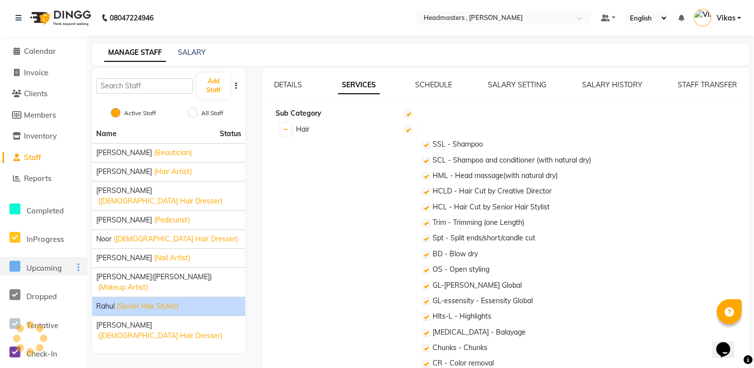
checkbox input "true"
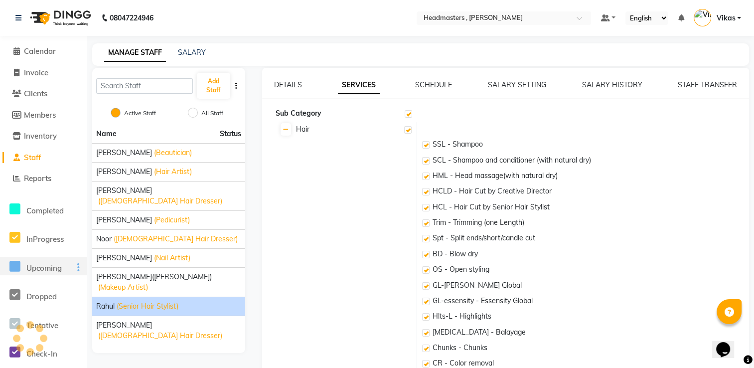
checkbox input "true"
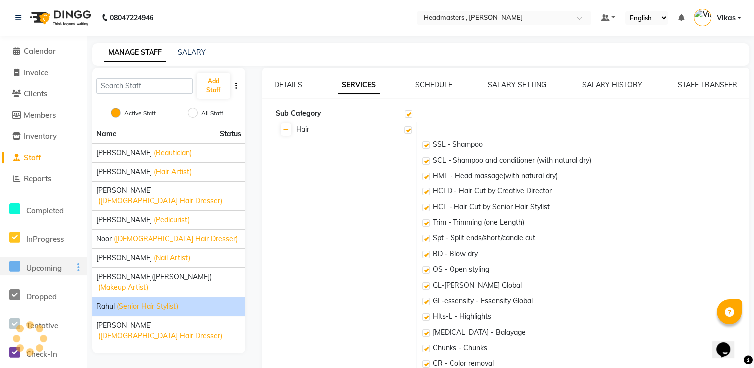
checkbox input "true"
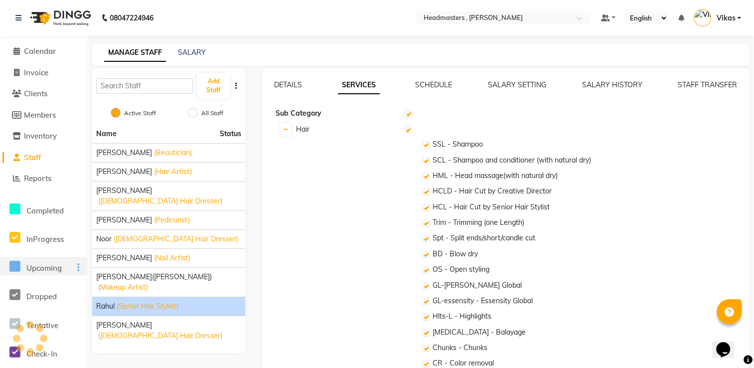
checkbox input "true"
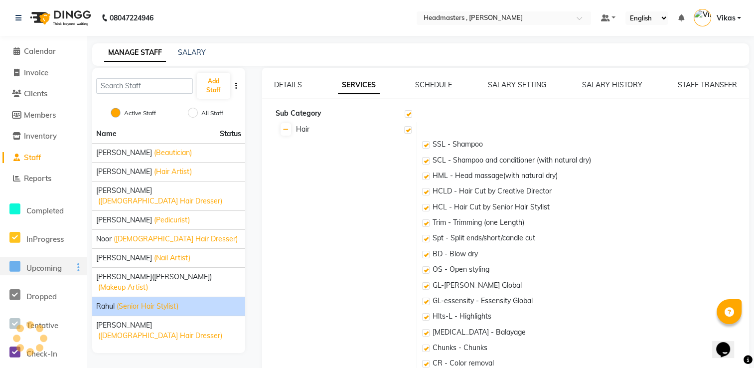
checkbox input "true"
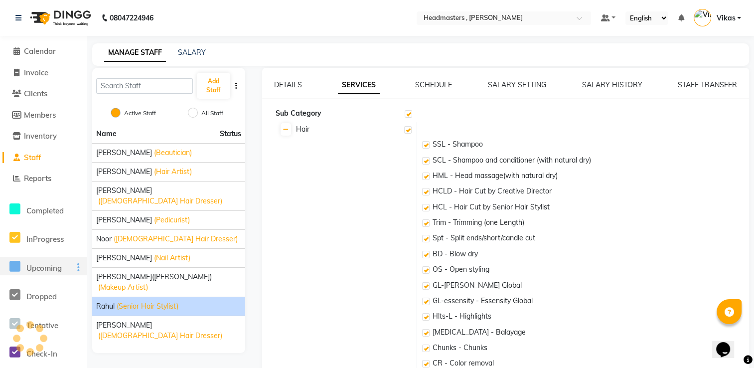
checkbox input "true"
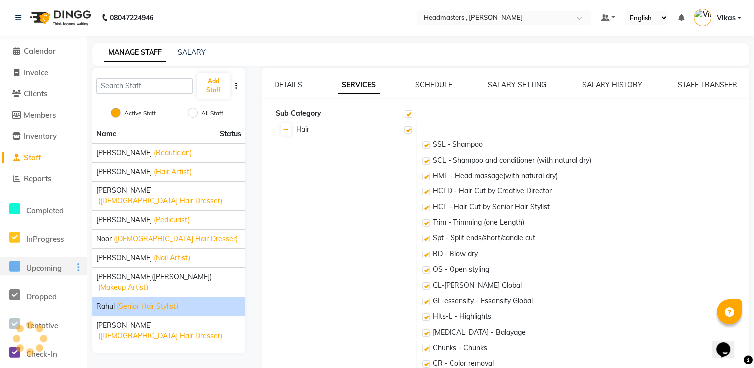
checkbox input "true"
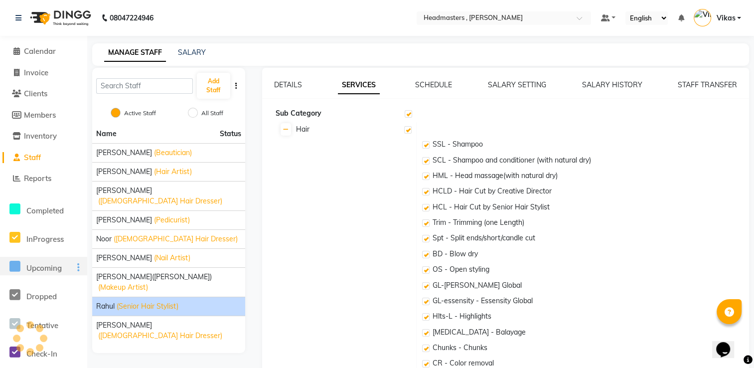
checkbox input "true"
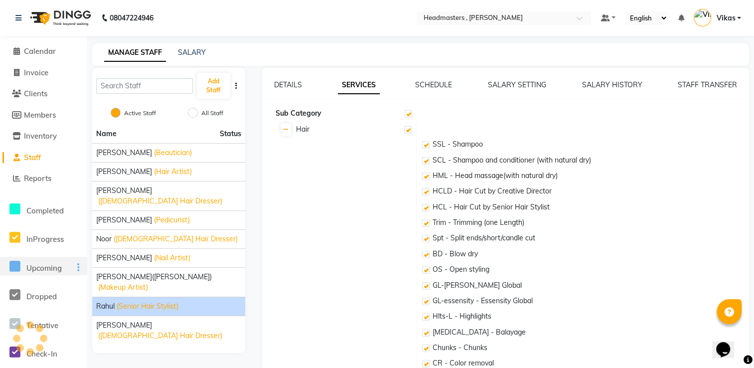
checkbox input "true"
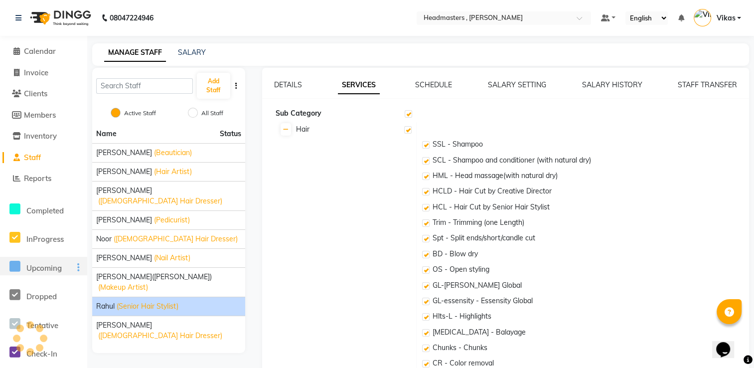
checkbox input "true"
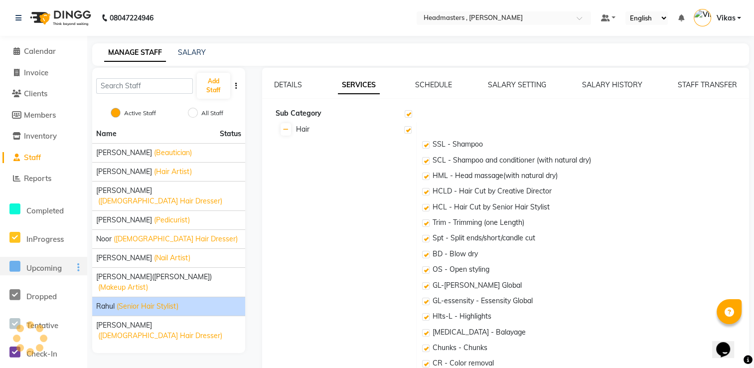
checkbox input "true"
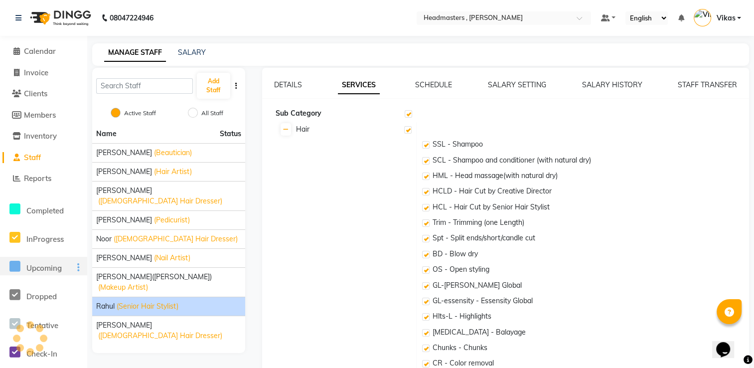
checkbox input "true"
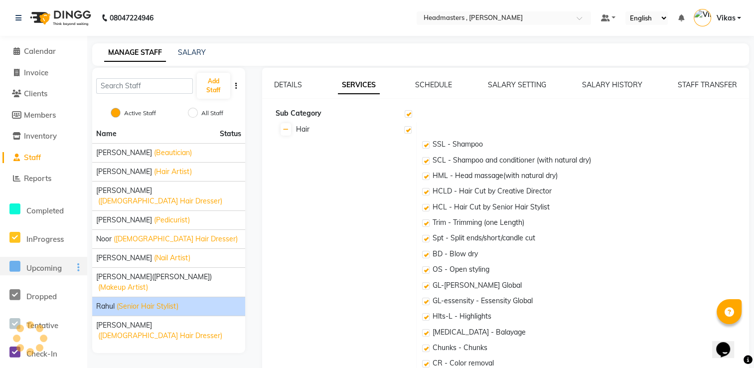
checkbox input "true"
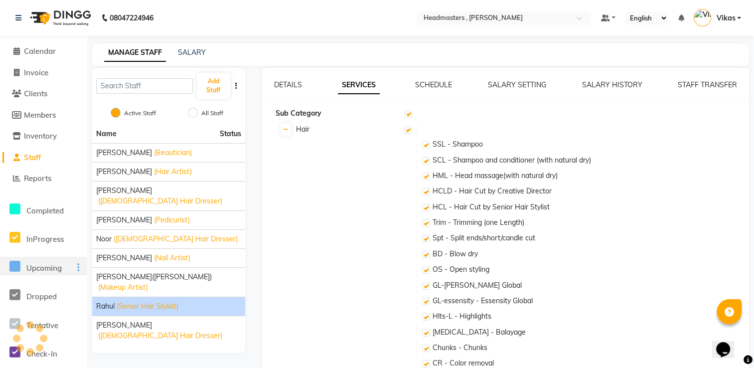
checkbox input "true"
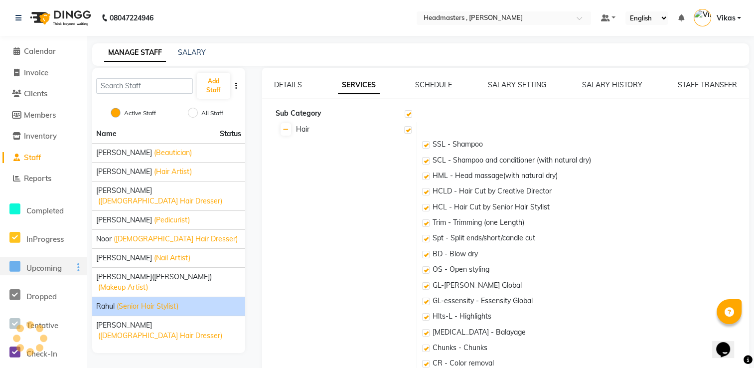
checkbox input "true"
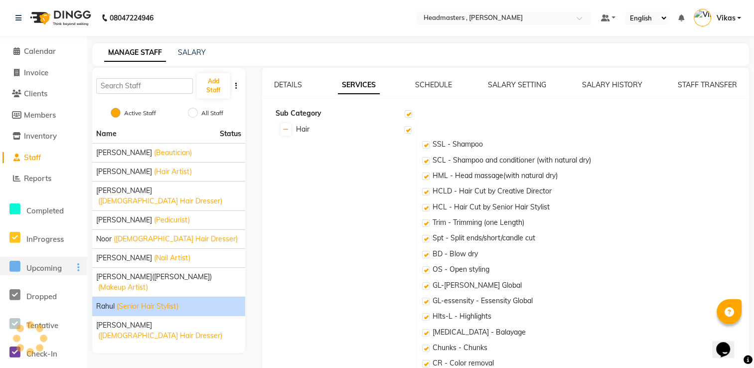
checkbox input "true"
click at [285, 88] on link "DETAILS" at bounding box center [288, 84] width 28 height 9
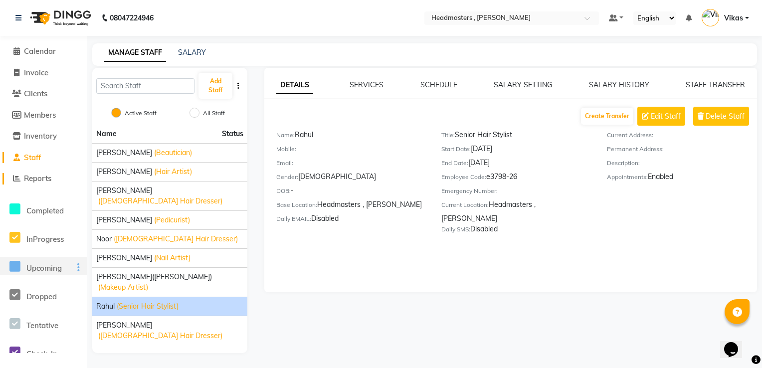
click at [42, 179] on span "Reports" at bounding box center [37, 177] width 27 height 9
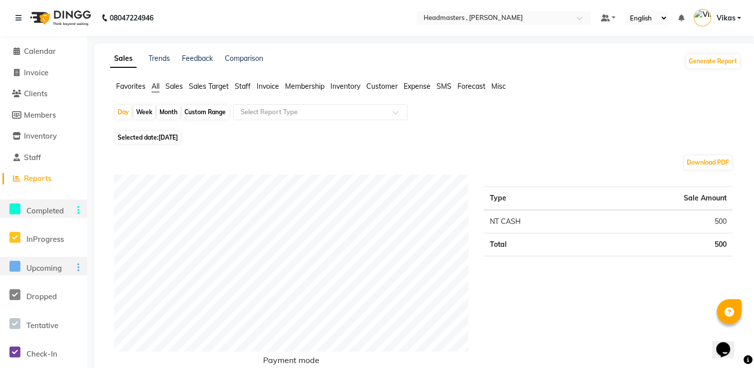
click at [19, 208] on icon at bounding box center [14, 209] width 11 height 12
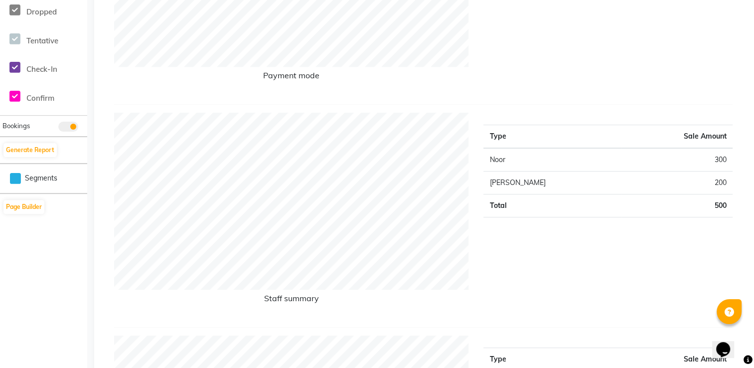
scroll to position [281, 0]
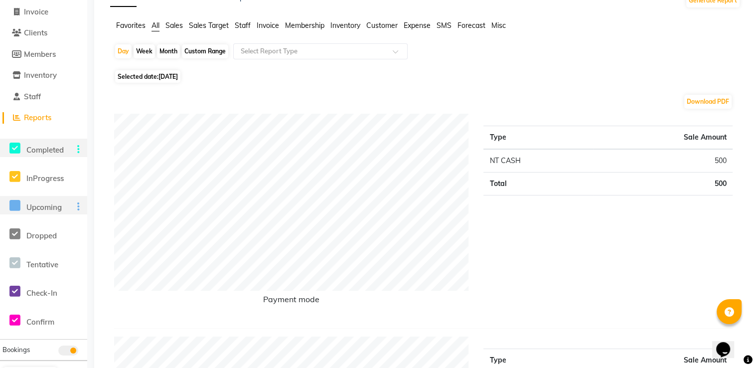
scroll to position [0, 0]
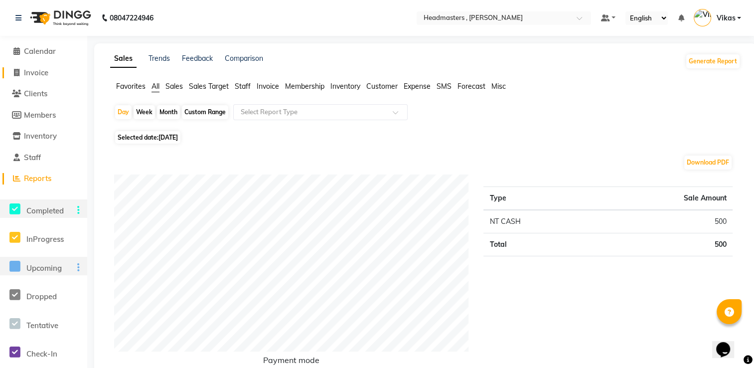
click at [39, 75] on span "Invoice" at bounding box center [36, 72] width 24 height 9
select select "service"
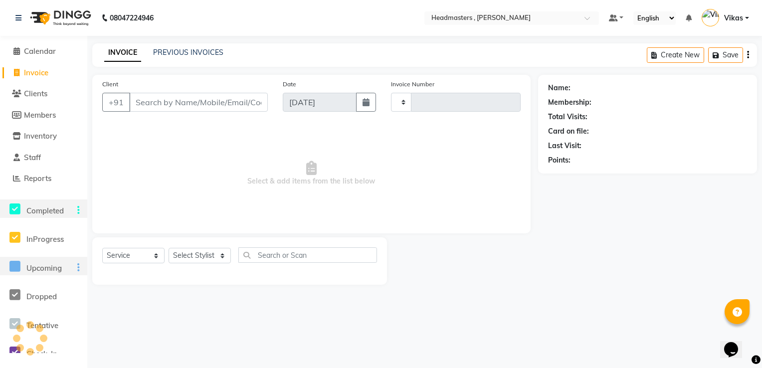
type input "1185"
select select "8566"
click at [38, 179] on span "Reports" at bounding box center [37, 177] width 27 height 9
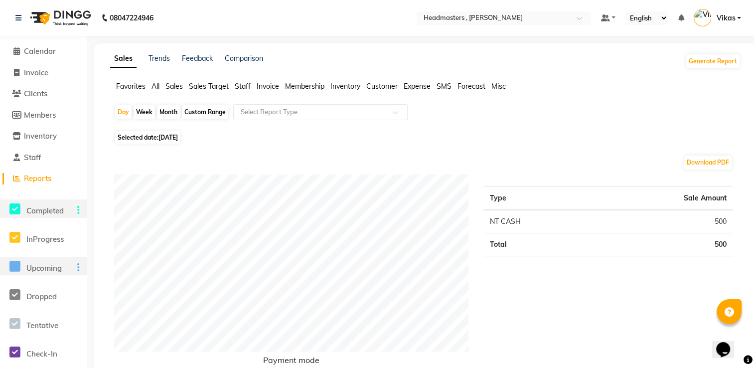
click at [182, 93] on div "Favorites All Sales Sales Target Staff Invoice Membership Inventory Customer Ex…" at bounding box center [425, 90] width 645 height 19
click at [178, 88] on span "Sales" at bounding box center [173, 86] width 17 height 9
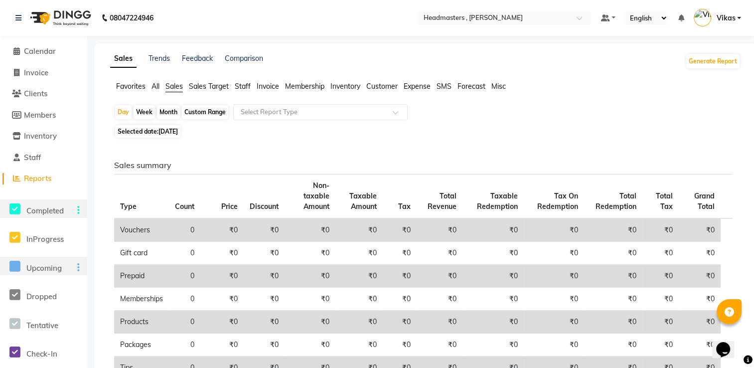
drag, startPoint x: 749, startPoint y: 144, endPoint x: 759, endPoint y: 198, distance: 55.7
click at [754, 198] on html "08047224946 Select Location × Headmasters , Sri Muktsar Sahib Default Panel My …" at bounding box center [377, 184] width 754 height 368
drag, startPoint x: 759, startPoint y: 198, endPoint x: 662, endPoint y: 121, distance: 124.1
click at [662, 121] on div "Day Week Month Custom Range Select Report Type" at bounding box center [425, 113] width 623 height 18
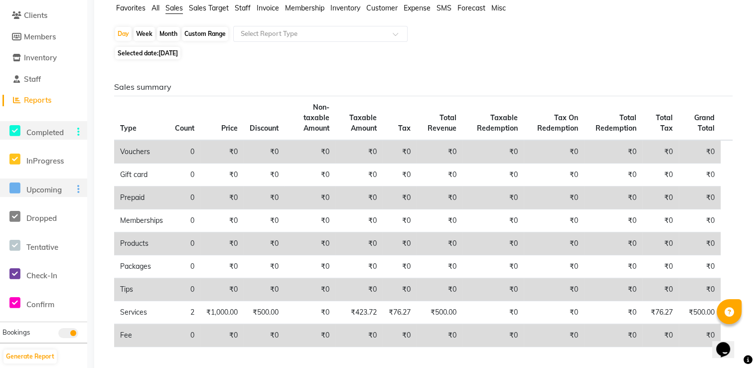
scroll to position [189, 0]
